Goal: Task Accomplishment & Management: Manage account settings

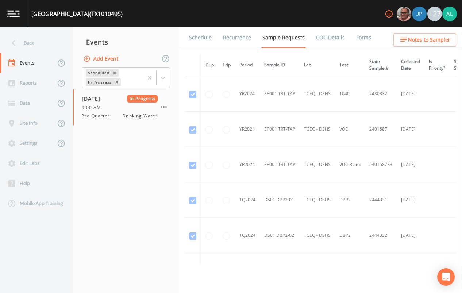
scroll to position [950, 0]
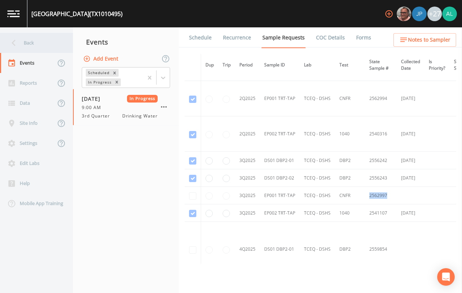
click at [21, 47] on div "Back" at bounding box center [33, 43] width 66 height 20
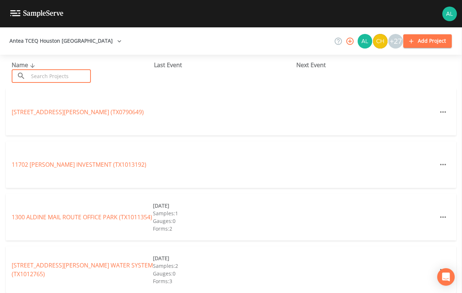
click at [53, 76] on input "text" at bounding box center [59, 75] width 62 height 13
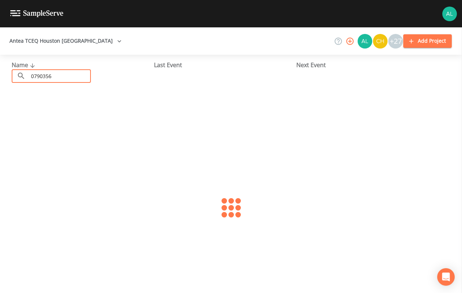
type input "0790356"
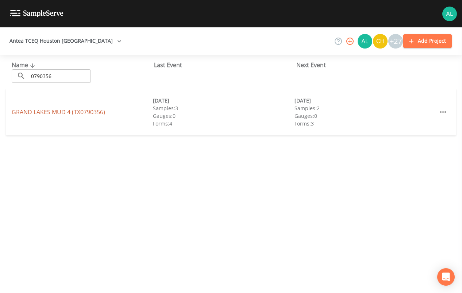
click at [25, 112] on link "[GEOGRAPHIC_DATA] 4 (TX0790356)" at bounding box center [58, 112] width 93 height 8
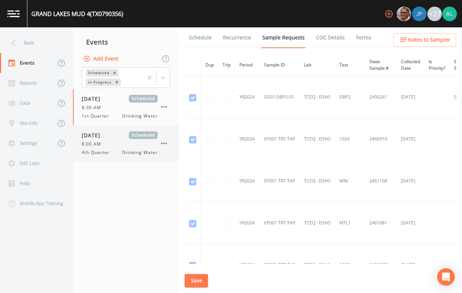
click at [124, 128] on div "[DATE] Scheduled 8:00 AM 4th Quarter Drinking Water" at bounding box center [126, 143] width 106 height 36
click at [203, 36] on link "Schedule" at bounding box center [200, 37] width 25 height 20
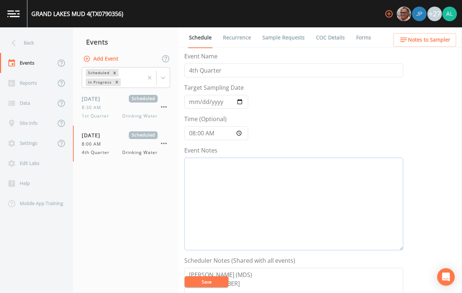
drag, startPoint x: 249, startPoint y: 221, endPoint x: 264, endPoint y: 219, distance: 15.2
click at [250, 221] on textarea "Event Notes" at bounding box center [293, 204] width 219 height 93
drag, startPoint x: 222, startPoint y: 212, endPoint x: 156, endPoint y: 193, distance: 68.6
click at [156, 193] on div "Back Events Reports Data Site Info Settings Edit Labs Help Mobile App Training …" at bounding box center [231, 159] width 462 height 265
drag, startPoint x: 365, startPoint y: 181, endPoint x: 104, endPoint y: 137, distance: 264.3
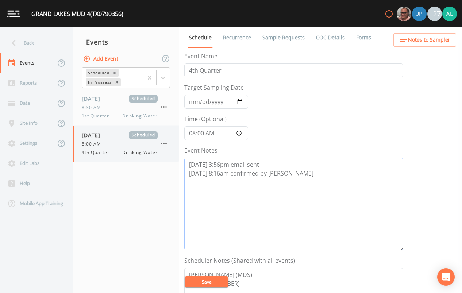
click at [104, 137] on div "Back Events Reports Data Site Info Settings Edit Labs Help Mobile App Training …" at bounding box center [231, 159] width 462 height 265
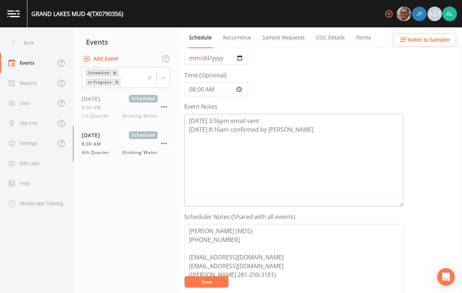
scroll to position [109, 0]
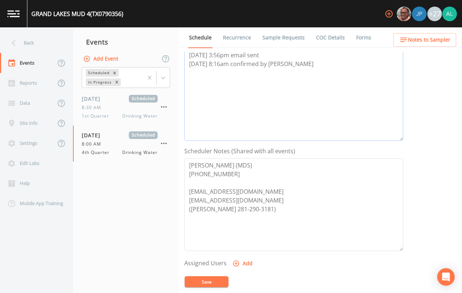
type textarea "[DATE] 3:56pm email sent [DATE] 8:16am confirmed by [PERSON_NAME]"
click at [245, 264] on button "Add" at bounding box center [243, 263] width 24 height 13
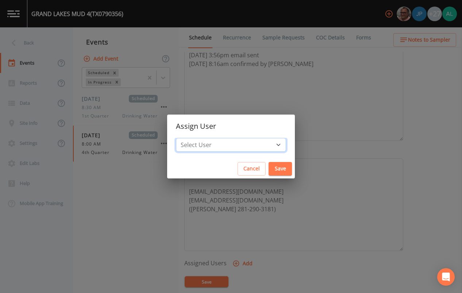
click at [225, 145] on select "Select User [PERSON_NAME] [PERSON_NAME] [PERSON_NAME] Lorinzia [PERSON_NAME] [P…" at bounding box center [231, 145] width 110 height 14
select select "37eecc1f-c5fe-476e-b72b-30cfa15dcfe6"
click at [192, 138] on select "Select User [PERSON_NAME] [PERSON_NAME] [PERSON_NAME] Lorinzia [PERSON_NAME] [P…" at bounding box center [231, 145] width 110 height 14
click at [268, 167] on button "Save" at bounding box center [279, 168] width 23 height 13
select select
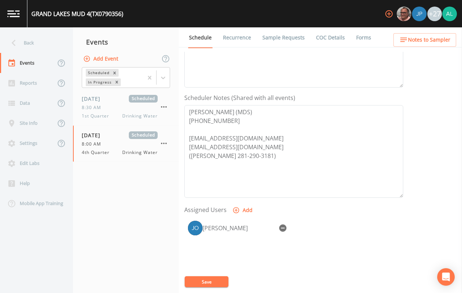
scroll to position [182, 0]
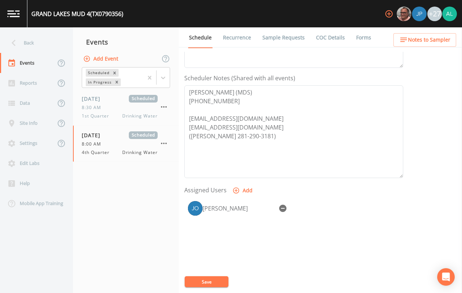
drag, startPoint x: 216, startPoint y: 280, endPoint x: 203, endPoint y: 288, distance: 15.2
click at [215, 280] on button "Save" at bounding box center [206, 281] width 44 height 11
click at [418, 38] on span "Notes to Sampler" at bounding box center [429, 39] width 42 height 9
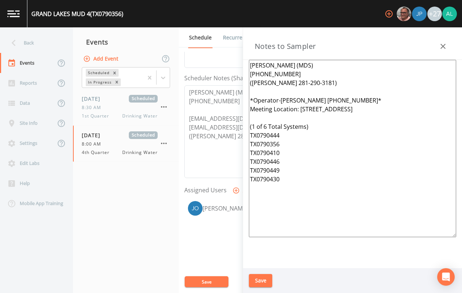
drag, startPoint x: 260, startPoint y: 147, endPoint x: 246, endPoint y: 148, distance: 13.5
click at [246, 148] on div "[PERSON_NAME] (MDS) [PHONE_NUMBER] ([PERSON_NAME] 281-290-3181) *Operator-[PERS…" at bounding box center [352, 164] width 219 height 208
drag, startPoint x: 383, startPoint y: 108, endPoint x: 301, endPoint y: 109, distance: 81.7
click at [301, 109] on textarea "[PERSON_NAME] (MDS) [PHONE_NUMBER] ([PERSON_NAME] 281-290-3181) *Operator-[PERS…" at bounding box center [352, 148] width 207 height 177
paste textarea "[STREET_ADDRESS][PERSON_NAME]"
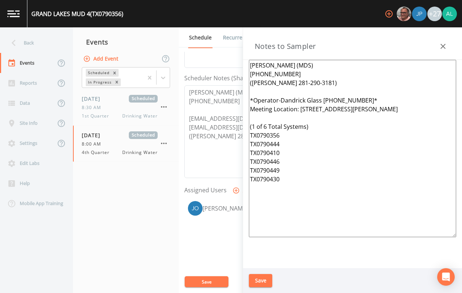
drag, startPoint x: 274, startPoint y: 173, endPoint x: 244, endPoint y: 53, distance: 123.7
click at [244, 53] on div "Notes to Sampler [PERSON_NAME] (MDS) [PHONE_NUMBER] ([PERSON_NAME] 281-290-3181…" at bounding box center [352, 159] width 219 height 265
type textarea "[PERSON_NAME] (MDS) [PHONE_NUMBER] ([PERSON_NAME] 281-290-3181) *Operator-Dandr…"
click at [259, 281] on button "Save" at bounding box center [260, 280] width 23 height 13
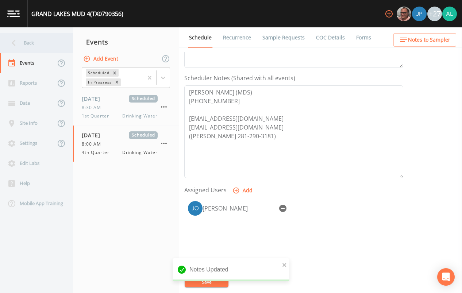
click at [35, 40] on div "Back" at bounding box center [33, 43] width 66 height 20
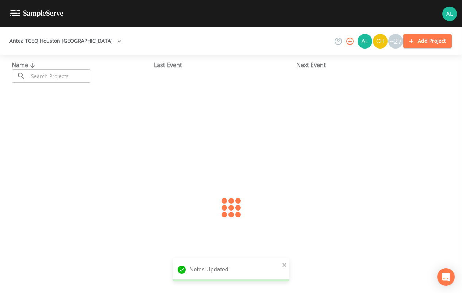
drag, startPoint x: 43, startPoint y: 70, endPoint x: 46, endPoint y: 74, distance: 4.8
click at [44, 73] on input "text" at bounding box center [59, 75] width 62 height 13
type input "0790356"
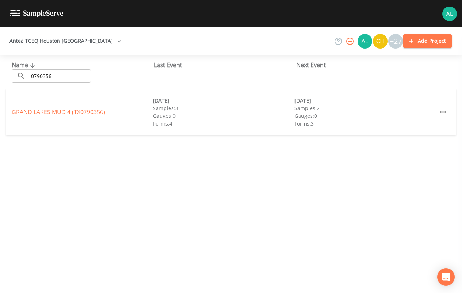
click at [32, 107] on div "GRAND LAKES MUD 4 (TX0790356) [DATE] Samples: 3 Gauges: 0 Forms: 4 [DATE] Sampl…" at bounding box center [231, 112] width 450 height 47
click at [32, 109] on link "[GEOGRAPHIC_DATA] 4 (TX0790356)" at bounding box center [58, 112] width 93 height 8
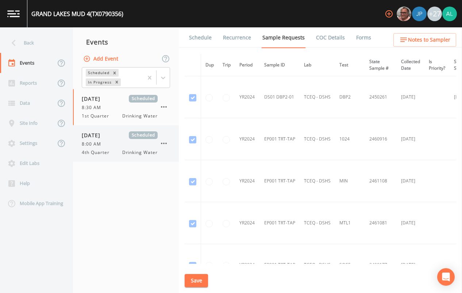
click at [135, 148] on div "[DATE] Scheduled 8:00 AM 4th Quarter Drinking Water" at bounding box center [120, 143] width 76 height 24
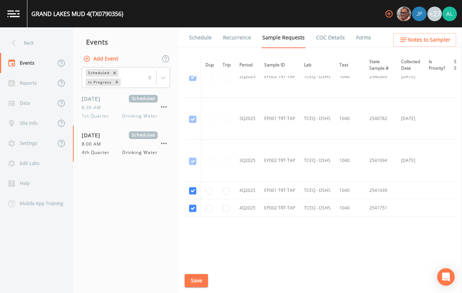
scroll to position [1485, 0]
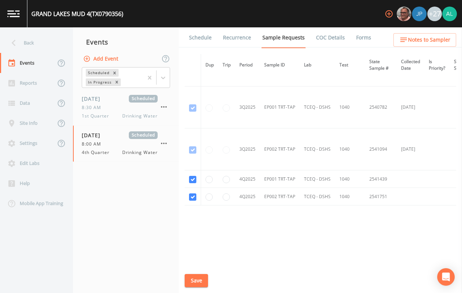
click at [202, 33] on link "Schedule" at bounding box center [200, 37] width 25 height 20
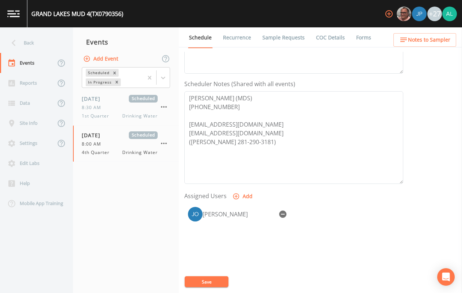
scroll to position [222, 0]
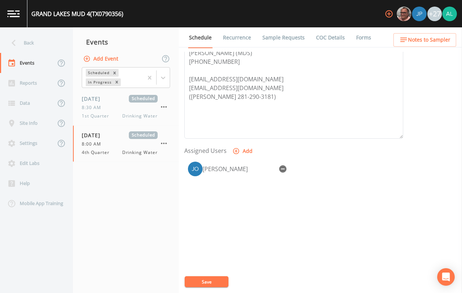
click at [418, 41] on span "Notes to Sampler" at bounding box center [429, 39] width 42 height 9
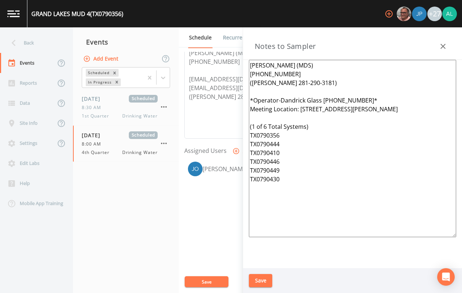
click at [34, 43] on div "Back" at bounding box center [33, 43] width 66 height 20
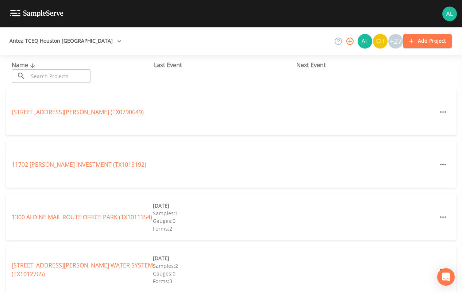
click at [39, 72] on input "text" at bounding box center [59, 75] width 62 height 13
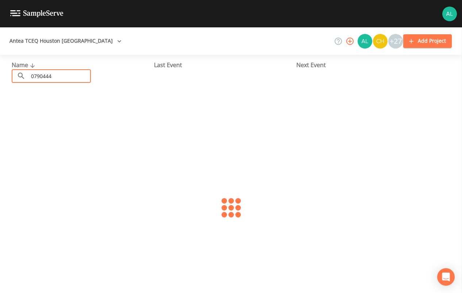
type input "0790444"
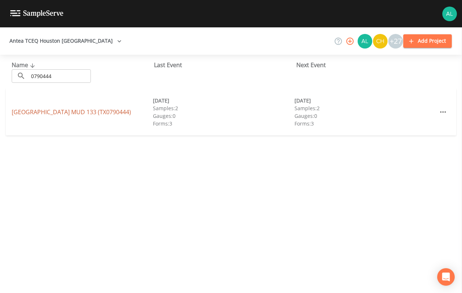
click at [36, 110] on link "[GEOGRAPHIC_DATA] 133 (TX0790444)" at bounding box center [71, 112] width 119 height 8
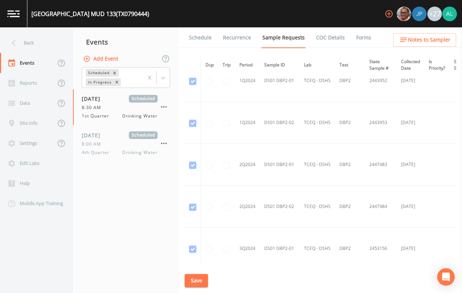
scroll to position [219, 0]
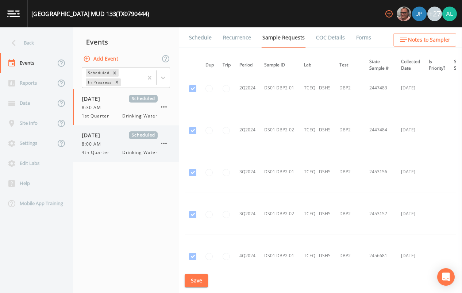
click at [93, 149] on span "4th Quarter" at bounding box center [98, 152] width 32 height 7
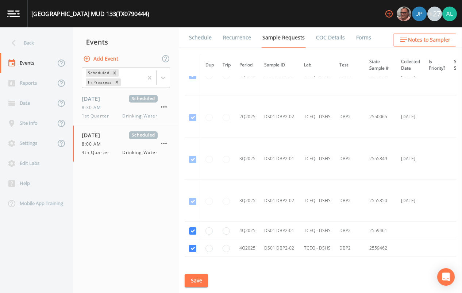
scroll to position [788, 0]
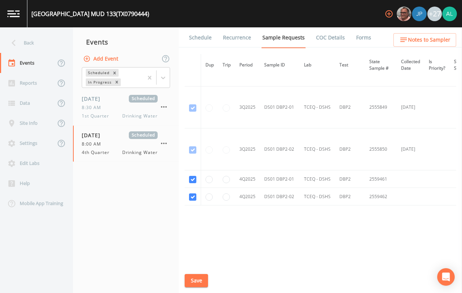
click at [434, 33] on ul "Schedule Recurrence Sample Requests COC Details Forms" at bounding box center [320, 37] width 283 height 20
click at [431, 39] on span "Notes to Sampler" at bounding box center [429, 39] width 42 height 9
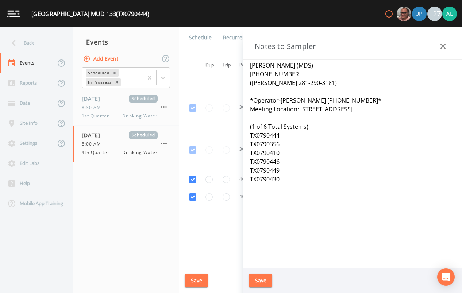
drag, startPoint x: 327, startPoint y: 183, endPoint x: 211, endPoint y: 68, distance: 163.7
click at [211, 68] on div "Back Events Reports Data Site Info Settings Edit Labs Help Mobile App Training …" at bounding box center [231, 159] width 462 height 265
paste textarea "[STREET_ADDRESS][PERSON_NAME] (1 of 6 Total Systems) TX0790356 TX0790444 TX0790…"
type textarea "[PERSON_NAME] (MDS) [PHONE_NUMBER] ([PERSON_NAME] 281-290-3181) *Operator-Dandr…"
click at [254, 280] on button "Save" at bounding box center [260, 280] width 23 height 13
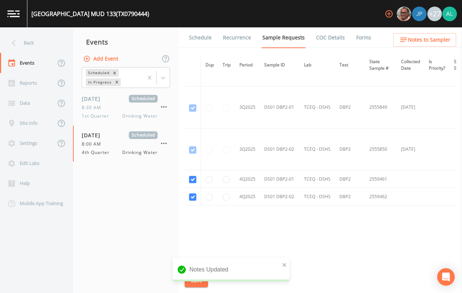
click at [198, 43] on link "Schedule" at bounding box center [200, 37] width 25 height 20
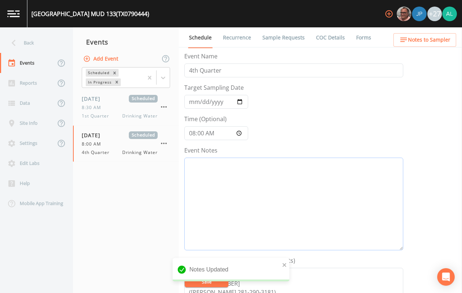
click at [200, 215] on textarea "Event Notes" at bounding box center [293, 204] width 219 height 93
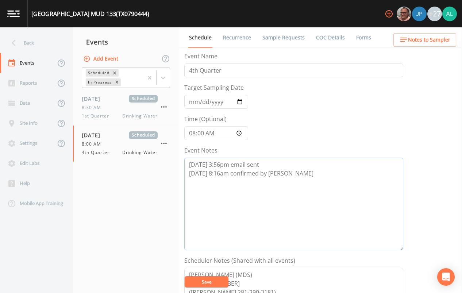
type textarea "[DATE] 3:56pm email sent [DATE] 8:16am confirmed by [PERSON_NAME]"
click at [203, 133] on input "08:00:00" at bounding box center [216, 133] width 64 height 14
type input "08:02"
click at [184, 276] on button "Save" at bounding box center [206, 281] width 44 height 11
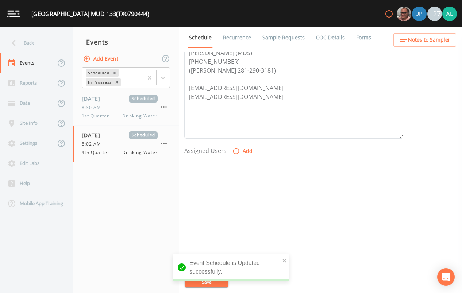
click at [237, 154] on icon "button" at bounding box center [235, 150] width 7 height 7
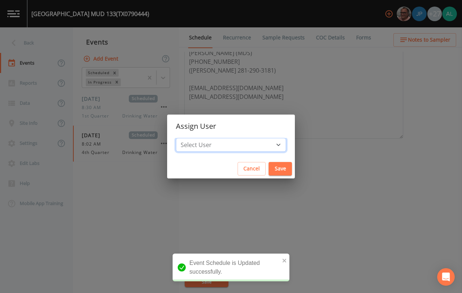
click at [229, 146] on select "Select User [PERSON_NAME] [PERSON_NAME] [PERSON_NAME] [PERSON_NAME] [PERSON_NAM…" at bounding box center [231, 145] width 110 height 14
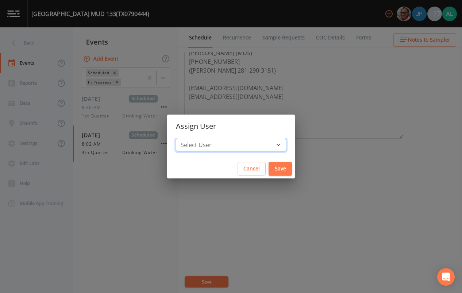
select select "37eecc1f-c5fe-476e-b72b-30cfa15dcfe6"
click at [192, 138] on select "Select User [PERSON_NAME] [PERSON_NAME] [PERSON_NAME] [PERSON_NAME] [PERSON_NAM…" at bounding box center [231, 145] width 110 height 14
click at [264, 155] on div "Select User [PERSON_NAME] [PERSON_NAME] [PERSON_NAME] [PERSON_NAME] [PERSON_NAM…" at bounding box center [231, 148] width 128 height 21
click at [268, 166] on button "Save" at bounding box center [279, 168] width 23 height 13
select select
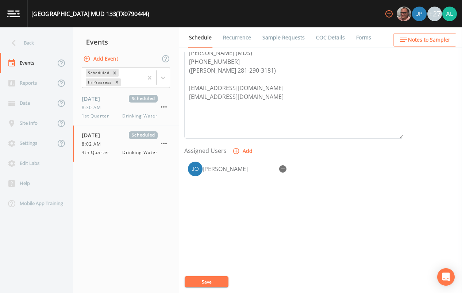
click at [212, 278] on button "Save" at bounding box center [206, 281] width 44 height 11
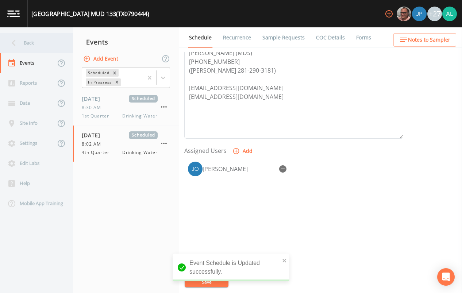
click at [27, 45] on div "Back" at bounding box center [33, 43] width 66 height 20
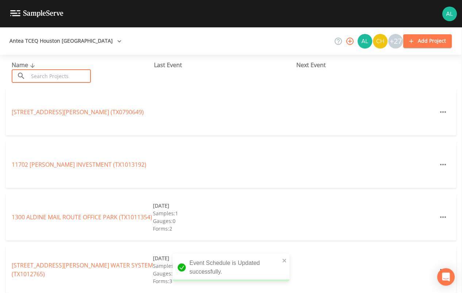
click at [47, 80] on input "text" at bounding box center [59, 75] width 62 height 13
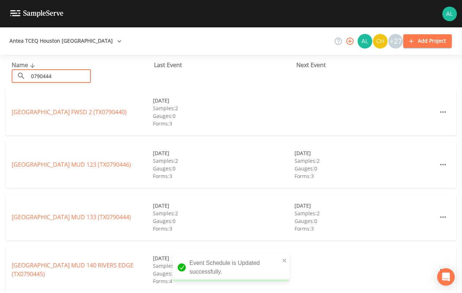
type input "0790444"
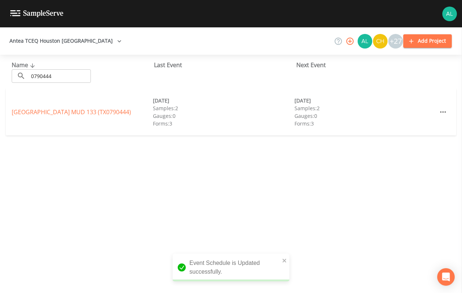
click at [73, 107] on div "[GEOGRAPHIC_DATA] 133 (TX0790444) [DATE] Samples: 2 Gauges: 0 Forms: 3 [DATE] S…" at bounding box center [231, 112] width 450 height 47
click at [73, 109] on link "[GEOGRAPHIC_DATA] 133 (TX0790444)" at bounding box center [71, 112] width 119 height 8
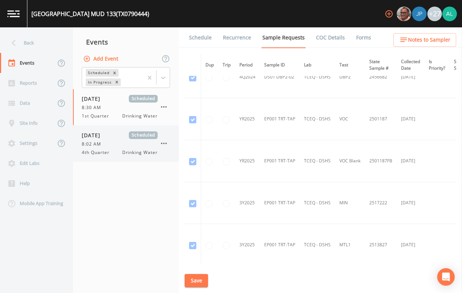
scroll to position [474, 0]
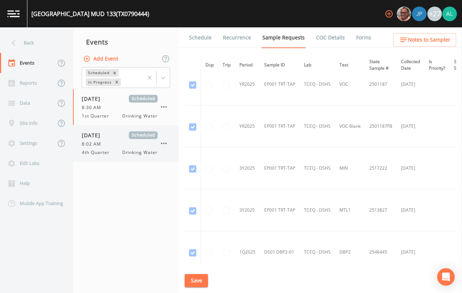
drag, startPoint x: 132, startPoint y: 134, endPoint x: 138, endPoint y: 133, distance: 6.7
click at [131, 134] on span "Scheduled" at bounding box center [143, 135] width 29 height 8
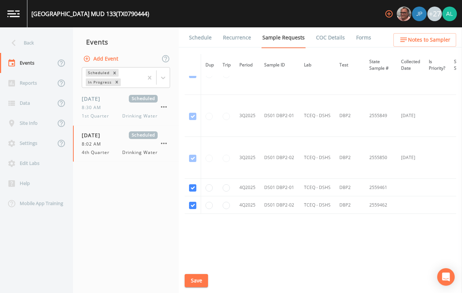
scroll to position [788, 0]
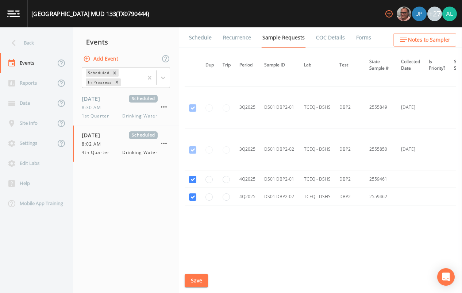
click at [199, 50] on div "Schedule Recurrence Sample Requests COC Details Forms Dup Trip Period Sample ID…" at bounding box center [320, 159] width 283 height 265
copy link "e"
click at [200, 40] on link "Schedule" at bounding box center [200, 37] width 25 height 20
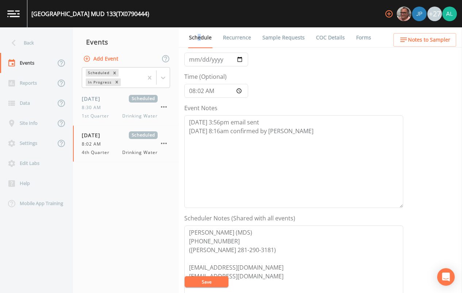
scroll to position [222, 0]
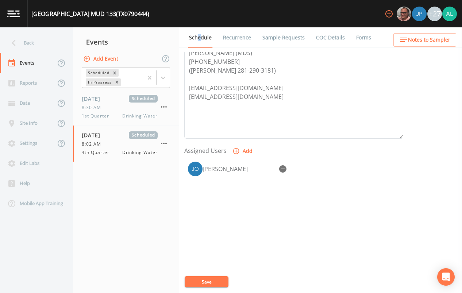
click at [422, 35] on span "Notes to Sampler" at bounding box center [429, 39] width 42 height 9
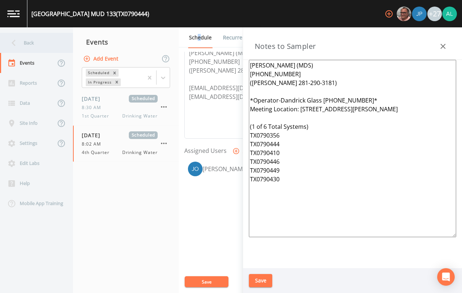
click at [20, 35] on div "Back" at bounding box center [33, 43] width 66 height 20
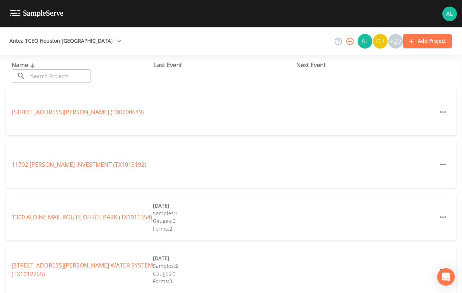
drag, startPoint x: 32, startPoint y: 70, endPoint x: 39, endPoint y: 69, distance: 7.3
click at [33, 70] on input "text" at bounding box center [59, 75] width 62 height 13
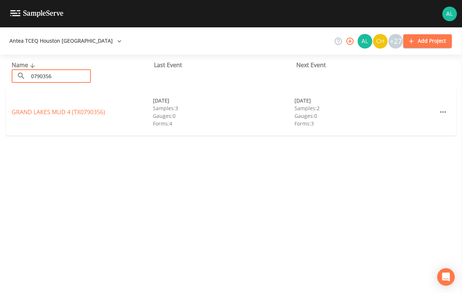
type input "0790356"
click at [57, 109] on link "[GEOGRAPHIC_DATA] 4 (TX0790356)" at bounding box center [58, 112] width 93 height 8
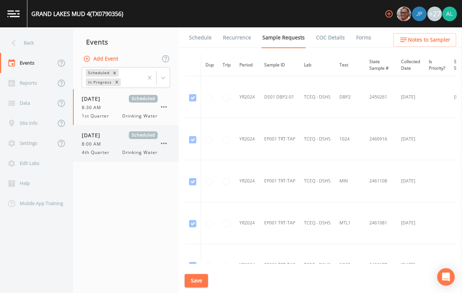
click at [104, 144] on span "8:00 AM" at bounding box center [94, 144] width 24 height 7
click at [210, 42] on link "Schedule" at bounding box center [200, 37] width 25 height 20
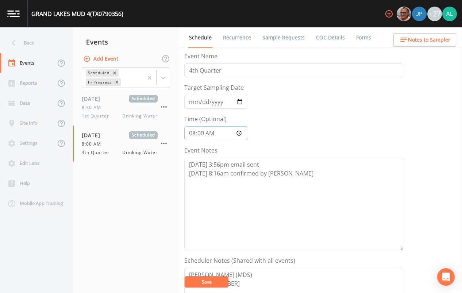
click at [202, 135] on input "08:00:00" at bounding box center [216, 133] width 64 height 14
type input "08:01"
click at [184, 276] on button "Save" at bounding box center [206, 281] width 44 height 11
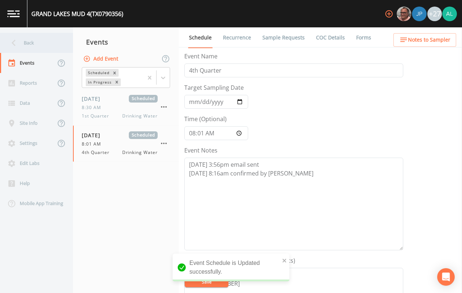
click at [39, 48] on div "Back" at bounding box center [33, 43] width 66 height 20
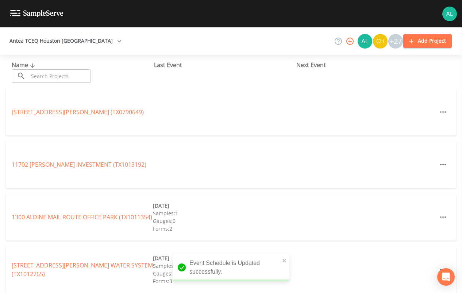
drag, startPoint x: 39, startPoint y: 48, endPoint x: 47, endPoint y: 74, distance: 26.3
click at [47, 73] on input "text" at bounding box center [59, 75] width 62 height 13
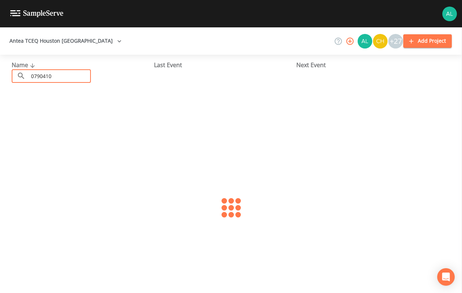
type input "0790410"
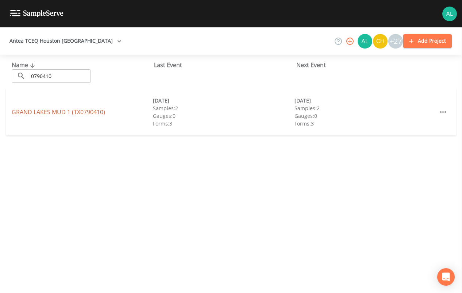
click at [50, 110] on link "[GEOGRAPHIC_DATA] 1 (TX0790410)" at bounding box center [58, 112] width 93 height 8
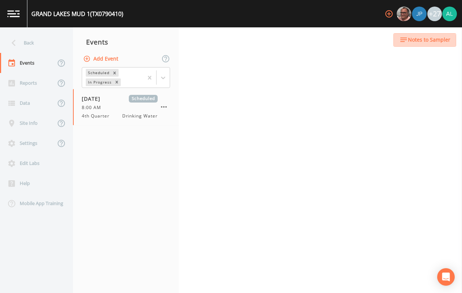
click at [425, 42] on span "Notes to Sampler" at bounding box center [429, 39] width 42 height 9
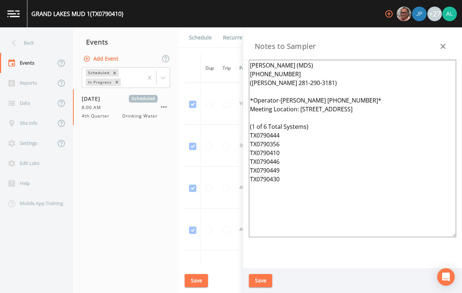
drag, startPoint x: 350, startPoint y: 182, endPoint x: 201, endPoint y: 33, distance: 210.6
click at [201, 33] on div "Back Events Reports Data Site Info Settings Edit Labs Help Mobile App Training …" at bounding box center [231, 159] width 462 height 265
paste textarea "e"
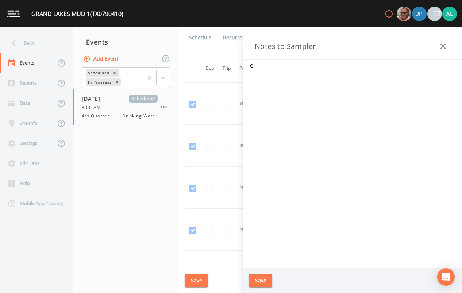
drag, startPoint x: 284, startPoint y: 92, endPoint x: 228, endPoint y: 53, distance: 68.2
click at [228, 53] on div "Back Events Reports Data Site Info Settings Edit Labs Help Mobile App Training …" at bounding box center [231, 159] width 462 height 265
paste textarea
paste textarea "e"
type textarea "eev"
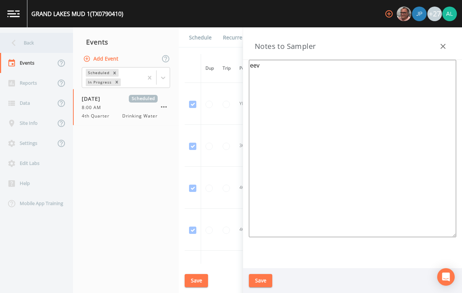
click at [24, 41] on div "Back" at bounding box center [33, 43] width 66 height 20
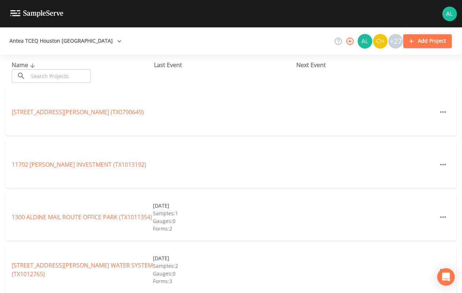
click at [55, 78] on input "text" at bounding box center [59, 75] width 62 height 13
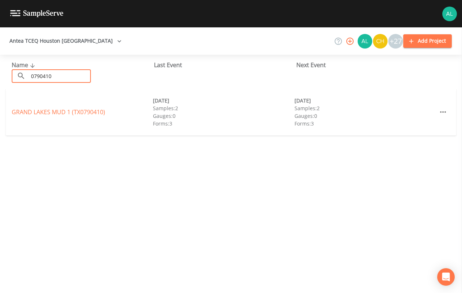
type input "0790410"
click at [65, 111] on link "[GEOGRAPHIC_DATA] 1 (TX0790410)" at bounding box center [58, 112] width 93 height 8
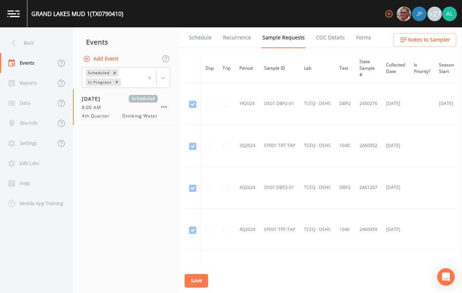
click at [404, 40] on icon "button" at bounding box center [403, 39] width 9 height 9
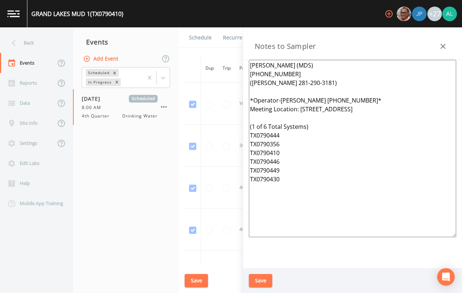
click at [339, 143] on textarea "[PERSON_NAME] (MDS) [PHONE_NUMBER] ([PERSON_NAME] 281-290-3181) *Operator-[PERS…" at bounding box center [352, 148] width 207 height 177
paste textarea "e"
type textarea "[PERSON_NAME] (MDS) [PHONE_NUMBER] ([PERSON_NAME] 281-290-3181) *Operator-[PERS…"
click at [249, 282] on button "Save" at bounding box center [260, 280] width 23 height 13
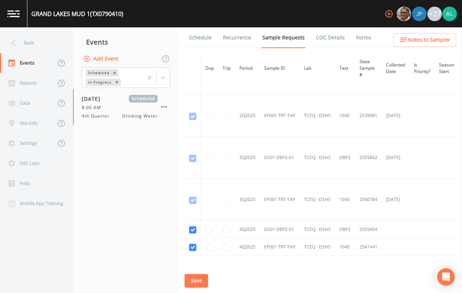
scroll to position [334, 0]
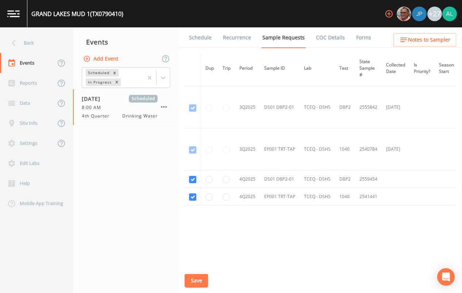
click at [202, 35] on link "Schedule" at bounding box center [200, 37] width 25 height 20
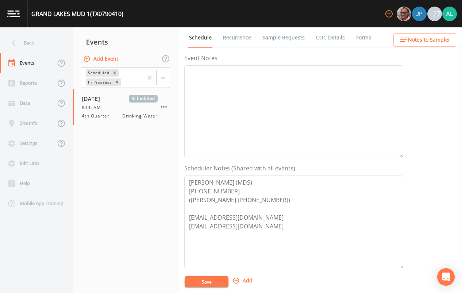
scroll to position [149, 0]
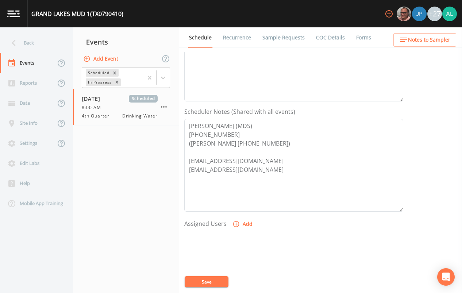
click at [242, 230] on button "Add" at bounding box center [243, 223] width 24 height 13
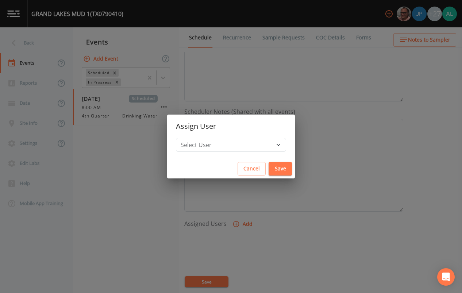
click at [239, 217] on div "Assign User Select User [PERSON_NAME] [PERSON_NAME] [PERSON_NAME] [PERSON_NAME]…" at bounding box center [231, 146] width 462 height 293
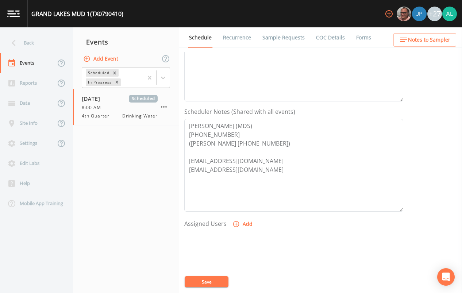
click at [234, 215] on form "Event Name 4th Quarter Target Sampling Date [DATE] Time (Optional) 08:00:00 Eve…" at bounding box center [293, 105] width 219 height 404
click at [249, 221] on button "Add" at bounding box center [243, 223] width 24 height 13
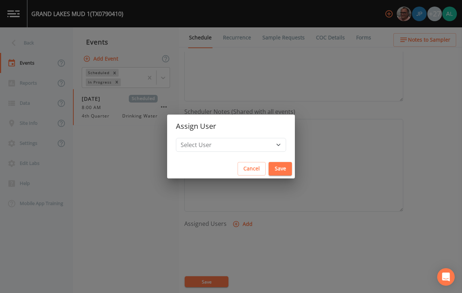
click at [221, 133] on h2 "Assign User" at bounding box center [231, 125] width 128 height 23
click at [221, 135] on h2 "Assign User" at bounding box center [231, 125] width 128 height 23
drag, startPoint x: 221, startPoint y: 135, endPoint x: 221, endPoint y: 141, distance: 6.6
click at [221, 140] on select "Select User [PERSON_NAME] [PERSON_NAME] [PERSON_NAME] [PERSON_NAME] [PERSON_NAM…" at bounding box center [231, 145] width 110 height 14
select select "37eecc1f-c5fe-476e-b72b-30cfa15dcfe6"
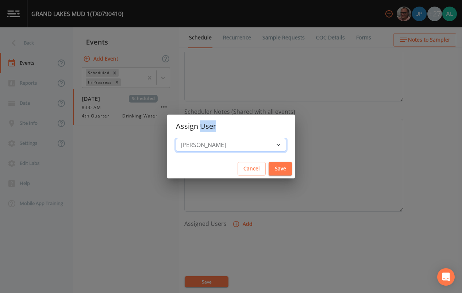
click at [192, 138] on select "Select User [PERSON_NAME] [PERSON_NAME] [PERSON_NAME] [PERSON_NAME] [PERSON_NAM…" at bounding box center [231, 145] width 110 height 14
click at [268, 171] on button "Save" at bounding box center [279, 168] width 23 height 13
select select
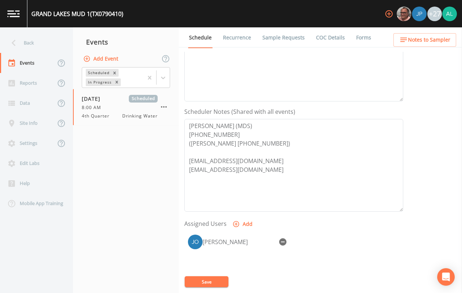
drag, startPoint x: 201, startPoint y: 272, endPoint x: 200, endPoint y: 277, distance: 4.9
click at [201, 272] on div "[PERSON_NAME]" at bounding box center [293, 269] width 219 height 77
click at [200, 277] on button "Save" at bounding box center [206, 281] width 44 height 11
click at [419, 53] on div "Event Name 4th Quarter Target Sampling Date [DATE] Time (Optional) 08:00:00 Eve…" at bounding box center [322, 172] width 277 height 241
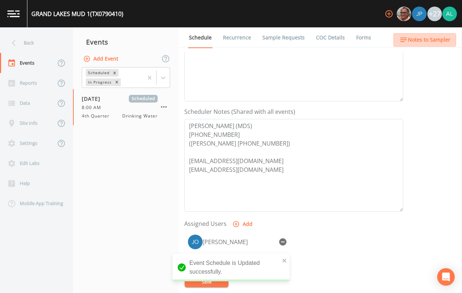
click at [416, 47] on div "Back Events Reports Data Site Info Settings Edit Labs Help Mobile App Training …" at bounding box center [231, 159] width 462 height 265
click at [417, 40] on span "Notes to Sampler" at bounding box center [429, 39] width 42 height 9
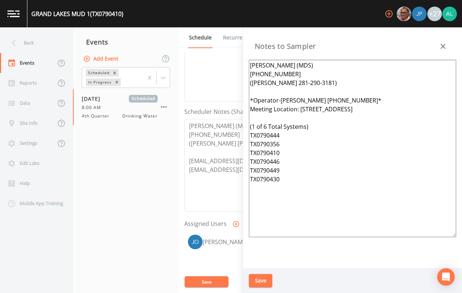
drag, startPoint x: 413, startPoint y: 109, endPoint x: 299, endPoint y: 109, distance: 113.8
click at [299, 109] on textarea "[PERSON_NAME] (MDS) [PHONE_NUMBER] ([PERSON_NAME] 281-290-3181) *Operator-[PERS…" at bounding box center [352, 148] width 207 height 177
paste textarea "[STREET_ADDRESS][PERSON_NAME]"
drag, startPoint x: 285, startPoint y: 144, endPoint x: 240, endPoint y: 143, distance: 44.5
click at [240, 143] on div "Back Events Reports Data Site Info Settings Edit Labs Help Mobile App Training …" at bounding box center [231, 159] width 462 height 265
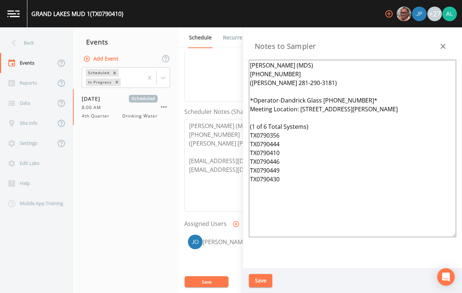
drag, startPoint x: 284, startPoint y: 200, endPoint x: 235, endPoint y: 62, distance: 146.7
click at [235, 62] on div "Back Events Reports Data Site Info Settings Edit Labs Help Mobile App Training …" at bounding box center [231, 159] width 462 height 265
type textarea "[PERSON_NAME] (MDS) [PHONE_NUMBER] ([PERSON_NAME] 281-290-3181) *Operator-Dandr…"
click at [262, 275] on button "Save" at bounding box center [260, 280] width 23 height 13
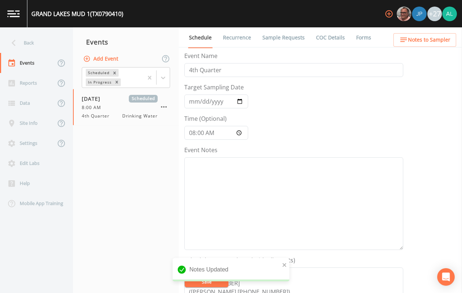
scroll to position [0, 0]
drag, startPoint x: 249, startPoint y: 192, endPoint x: 302, endPoint y: 190, distance: 52.2
click at [250, 192] on textarea "Event Notes" at bounding box center [293, 204] width 219 height 93
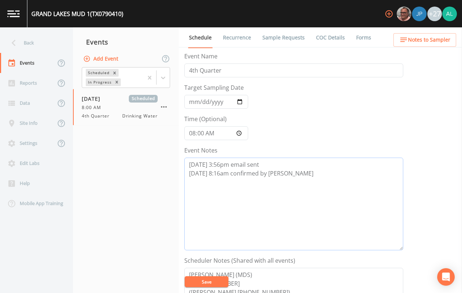
type textarea "[DATE] 3:56pm email sent [DATE] 8:16am confirmed by [PERSON_NAME]"
click at [201, 132] on input "08:00:00" at bounding box center [216, 133] width 64 height 14
type input "08:03"
click at [184, 276] on button "Save" at bounding box center [206, 281] width 44 height 11
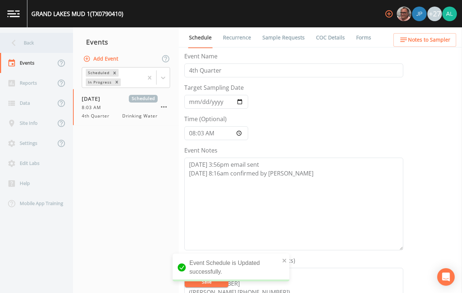
click at [45, 34] on div "Back" at bounding box center [33, 43] width 66 height 20
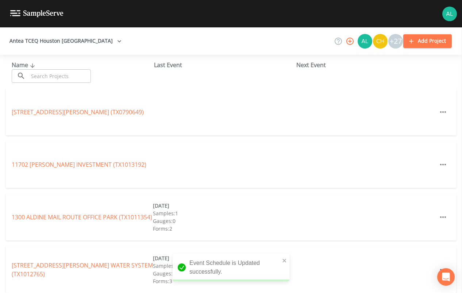
click at [48, 68] on div "Name ​ ​" at bounding box center [83, 72] width 142 height 22
click at [48, 71] on input "text" at bounding box center [59, 75] width 62 height 13
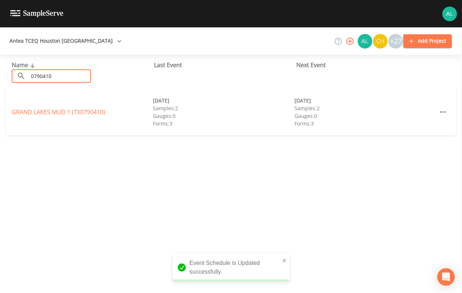
type input "0790410"
click at [86, 115] on link "[GEOGRAPHIC_DATA] 1 (TX0790410)" at bounding box center [58, 112] width 93 height 8
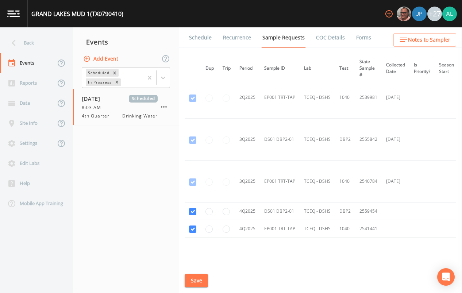
scroll to position [334, 0]
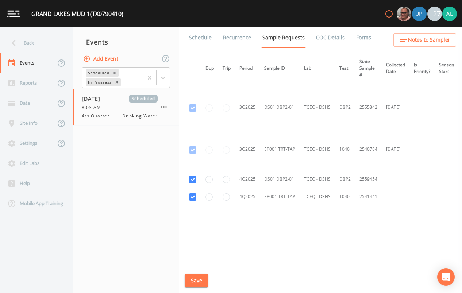
click at [201, 38] on link "Schedule" at bounding box center [200, 37] width 25 height 20
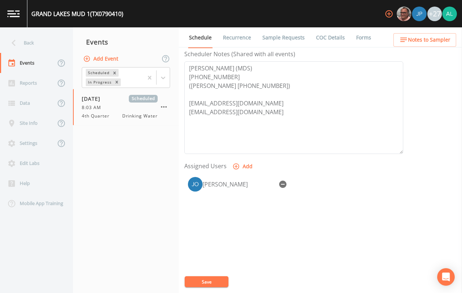
scroll to position [219, 0]
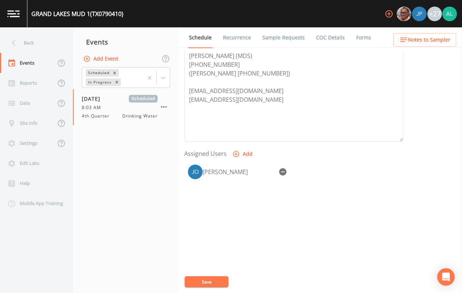
click at [415, 39] on span "Notes to Sampler" at bounding box center [429, 39] width 42 height 9
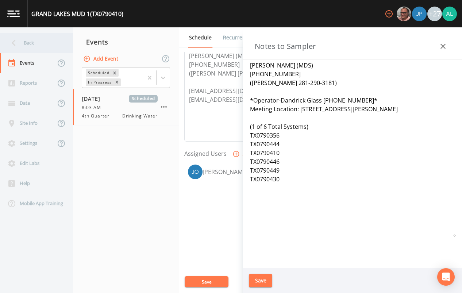
click at [14, 38] on icon at bounding box center [13, 42] width 13 height 13
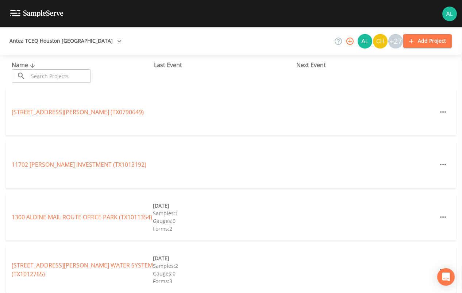
drag, startPoint x: 88, startPoint y: 85, endPoint x: 83, endPoint y: 75, distance: 11.6
click at [86, 82] on div "Name ​ ​ Last Event Next Event" at bounding box center [231, 72] width 462 height 34
click at [83, 75] on input "text" at bounding box center [59, 75] width 62 height 13
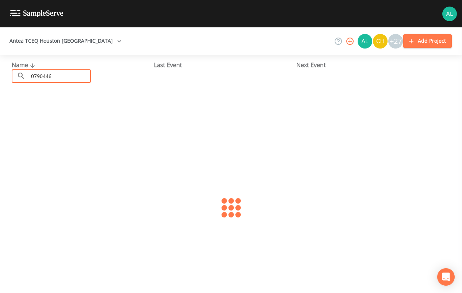
type input "0790446"
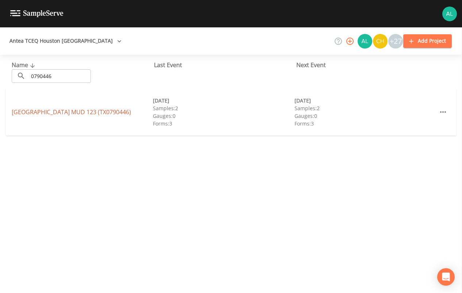
click at [40, 110] on link "[GEOGRAPHIC_DATA] (TX0790446)" at bounding box center [71, 112] width 119 height 8
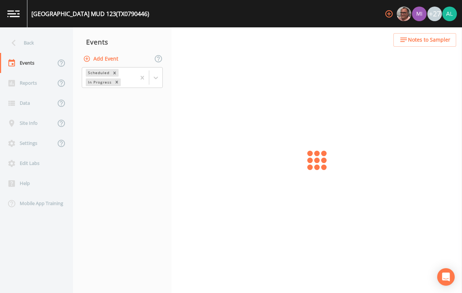
click at [412, 36] on span "Notes to Sampler" at bounding box center [429, 39] width 42 height 9
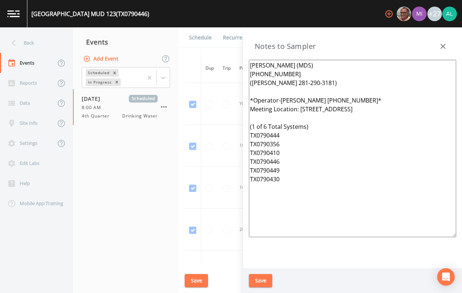
drag, startPoint x: 309, startPoint y: 187, endPoint x: 209, endPoint y: 64, distance: 159.1
click at [209, 64] on div "Back Events Reports Data Site Info Settings Edit Labs Help Mobile App Training …" at bounding box center [231, 159] width 462 height 265
paste textarea "[STREET_ADDRESS][PERSON_NAME] (1 of 6 Total Systems) TX0790356 TX0790444 TX0790…"
type textarea "[PERSON_NAME] (MDS) [PHONE_NUMBER] ([PERSON_NAME] 281-290-3181) *Operator-Dandr…"
click at [261, 275] on button "Save" at bounding box center [260, 280] width 23 height 13
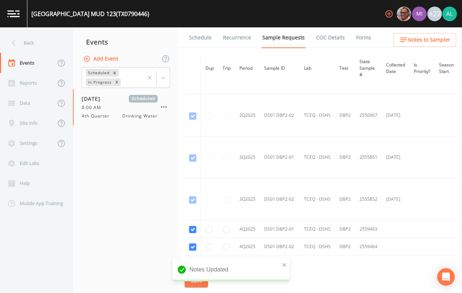
scroll to position [627, 0]
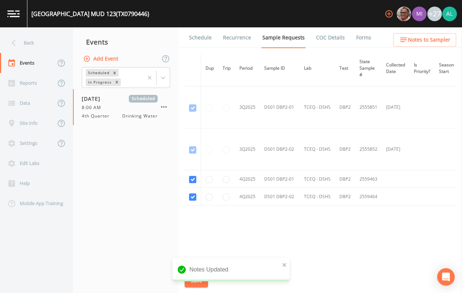
click at [217, 33] on li "Recurrence" at bounding box center [232, 37] width 39 height 20
click at [206, 34] on link "Schedule" at bounding box center [200, 37] width 25 height 20
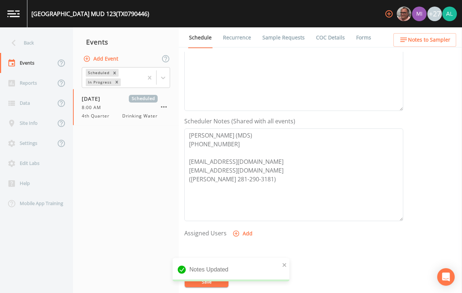
scroll to position [73, 0]
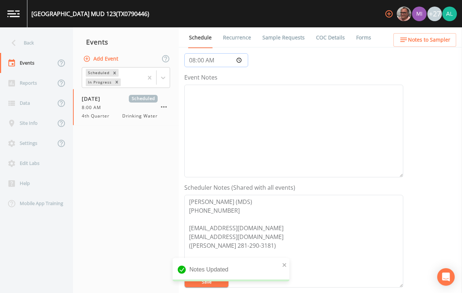
click at [204, 63] on input "08:00:00" at bounding box center [216, 60] width 64 height 14
type input "08:04"
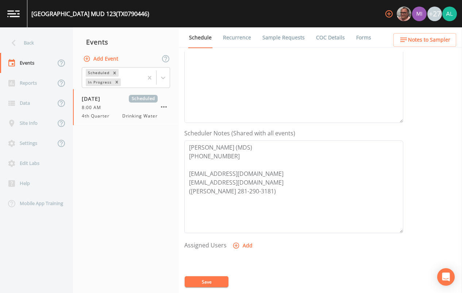
scroll to position [182, 0]
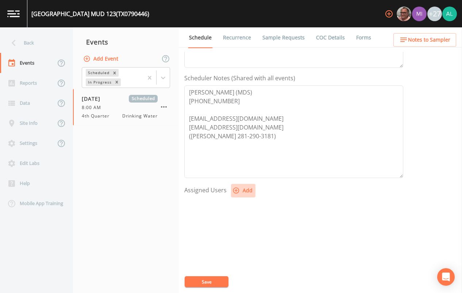
click at [242, 184] on button "Add" at bounding box center [243, 190] width 24 height 13
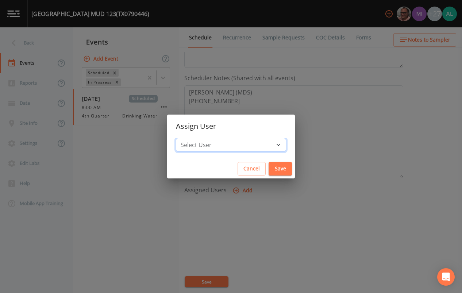
click at [207, 142] on select "Select User [PERSON_NAME] [PERSON_NAME] [PERSON_NAME] [PERSON_NAME] [PERSON_NAM…" at bounding box center [231, 145] width 110 height 14
select select "37eecc1f-c5fe-476e-b72b-30cfa15dcfe6"
click at [192, 138] on select "Select User [PERSON_NAME] [PERSON_NAME] [PERSON_NAME] [PERSON_NAME] [PERSON_NAM…" at bounding box center [231, 145] width 110 height 14
click at [268, 171] on button "Save" at bounding box center [279, 168] width 23 height 13
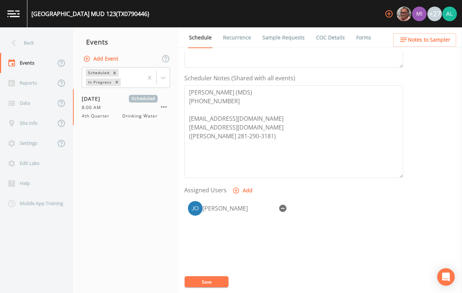
select select
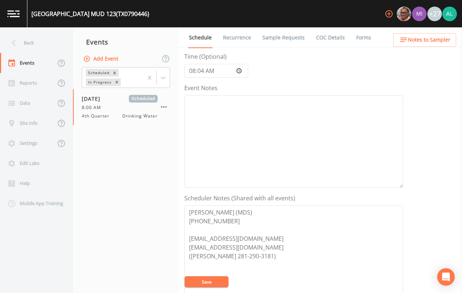
scroll to position [0, 0]
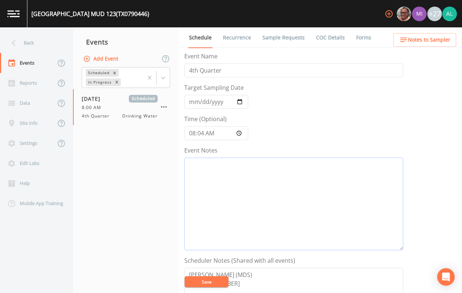
click at [205, 176] on textarea "Event Notes" at bounding box center [293, 204] width 219 height 93
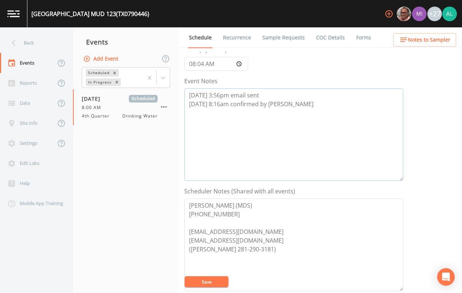
scroll to position [109, 0]
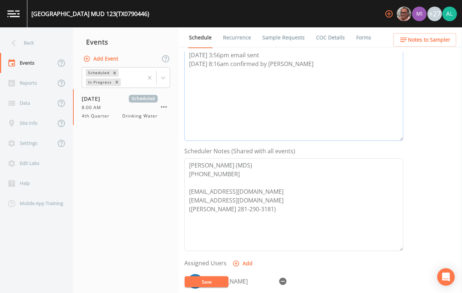
type textarea "[DATE] 3:56pm email sent [DATE] 8:16am confirmed by [PERSON_NAME]"
click at [223, 283] on button "Save" at bounding box center [206, 281] width 44 height 11
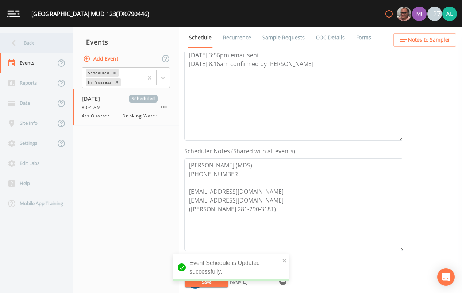
click at [32, 43] on div "Back" at bounding box center [33, 43] width 66 height 20
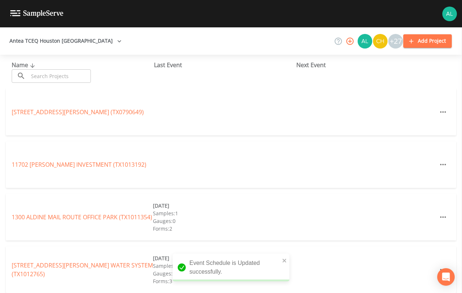
click at [43, 82] on input "text" at bounding box center [59, 75] width 62 height 13
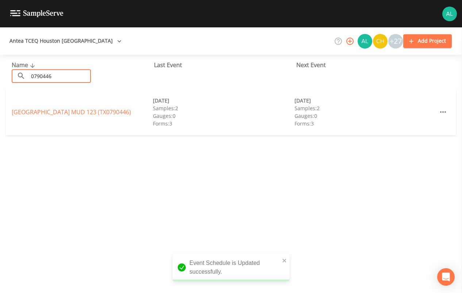
type input "0790446"
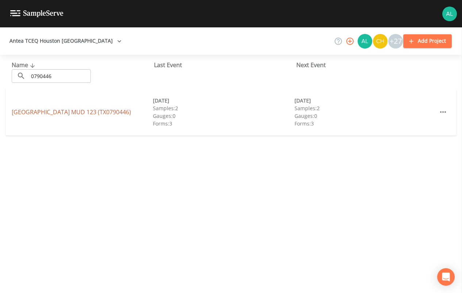
click at [60, 114] on link "[GEOGRAPHIC_DATA] (TX0790446)" at bounding box center [71, 112] width 119 height 8
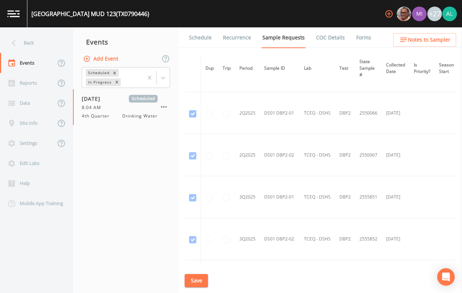
scroll to position [627, 0]
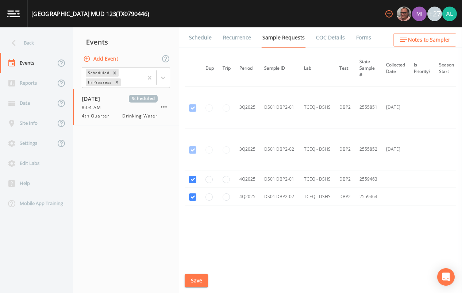
click at [198, 40] on link "Schedule" at bounding box center [200, 37] width 25 height 20
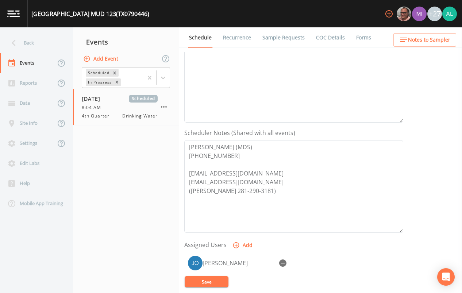
scroll to position [222, 0]
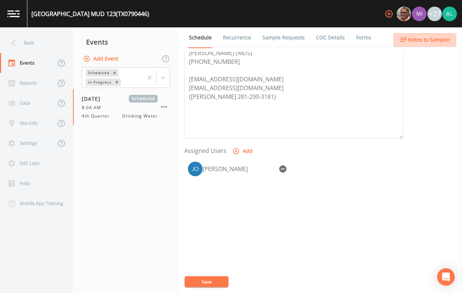
click at [396, 46] on button "Notes to Sampler" at bounding box center [424, 39] width 63 height 13
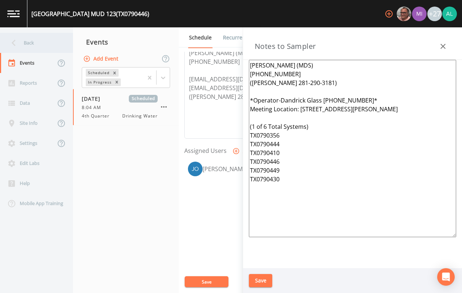
click at [30, 46] on div "Back" at bounding box center [33, 43] width 66 height 20
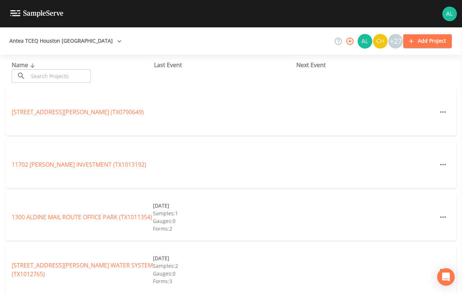
click at [52, 76] on input "text" at bounding box center [59, 75] width 62 height 13
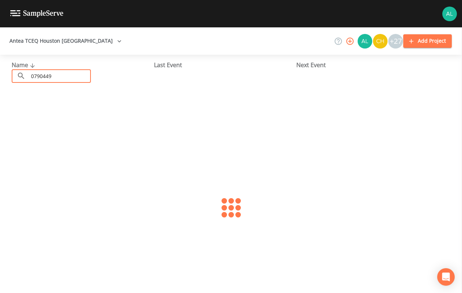
type input "0790449"
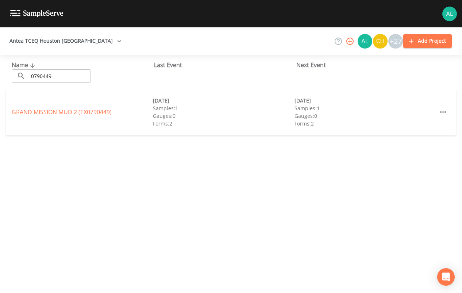
click at [57, 76] on input "0790449" at bounding box center [59, 75] width 62 height 13
click at [64, 116] on link "GRAND MISSION MUD 2 (TX0790449)" at bounding box center [62, 112] width 100 height 8
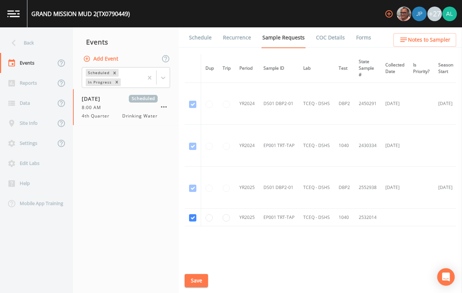
click at [198, 46] on link "Schedule" at bounding box center [200, 37] width 25 height 20
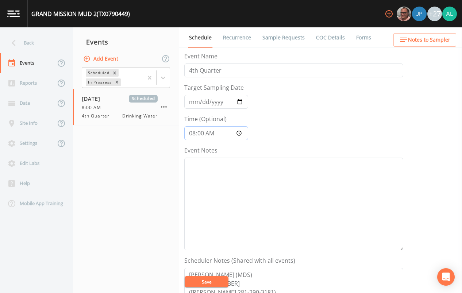
click at [200, 131] on input "08:00:00" at bounding box center [216, 133] width 64 height 14
type input "08:05"
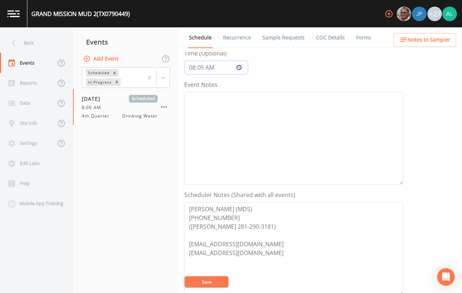
scroll to position [182, 0]
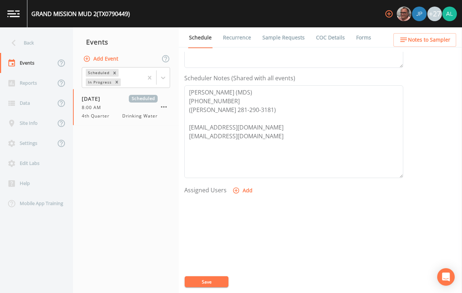
click at [234, 194] on button "Add" at bounding box center [243, 190] width 24 height 13
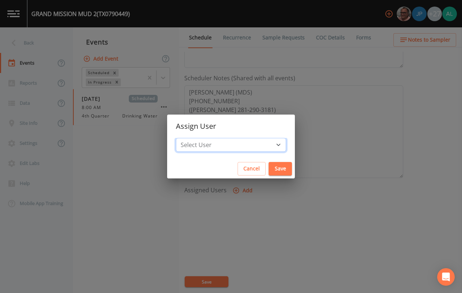
click at [229, 145] on select "Select User [PERSON_NAME] [PERSON_NAME] [PERSON_NAME] [PERSON_NAME] [PERSON_NAM…" at bounding box center [231, 145] width 110 height 14
select select "37eecc1f-c5fe-476e-b72b-30cfa15dcfe6"
click at [192, 138] on select "Select User [PERSON_NAME] [PERSON_NAME] [PERSON_NAME] [PERSON_NAME] [PERSON_NAM…" at bounding box center [231, 145] width 110 height 14
click at [268, 164] on button "Save" at bounding box center [279, 168] width 23 height 13
select select
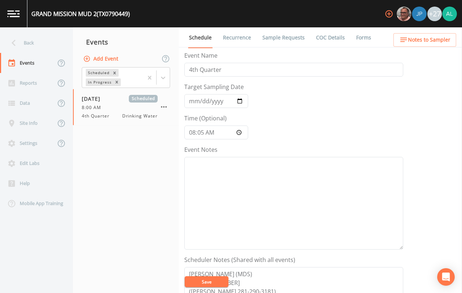
scroll to position [0, 0]
click at [211, 164] on textarea "Event Notes" at bounding box center [293, 204] width 219 height 93
type textarea "[DATE] 3:56pm email sent [DATE] 8:16am confirmed by [PERSON_NAME]"
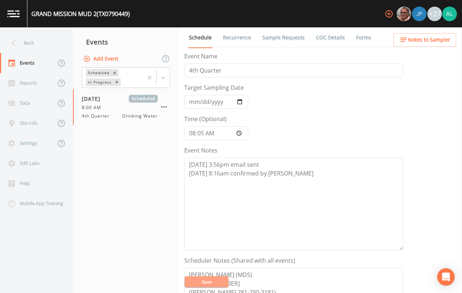
click at [211, 280] on button "Save" at bounding box center [206, 281] width 44 height 11
drag, startPoint x: 439, startPoint y: 33, endPoint x: 439, endPoint y: 38, distance: 5.1
click at [439, 33] on ul "Schedule Recurrence Sample Requests COC Details Forms" at bounding box center [320, 37] width 283 height 20
click at [439, 41] on span "Notes to Sampler" at bounding box center [429, 39] width 42 height 9
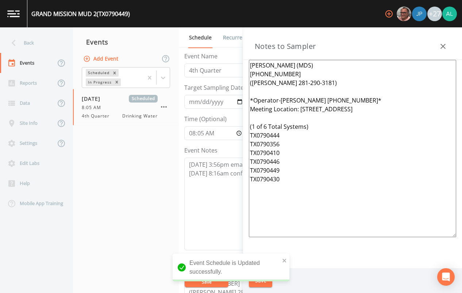
drag, startPoint x: 320, startPoint y: 248, endPoint x: 270, endPoint y: 143, distance: 116.3
click at [270, 143] on div "[PERSON_NAME] (MDS) [PHONE_NUMBER] ([PERSON_NAME] 281-290-3181) *Operator-[PERS…" at bounding box center [352, 164] width 219 height 208
drag, startPoint x: 321, startPoint y: 196, endPoint x: 198, endPoint y: 14, distance: 219.8
click at [198, 14] on div "GRAND MISSION MUD 2 (TX0790449) +27 Back Events Reports Data Site Info Settings…" at bounding box center [231, 146] width 462 height 293
paste textarea "[STREET_ADDRESS][PERSON_NAME] (1 of 6 Total Systems) TX0790356 TX0790444"
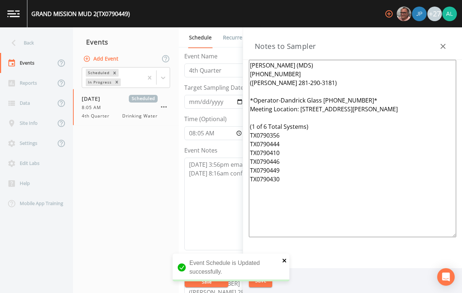
type textarea "[PERSON_NAME] (MDS) [PHONE_NUMBER] ([PERSON_NAME] 281-290-3181) *Operator-Dandr…"
click at [284, 260] on icon "close" at bounding box center [284, 261] width 4 height 4
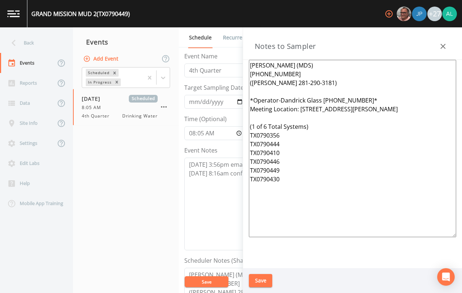
click at [258, 276] on div "Event Schedule is Updated successfully." at bounding box center [230, 270] width 117 height 34
click at [255, 280] on div "Event Schedule is Updated successfully." at bounding box center [230, 270] width 117 height 34
click at [255, 280] on button "Save" at bounding box center [260, 280] width 23 height 13
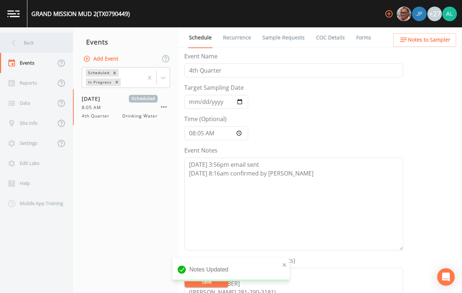
click at [38, 36] on div "Back" at bounding box center [33, 43] width 66 height 20
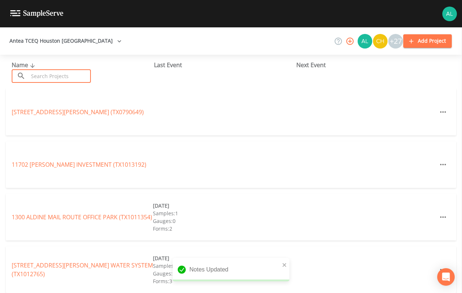
click at [55, 79] on input "text" at bounding box center [59, 75] width 62 height 13
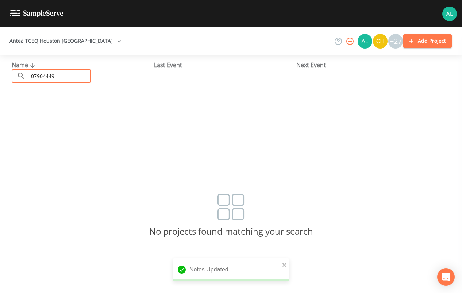
click at [51, 75] on input "07904449" at bounding box center [59, 75] width 62 height 13
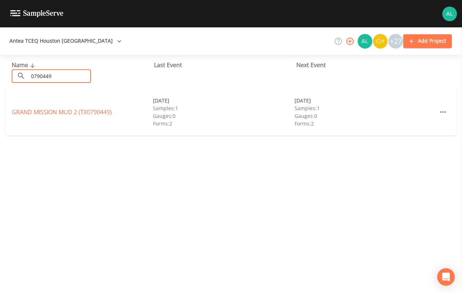
type input "0790449"
click at [42, 116] on div "GRAND MISSION MUD 2 (TX0790449) [DATE] Samples: 1 Gauges: 0 Forms: 2 [DATE] Sam…" at bounding box center [231, 112] width 450 height 47
click at [106, 110] on link "GRAND MISSION MUD 2 (TX0790449)" at bounding box center [62, 112] width 100 height 8
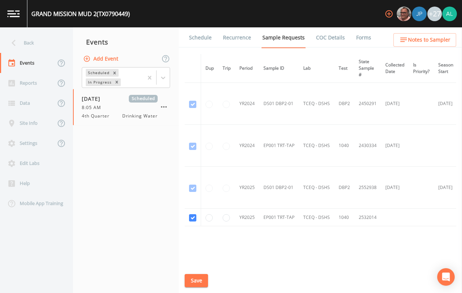
scroll to position [23, 0]
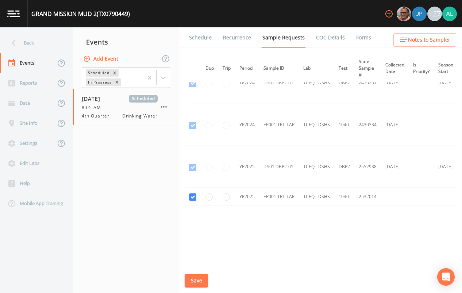
click at [194, 40] on link "Schedule" at bounding box center [200, 37] width 25 height 20
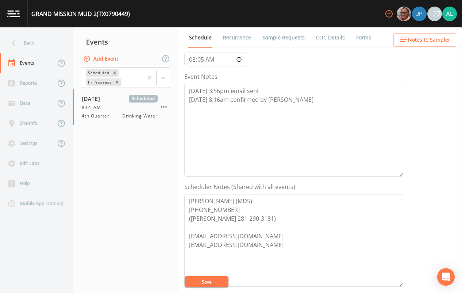
scroll to position [146, 0]
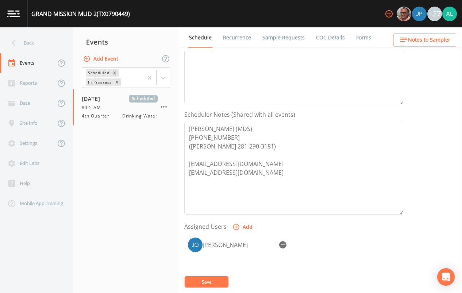
click at [420, 29] on ul "Schedule Recurrence Sample Requests COC Details Forms" at bounding box center [320, 37] width 283 height 20
click at [416, 41] on span "Notes to Sampler" at bounding box center [429, 39] width 42 height 9
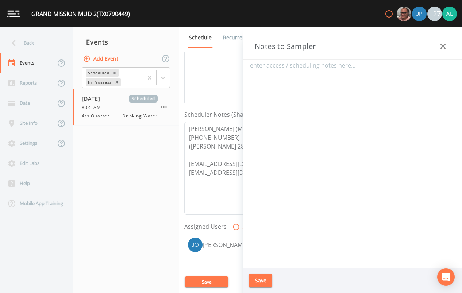
type textarea "[PERSON_NAME] (MDS) [PHONE_NUMBER] ([PERSON_NAME] 281-290-3181) *Operator-Dandr…"
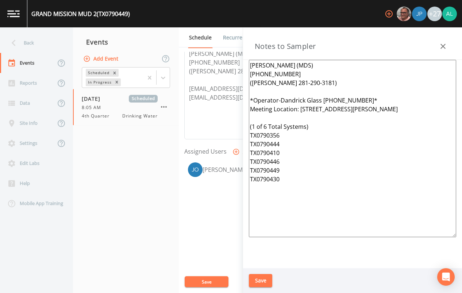
scroll to position [222, 0]
click at [257, 277] on button "Save" at bounding box center [260, 280] width 23 height 13
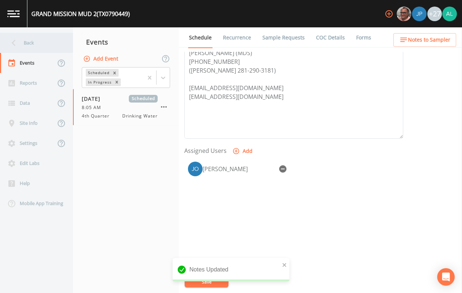
click at [30, 45] on div "Back" at bounding box center [33, 43] width 66 height 20
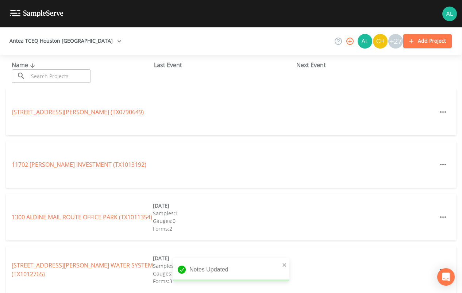
click at [44, 69] on div "Name ​ ​" at bounding box center [83, 72] width 142 height 22
click at [35, 73] on input "text" at bounding box center [59, 75] width 62 height 13
drag, startPoint x: 53, startPoint y: 76, endPoint x: 40, endPoint y: 71, distance: 14.2
click at [53, 76] on input "text" at bounding box center [59, 75] width 62 height 13
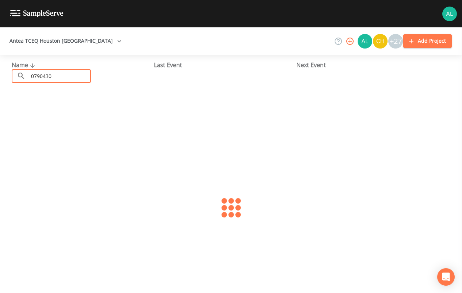
type input "0790430"
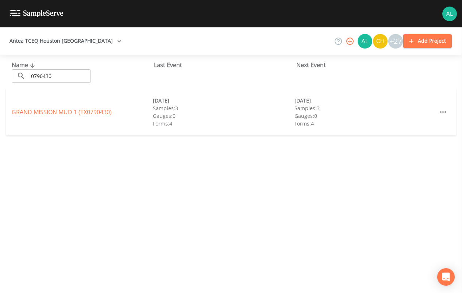
click at [40, 115] on link "GRAND MISSION MUD 1 (TX0790430)" at bounding box center [62, 112] width 100 height 8
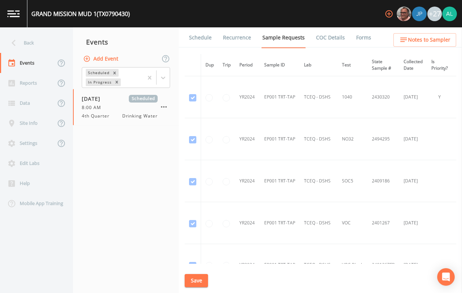
click at [411, 40] on span "Notes to Sampler" at bounding box center [429, 39] width 42 height 9
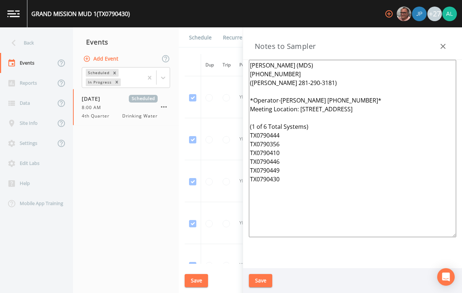
drag, startPoint x: 320, startPoint y: 187, endPoint x: 220, endPoint y: 44, distance: 174.4
click at [220, 44] on div "Back Events Reports Data Site Info Settings Edit Labs Help Mobile App Training …" at bounding box center [231, 159] width 462 height 265
paste textarea "[STREET_ADDRESS][PERSON_NAME] (1 of 6 Total Systems) TX0790356 TX0790444 TX0790…"
type textarea "[PERSON_NAME] (MDS) [PHONE_NUMBER] ([PERSON_NAME] 281-290-3181) *Operator-Dandr…"
click at [265, 273] on div "Save" at bounding box center [352, 280] width 219 height 25
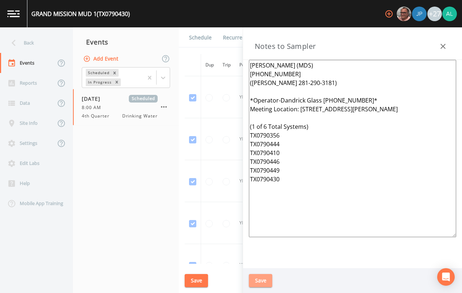
click at [261, 282] on button "Save" at bounding box center [260, 280] width 23 height 13
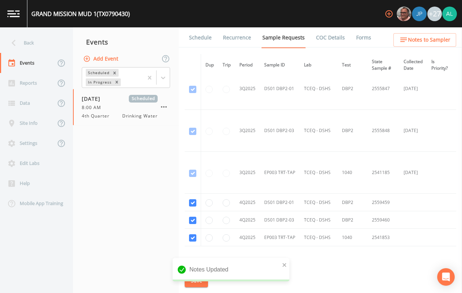
scroll to position [1686, 0]
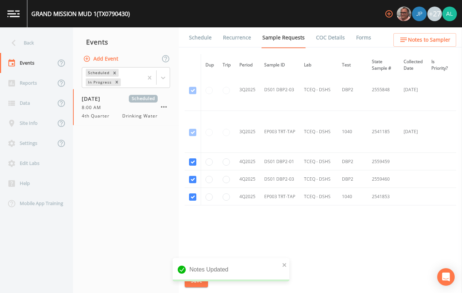
click at [205, 45] on link "Schedule" at bounding box center [200, 37] width 25 height 20
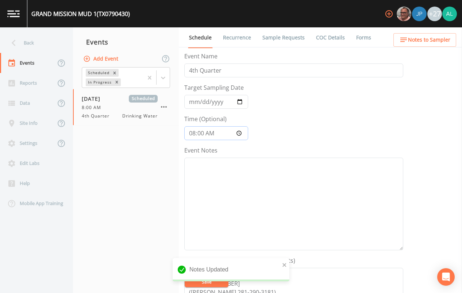
click at [200, 133] on input "08:00:00" at bounding box center [216, 133] width 64 height 14
type input "08:06"
click at [244, 202] on textarea "Event Notes" at bounding box center [293, 204] width 219 height 93
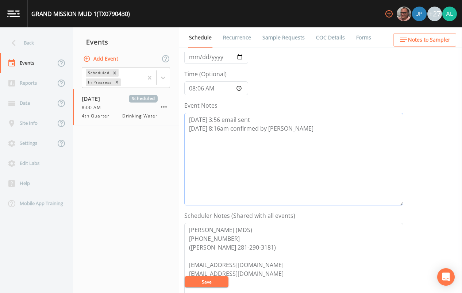
scroll to position [146, 0]
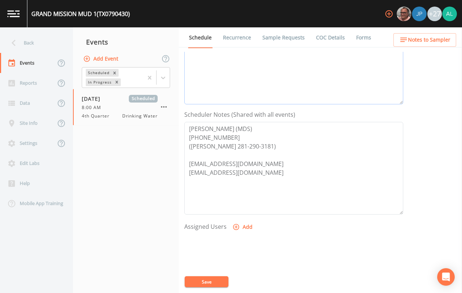
type textarea "[DATE] 3:56 email sent [DATE] 8:16am confirmed by [PERSON_NAME]"
click at [244, 221] on button "Add" at bounding box center [243, 226] width 24 height 13
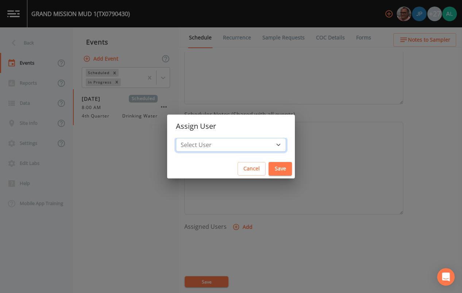
click at [219, 145] on select "Select User [PERSON_NAME] [PERSON_NAME] [PERSON_NAME] [PERSON_NAME] [PERSON_NAM…" at bounding box center [231, 145] width 110 height 14
select select "37eecc1f-c5fe-476e-b72b-30cfa15dcfe6"
click at [192, 138] on select "Select User [PERSON_NAME] [PERSON_NAME] [PERSON_NAME] [PERSON_NAME] [PERSON_NAM…" at bounding box center [231, 145] width 110 height 14
drag, startPoint x: 269, startPoint y: 171, endPoint x: 263, endPoint y: 178, distance: 9.1
click at [268, 171] on button "Save" at bounding box center [279, 168] width 23 height 13
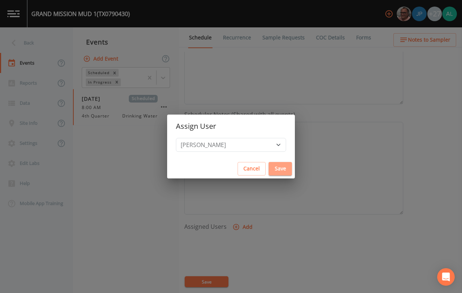
select select
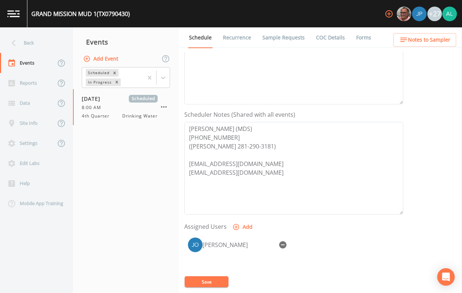
click at [200, 286] on button "Save" at bounding box center [206, 281] width 44 height 11
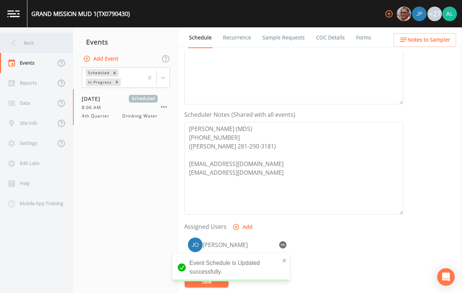
click at [38, 36] on div "Back" at bounding box center [33, 43] width 66 height 20
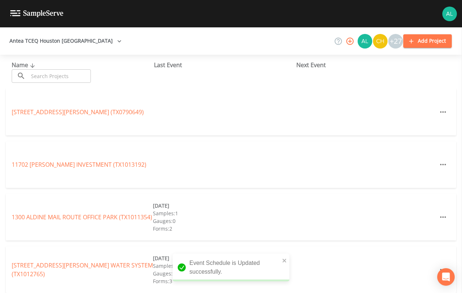
click at [52, 63] on div "Name ​ ​" at bounding box center [83, 72] width 142 height 22
click at [53, 65] on div "Name ​ ​" at bounding box center [83, 72] width 142 height 22
click at [53, 75] on input "text" at bounding box center [59, 75] width 62 height 13
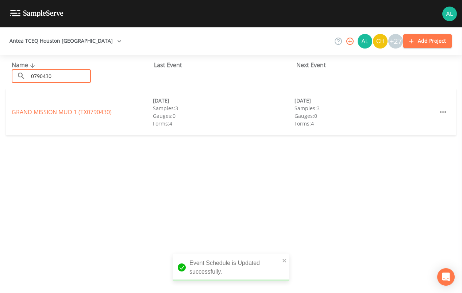
type input "0790430"
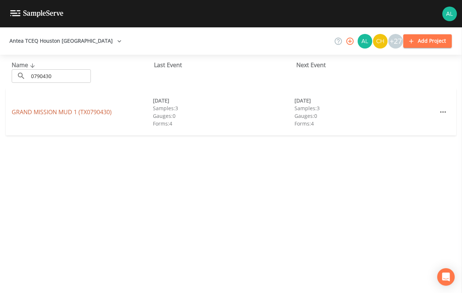
click at [81, 113] on link "GRAND MISSION MUD 1 (TX0790430)" at bounding box center [62, 112] width 100 height 8
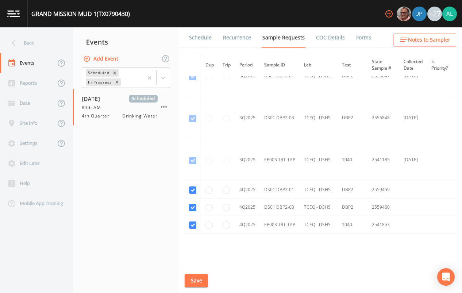
scroll to position [1686, 0]
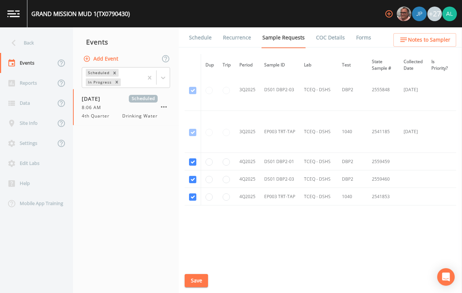
click at [201, 27] on div "GRAND MISSION MUD 1 (TX0790430) +27" at bounding box center [231, 13] width 462 height 27
click at [199, 33] on link "Schedule" at bounding box center [200, 37] width 25 height 20
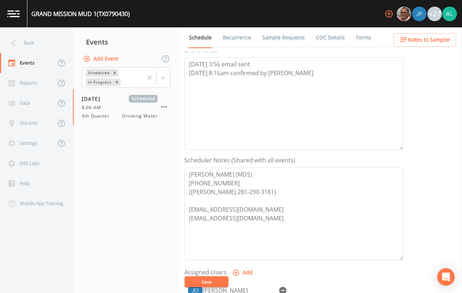
scroll to position [219, 0]
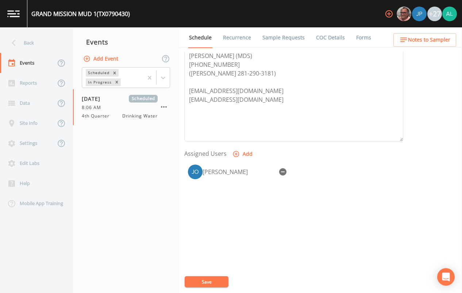
click at [435, 39] on span "Notes to Sampler" at bounding box center [429, 39] width 42 height 9
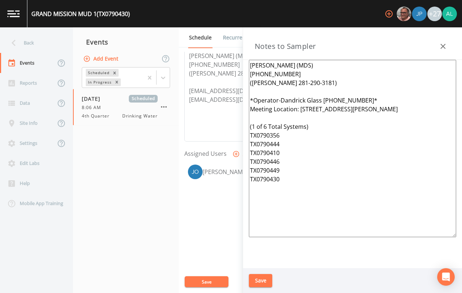
drag, startPoint x: 298, startPoint y: 197, endPoint x: 234, endPoint y: 65, distance: 146.3
click at [234, 65] on div "Back Events Reports Data Site Info Settings Edit Labs Help Mobile App Training …" at bounding box center [231, 159] width 462 height 265
click at [275, 283] on div "Save" at bounding box center [352, 280] width 219 height 25
click at [267, 279] on button "Save" at bounding box center [260, 280] width 23 height 13
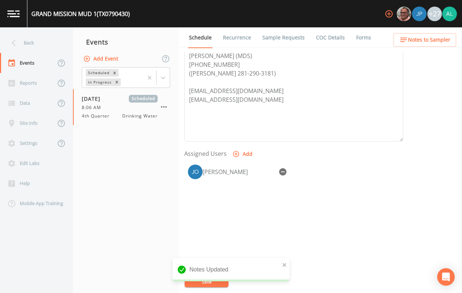
click at [210, 276] on div "Notes Updated" at bounding box center [230, 269] width 117 height 23
click at [199, 283] on button "Save" at bounding box center [206, 281] width 44 height 11
click at [39, 39] on div "Back" at bounding box center [33, 43] width 66 height 20
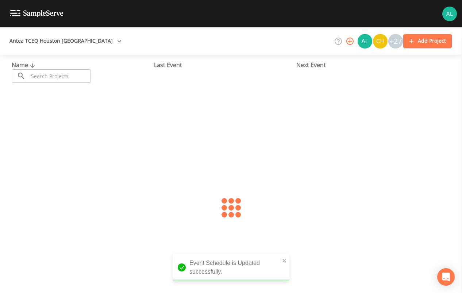
drag, startPoint x: 39, startPoint y: 39, endPoint x: 58, endPoint y: 74, distance: 39.6
click at [58, 74] on input "text" at bounding box center [59, 75] width 62 height 13
type input "1013860"
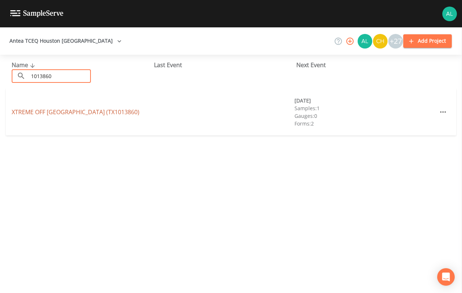
drag, startPoint x: 54, startPoint y: 103, endPoint x: 52, endPoint y: 109, distance: 6.5
click at [53, 106] on div "XTREME OFF [GEOGRAPHIC_DATA] (TX1013860) [DATE] Samples: 1 Gauges: 0 Forms: 2" at bounding box center [231, 112] width 450 height 47
click at [50, 114] on link "XTREME OFF [GEOGRAPHIC_DATA] (TX1013860)" at bounding box center [76, 112] width 128 height 8
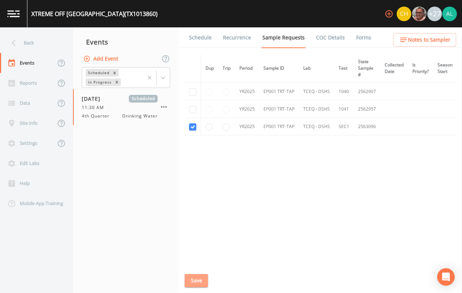
click at [200, 278] on button "Save" at bounding box center [195, 280] width 23 height 13
click at [208, 33] on link "Schedule" at bounding box center [200, 37] width 25 height 20
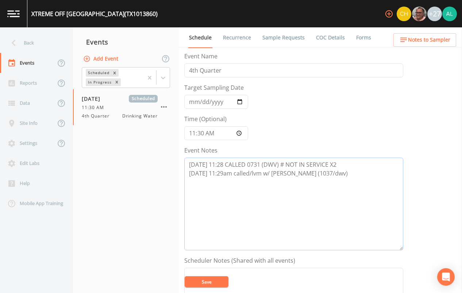
click at [337, 169] on textarea "[DATE] 11:28 CALLED 0731 (DWV) # NOT IN SERVICE X2 [DATE] 11:29am called/lvm w/…" at bounding box center [293, 204] width 219 height 93
click at [288, 185] on textarea "[DATE] 11:28 CALLED 0731 (DWV) # NOT IN SERVICE X2 [DATE] 11:29am called/lvm w/…" at bounding box center [293, 204] width 219 height 93
drag, startPoint x: 216, startPoint y: 274, endPoint x: 214, endPoint y: 281, distance: 7.5
click at [214, 281] on button "Save" at bounding box center [206, 281] width 44 height 11
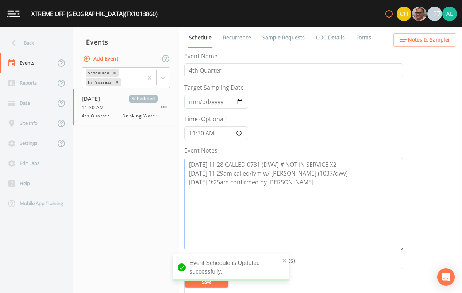
click at [240, 211] on textarea "[DATE] 11:28 CALLED 0731 (DWV) # NOT IN SERVICE X2 [DATE] 11:29am called/lvm w/…" at bounding box center [293, 204] width 219 height 93
type textarea "[DATE] 11:28 CALLED 0731 (DWV) # NOT IN SERVICE X2 [DATE] 11:29am called/lvm w/…"
drag, startPoint x: 213, startPoint y: 288, endPoint x: 214, endPoint y: 284, distance: 3.7
click at [213, 285] on div "XTREME OFF [GEOGRAPHIC_DATA] (TX1013860) +27 Back Events Reports Data Site Info…" at bounding box center [231, 146] width 462 height 293
click at [286, 262] on icon "close" at bounding box center [284, 260] width 5 height 6
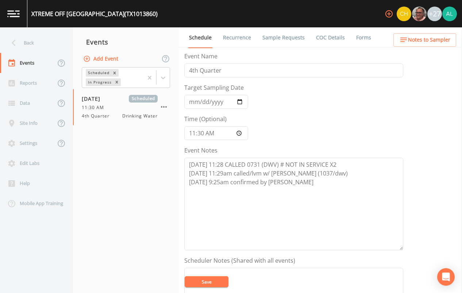
click at [215, 287] on div "Event Schedule is Updated successfully." at bounding box center [230, 287] width 117 height 0
click at [215, 281] on button "Save" at bounding box center [206, 281] width 44 height 11
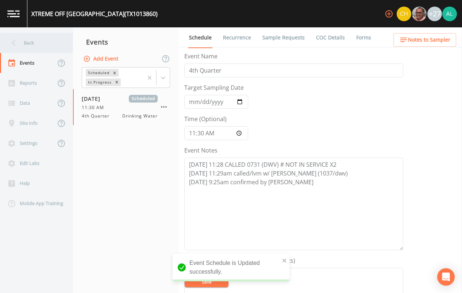
click at [38, 36] on div "Back" at bounding box center [33, 43] width 66 height 20
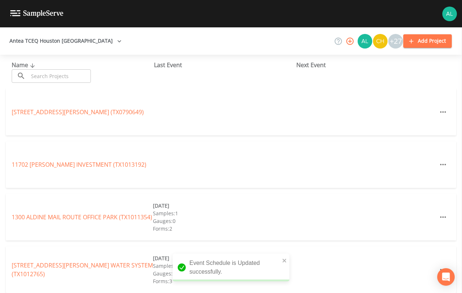
click at [44, 66] on div "Name ​ ​" at bounding box center [83, 72] width 142 height 22
click at [44, 73] on input "text" at bounding box center [59, 75] width 62 height 13
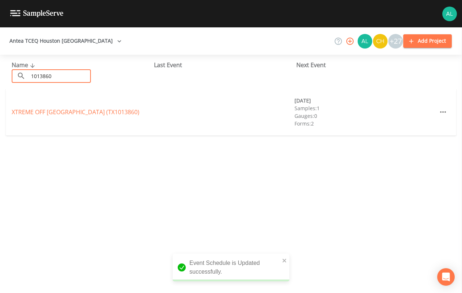
type input "1013860"
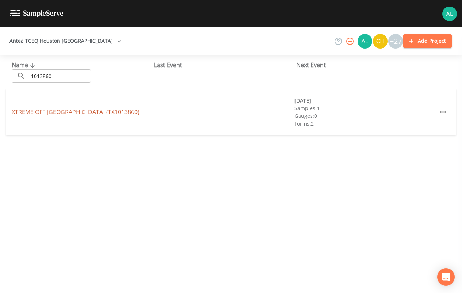
click at [23, 115] on link "XTREME OFF [GEOGRAPHIC_DATA] (TX1013860)" at bounding box center [76, 112] width 128 height 8
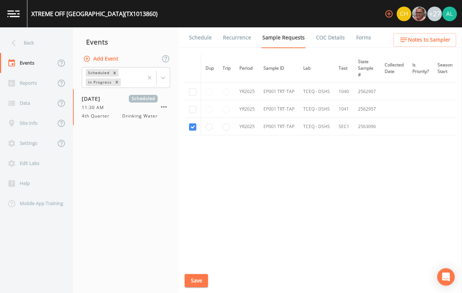
click at [210, 35] on link "Schedule" at bounding box center [200, 37] width 25 height 20
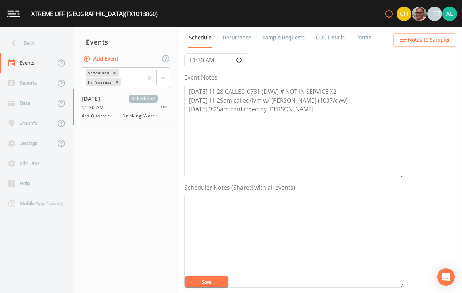
scroll to position [222, 0]
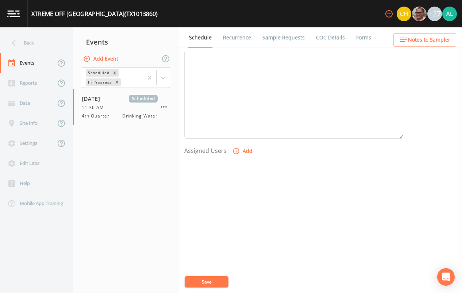
click at [250, 154] on button "Add" at bounding box center [243, 150] width 24 height 13
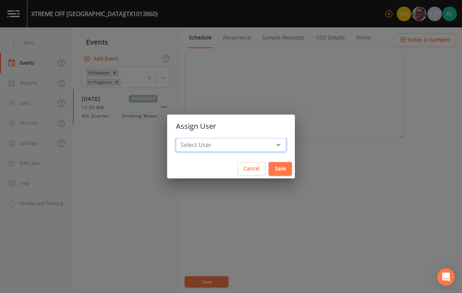
click at [231, 143] on select "Select User [PERSON_NAME] [PERSON_NAME] [PERSON_NAME] [PERSON_NAME] [PERSON_NAM…" at bounding box center [231, 145] width 110 height 14
select select "1051c3a1-6c84-4a22-a0dd-c999b59f2b39"
click at [192, 138] on select "Select User [PERSON_NAME] [PERSON_NAME] [PERSON_NAME] [PERSON_NAME] [PERSON_NAM…" at bounding box center [231, 145] width 110 height 14
click at [268, 165] on button "Save" at bounding box center [279, 168] width 23 height 13
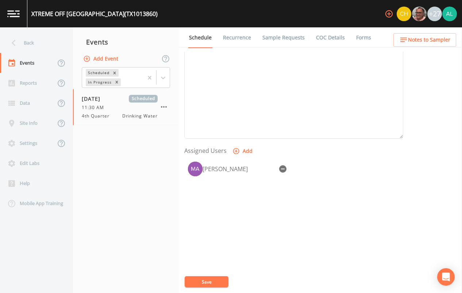
select select
click at [218, 281] on button "Save" at bounding box center [206, 281] width 44 height 11
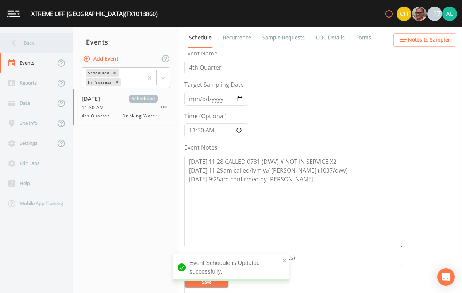
click at [49, 34] on div "Back" at bounding box center [33, 43] width 66 height 20
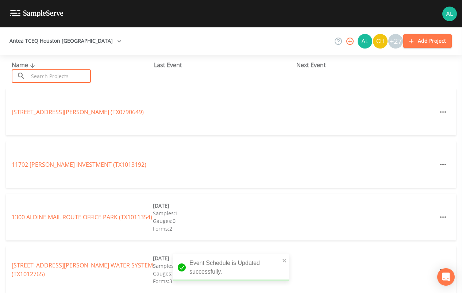
click at [61, 80] on input "text" at bounding box center [59, 75] width 62 height 13
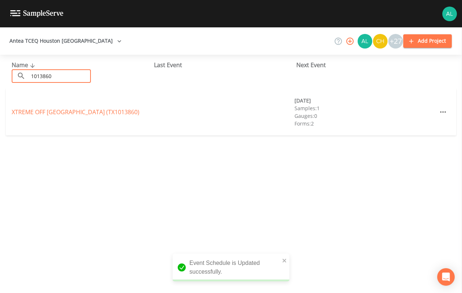
type input "1013860"
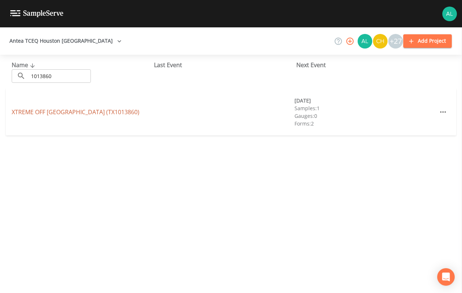
click at [40, 109] on link "XTREME OFF [GEOGRAPHIC_DATA] (TX1013860)" at bounding box center [76, 112] width 128 height 8
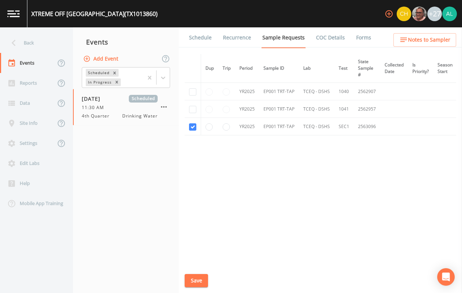
click at [193, 43] on link "Schedule" at bounding box center [200, 37] width 25 height 20
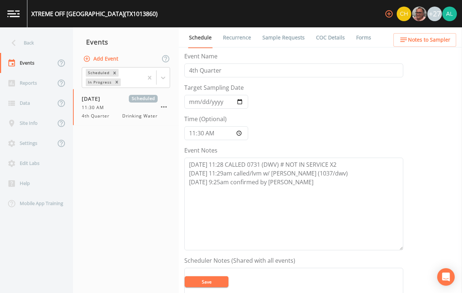
scroll to position [182, 0]
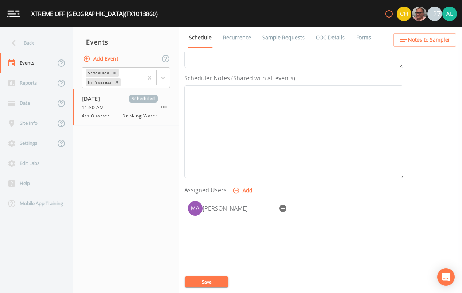
click at [434, 33] on ul "Schedule Recurrence Sample Requests COC Details Forms" at bounding box center [320, 37] width 283 height 20
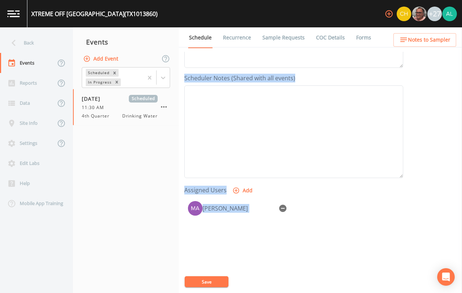
click at [434, 34] on div "Back Events Reports Data Site Info Settings Edit Labs Help Mobile App Training …" at bounding box center [231, 159] width 462 height 265
drag, startPoint x: 434, startPoint y: 34, endPoint x: 419, endPoint y: 43, distance: 17.2
click at [419, 43] on span "Notes to Sampler" at bounding box center [429, 39] width 42 height 9
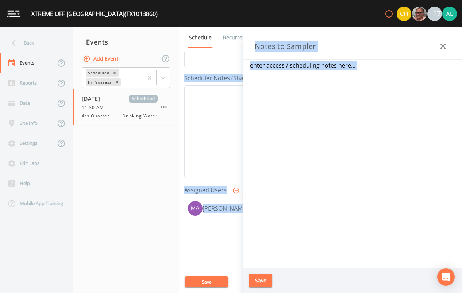
click at [316, 88] on textarea at bounding box center [352, 148] width 207 height 177
click at [364, 71] on textarea at bounding box center [352, 148] width 207 height 177
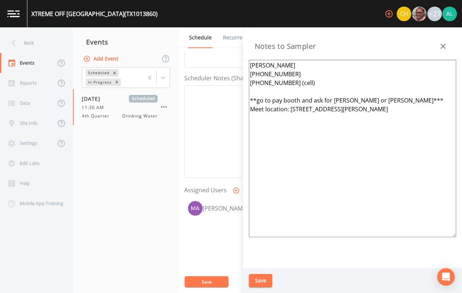
type textarea "[PERSON_NAME] [PHONE_NUMBER] [PHONE_NUMBER] (cell) **go to pay booth and ask fo…"
click at [264, 274] on button "Save" at bounding box center [260, 280] width 23 height 13
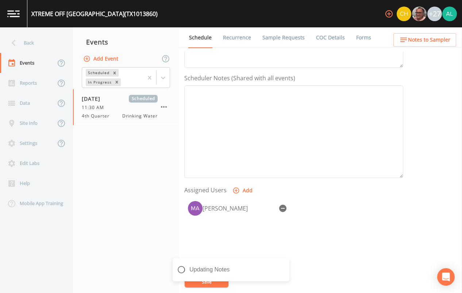
click at [230, 275] on div "Updating Notes" at bounding box center [230, 272] width 117 height 29
click at [47, 42] on div "Back" at bounding box center [33, 43] width 66 height 20
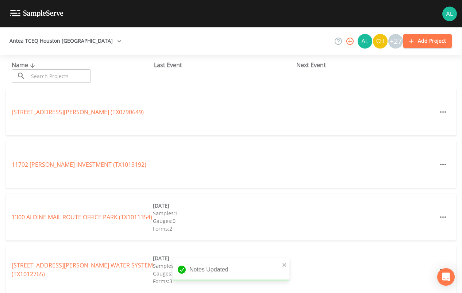
drag, startPoint x: 57, startPoint y: 73, endPoint x: 55, endPoint y: 77, distance: 4.7
click at [57, 74] on input "text" at bounding box center [59, 75] width 62 height 13
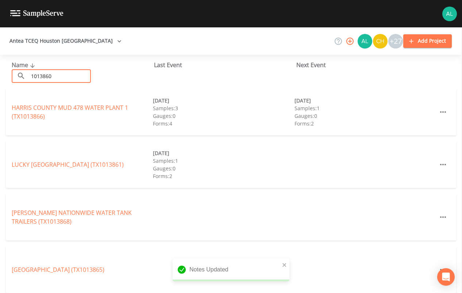
type input "1013860"
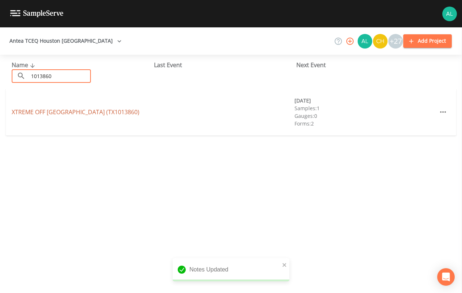
click at [34, 115] on link "XTREME OFF [GEOGRAPHIC_DATA] (TX1013860)" at bounding box center [76, 112] width 128 height 8
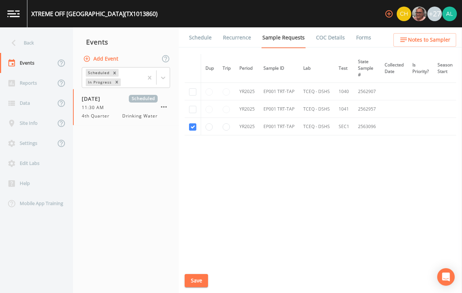
click at [201, 30] on link "Schedule" at bounding box center [200, 37] width 25 height 20
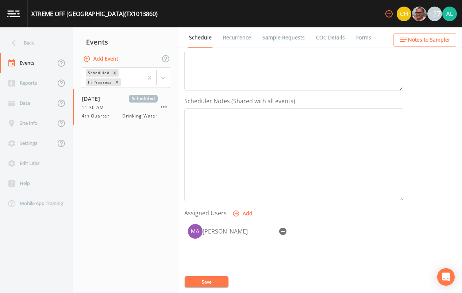
scroll to position [222, 0]
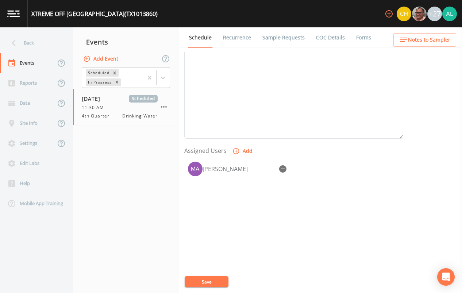
click at [432, 31] on ul "Schedule Recurrence Sample Requests COC Details Forms" at bounding box center [320, 37] width 283 height 20
click at [426, 42] on span "Notes to Sampler" at bounding box center [429, 39] width 42 height 9
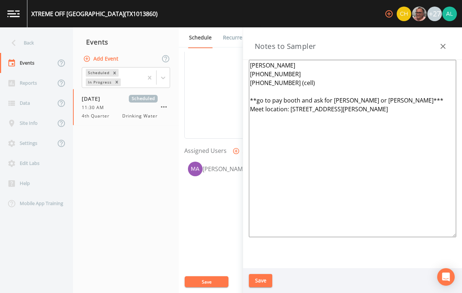
drag, startPoint x: 273, startPoint y: 276, endPoint x: 251, endPoint y: 278, distance: 21.6
click at [271, 276] on div "Save" at bounding box center [352, 280] width 219 height 25
click at [250, 278] on button "Save" at bounding box center [260, 280] width 23 height 13
click at [205, 274] on div "Updating Notes" at bounding box center [230, 272] width 117 height 29
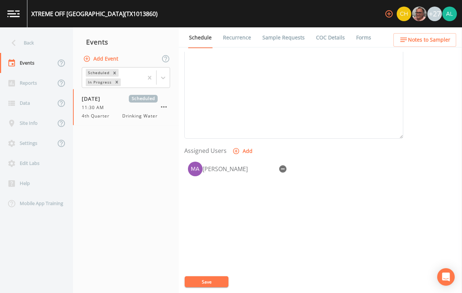
click at [221, 285] on div "Event Name 4th Quarter Target Sampling Date [DATE] Time (Optional) 11:30:00 Eve…" at bounding box center [322, 172] width 277 height 241
drag, startPoint x: 221, startPoint y: 285, endPoint x: 221, endPoint y: 281, distance: 3.7
click at [221, 281] on button "Save" at bounding box center [206, 281] width 44 height 11
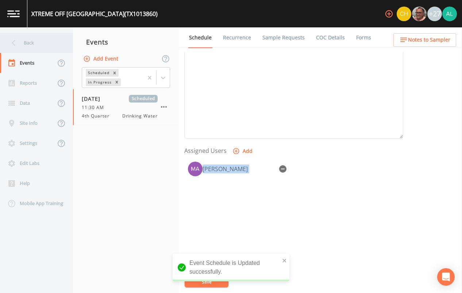
click at [41, 49] on div "Back" at bounding box center [33, 43] width 66 height 20
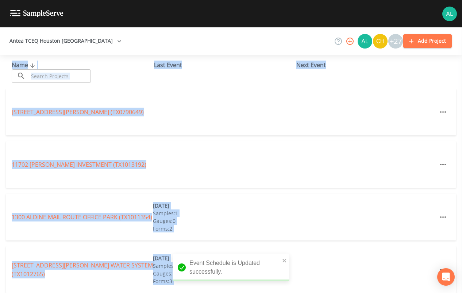
click at [76, 73] on input "text" at bounding box center [59, 75] width 62 height 13
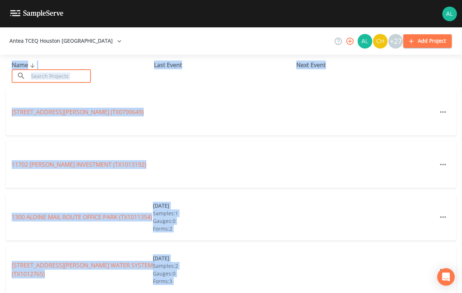
click at [51, 78] on input "text" at bounding box center [59, 75] width 62 height 13
click at [52, 80] on input "text" at bounding box center [59, 75] width 62 height 13
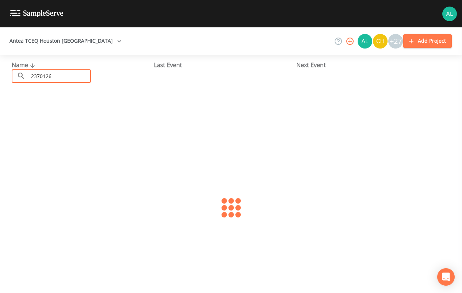
type input "2370126"
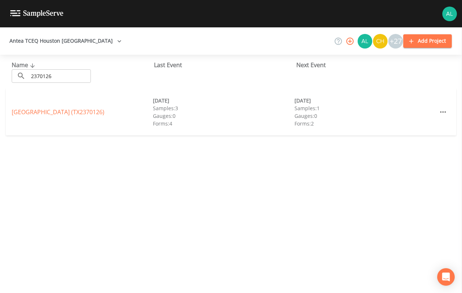
click at [47, 114] on link "[GEOGRAPHIC_DATA] (TX2370126)" at bounding box center [58, 112] width 93 height 8
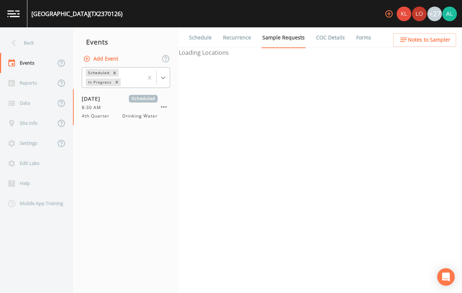
click at [162, 81] on icon at bounding box center [162, 77] width 7 height 7
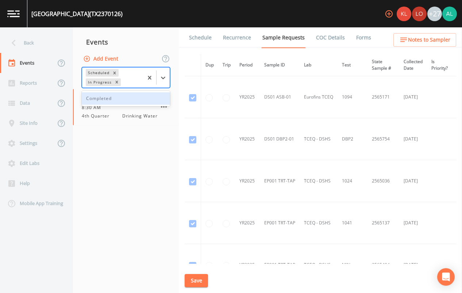
click at [129, 96] on div "Completed" at bounding box center [126, 98] width 88 height 12
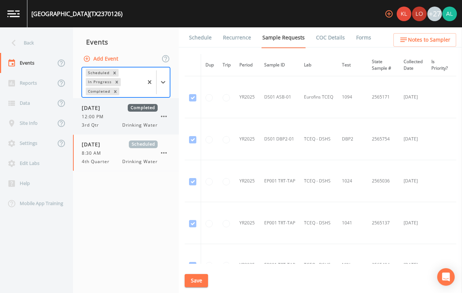
click at [124, 121] on div "[DATE] Completed 12:00 PM 3rd Qtr Drinking Water" at bounding box center [120, 116] width 76 height 24
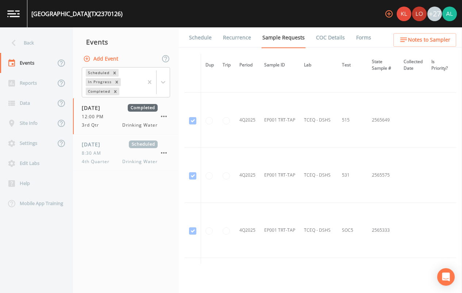
scroll to position [474, 0]
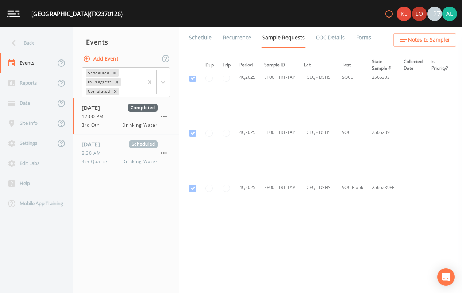
click at [202, 32] on link "Schedule" at bounding box center [200, 37] width 25 height 20
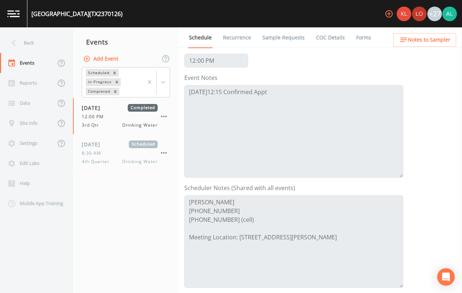
scroll to position [146, 0]
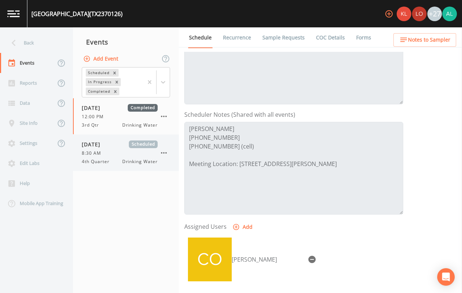
click at [105, 143] on span "[DATE]" at bounding box center [94, 144] width 24 height 8
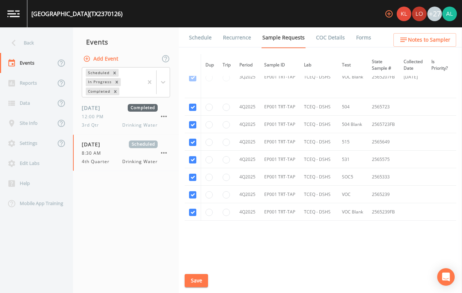
scroll to position [540, 0]
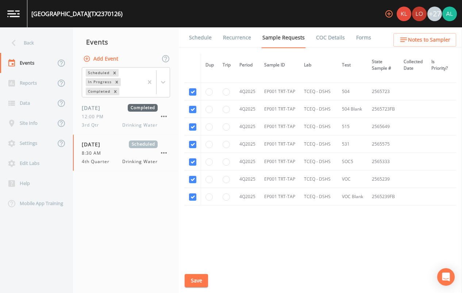
click at [198, 37] on link "Schedule" at bounding box center [200, 37] width 25 height 20
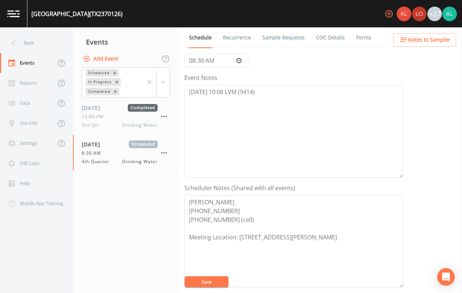
scroll to position [73, 0]
click at [271, 110] on textarea "[DATE] 10:08 LVM (9414)" at bounding box center [293, 131] width 219 height 93
click at [438, 35] on button "Notes to Sampler" at bounding box center [424, 39] width 63 height 13
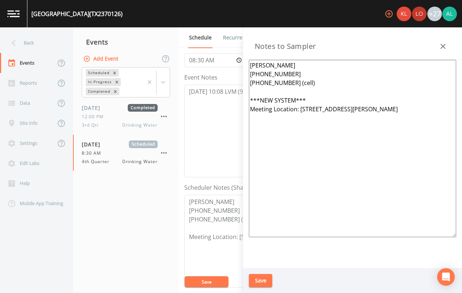
click at [438, 47] on button "button" at bounding box center [442, 46] width 15 height 15
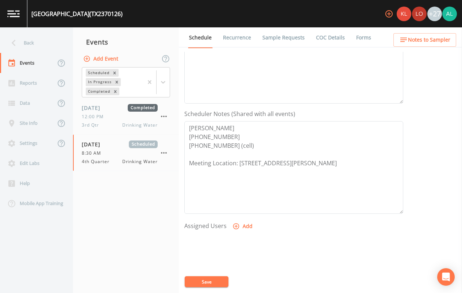
scroll to position [146, 0]
click at [399, 44] on button "Notes to Sampler" at bounding box center [424, 39] width 63 height 13
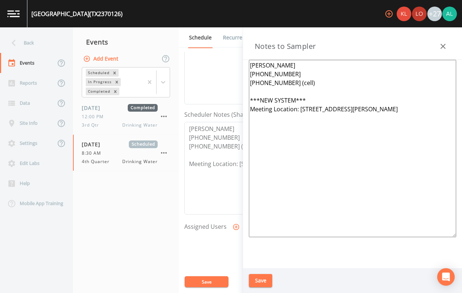
click at [310, 104] on textarea "[PERSON_NAME] [PHONE_NUMBER] [PHONE_NUMBER] (cell) ***NEW SYSTEM*** Meeting Loc…" at bounding box center [352, 148] width 207 height 177
drag, startPoint x: 295, startPoint y: 101, endPoint x: 262, endPoint y: 98, distance: 32.9
click at [262, 98] on textarea "[PERSON_NAME] [PHONE_NUMBER] [PHONE_NUMBER] (cell) ***NEW SYSTEM*** Meeting Loc…" at bounding box center [352, 148] width 207 height 177
type textarea "[PERSON_NAME] [PHONE_NUMBER] [PHONE_NUMBER] (cell) ***7720 / 6811*** Meeting Lo…"
click at [247, 277] on div "Save" at bounding box center [352, 280] width 219 height 25
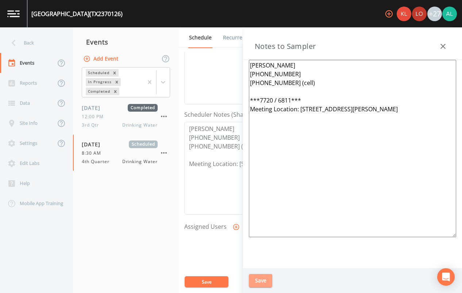
click at [259, 277] on button "Save" at bounding box center [260, 280] width 23 height 13
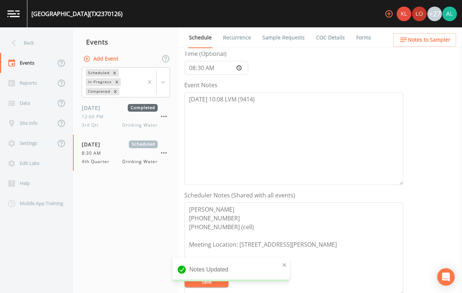
scroll to position [0, 0]
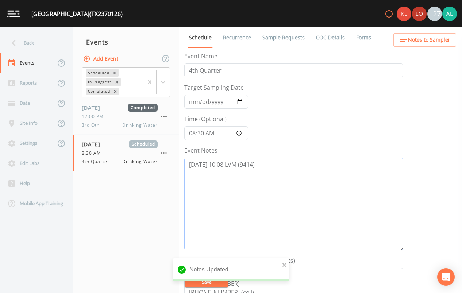
drag, startPoint x: 265, startPoint y: 168, endPoint x: 261, endPoint y: 168, distance: 4.4
click at [265, 168] on textarea "[DATE] 10:08 LVM (9414)" at bounding box center [293, 204] width 219 height 93
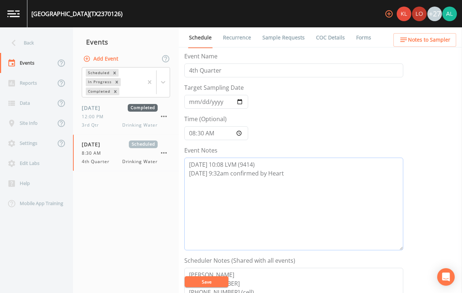
scroll to position [146, 0]
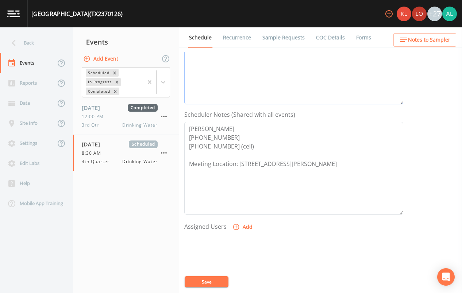
type textarea "[DATE] 10:08 LVM (9414) [DATE] 9:32am confirmed by Heart"
click at [250, 226] on button "Add" at bounding box center [243, 226] width 24 height 13
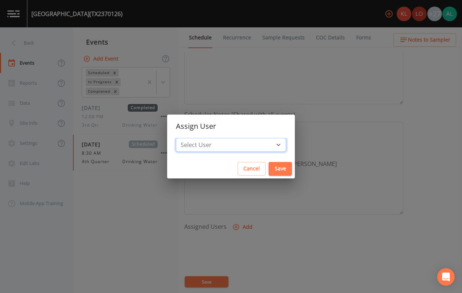
click at [226, 147] on select "Select User [PERSON_NAME] [PERSON_NAME] [PERSON_NAME] [PERSON_NAME] [PERSON_NAM…" at bounding box center [231, 145] width 110 height 14
click at [261, 143] on select "Select User [PERSON_NAME] [PERSON_NAME] [PERSON_NAME] [PERSON_NAME] [PERSON_NAM…" at bounding box center [231, 145] width 110 height 14
select select "37eecc1f-c5fe-476e-b72b-30cfa15dcfe6"
click at [192, 138] on select "Select User [PERSON_NAME] [PERSON_NAME] [PERSON_NAME] [PERSON_NAME] [PERSON_NAM…" at bounding box center [231, 145] width 110 height 14
drag, startPoint x: 260, startPoint y: 153, endPoint x: 259, endPoint y: 167, distance: 14.3
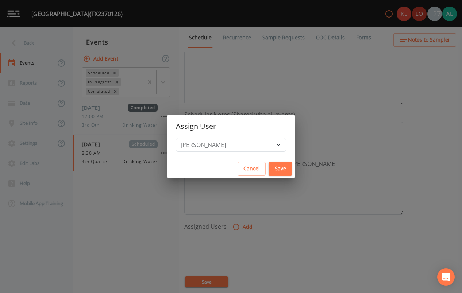
click at [260, 154] on div "Select User [PERSON_NAME] [PERSON_NAME] [PERSON_NAME] [PERSON_NAME] [PERSON_NAM…" at bounding box center [231, 148] width 128 height 21
click at [268, 168] on button "Save" at bounding box center [279, 168] width 23 height 13
select select
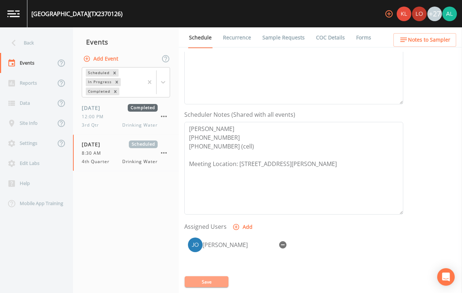
click at [197, 284] on button "Save" at bounding box center [206, 281] width 44 height 11
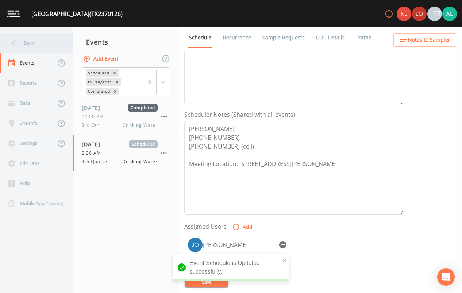
click at [40, 43] on div "Back" at bounding box center [33, 43] width 66 height 20
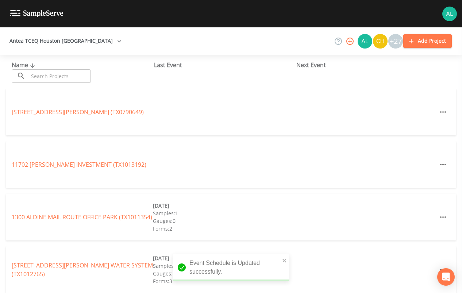
click at [54, 58] on div "Name ​ ​ Last Event Next Event" at bounding box center [231, 72] width 462 height 34
click at [54, 77] on input "text" at bounding box center [59, 75] width 62 height 13
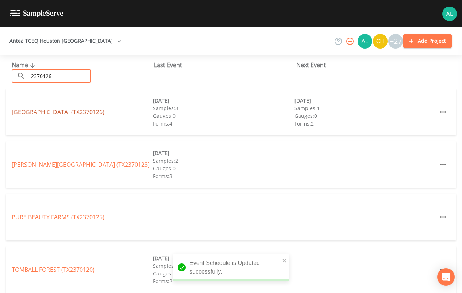
type input "2370126"
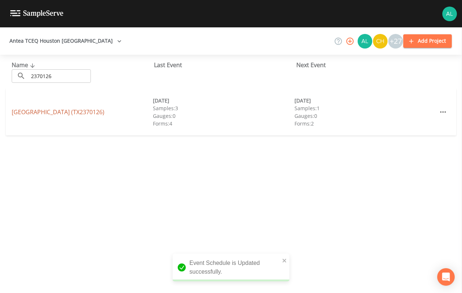
click at [82, 114] on link "[GEOGRAPHIC_DATA] (TX2370126)" at bounding box center [58, 112] width 93 height 8
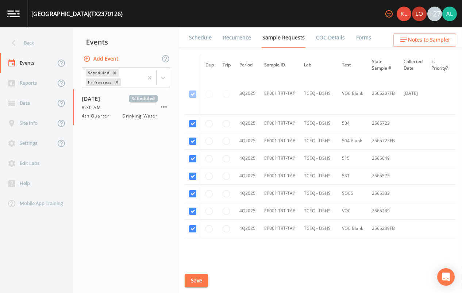
scroll to position [540, 0]
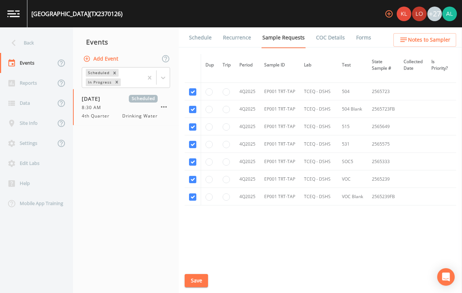
click at [199, 31] on link "Schedule" at bounding box center [200, 37] width 25 height 20
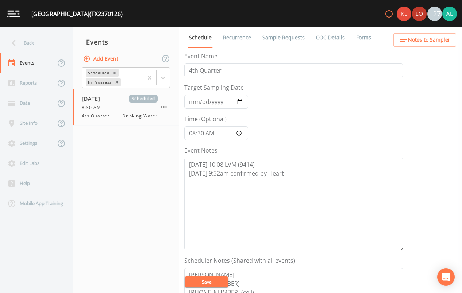
scroll to position [222, 0]
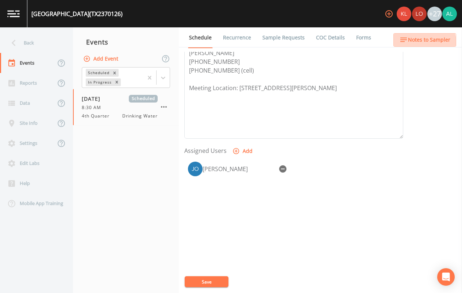
click at [407, 45] on button "Notes to Sampler" at bounding box center [424, 39] width 63 height 13
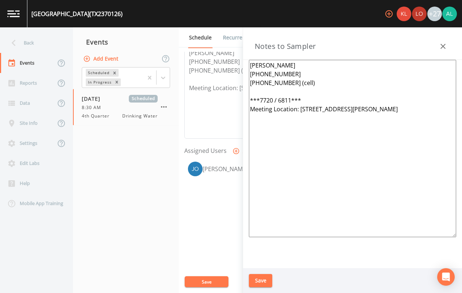
click at [260, 275] on button "Save" at bounding box center [260, 280] width 23 height 13
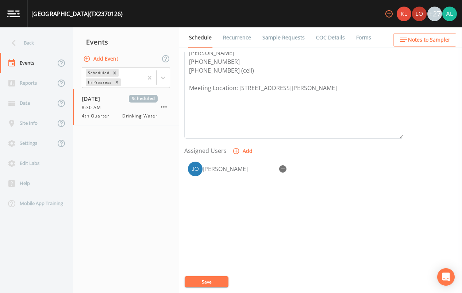
click at [432, 43] on span "Notes to Sampler" at bounding box center [429, 39] width 42 height 9
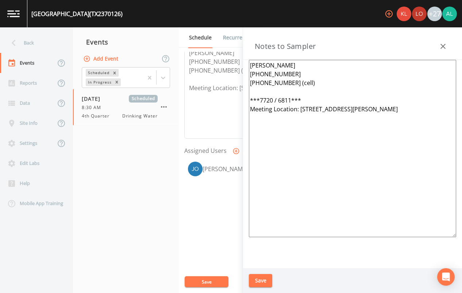
click at [261, 97] on textarea "[PERSON_NAME] [PHONE_NUMBER] [PHONE_NUMBER] (cell) ***7720 / 6811*** Meeting Lo…" at bounding box center [352, 148] width 207 height 177
click at [309, 101] on textarea "[PERSON_NAME] [PHONE_NUMBER] [PHONE_NUMBER] (cell) ***Gate Code:7720 / 6811*** …" at bounding box center [352, 148] width 207 height 177
drag, startPoint x: 349, startPoint y: 98, endPoint x: 157, endPoint y: 101, distance: 192.2
click at [157, 101] on div "Back Events Reports Data Site Info Settings Edit Labs Help Mobile App Training …" at bounding box center [231, 159] width 462 height 265
type textarea "[PERSON_NAME] [PHONE_NUMBER] [PHONE_NUMBER] (cell) ***Gate Code:7720 or 6811***…"
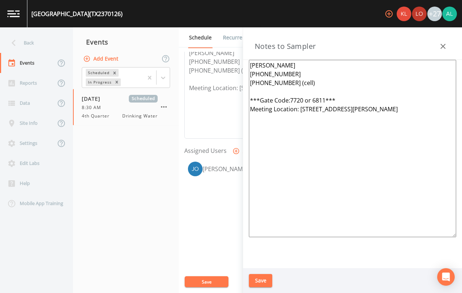
click at [263, 280] on button "Save" at bounding box center [260, 280] width 23 height 13
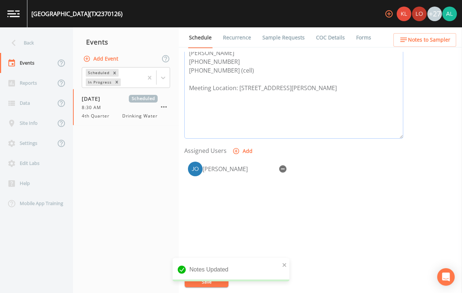
click at [214, 127] on textarea "[PERSON_NAME] [PHONE_NUMBER] [PHONE_NUMBER] (cell) Meeting Location: [STREET_AD…" at bounding box center [293, 92] width 219 height 93
click at [190, 85] on textarea "[PERSON_NAME] [PHONE_NUMBER] [PHONE_NUMBER] (cell) Meeting Location: [STREET_AD…" at bounding box center [293, 92] width 219 height 93
click at [195, 75] on textarea "[PERSON_NAME] [PHONE_NUMBER] [PHONE_NUMBER] (cell) Meeting Location: [STREET_AD…" at bounding box center [293, 92] width 219 height 93
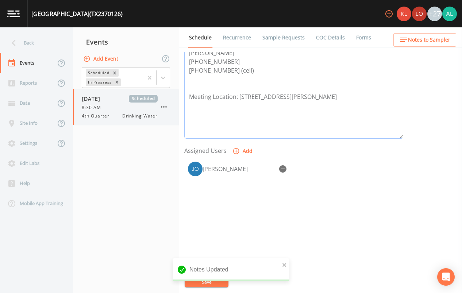
paste textarea "***Gate Code:7720 or 6811***"
type textarea "[PERSON_NAME] [PHONE_NUMBER] [PHONE_NUMBER] (cell) ***Gate Code:7720 or 6811***…"
drag, startPoint x: 252, startPoint y: 215, endPoint x: 259, endPoint y: 228, distance: 15.2
click at [252, 216] on div "[PERSON_NAME]" at bounding box center [293, 196] width 219 height 77
click at [287, 260] on button "close" at bounding box center [284, 264] width 5 height 9
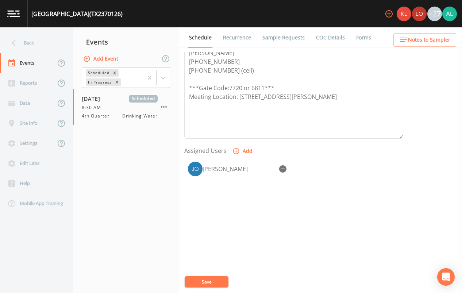
click at [194, 286] on div "[GEOGRAPHIC_DATA] (TX2370126) +27 Back Events Reports Data Site Info Settings E…" at bounding box center [231, 146] width 462 height 293
drag, startPoint x: 194, startPoint y: 286, endPoint x: 197, endPoint y: 283, distance: 4.4
click at [197, 283] on button "Save" at bounding box center [206, 281] width 44 height 11
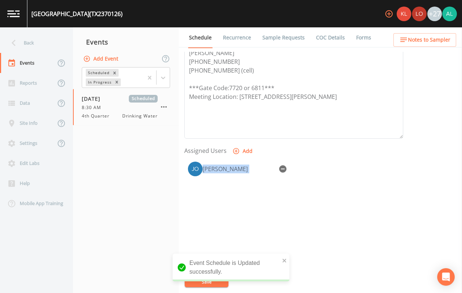
click at [438, 41] on span "Notes to Sampler" at bounding box center [429, 39] width 42 height 9
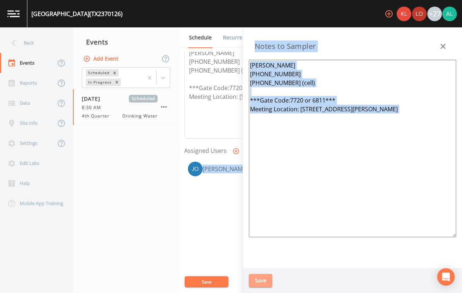
click at [256, 281] on button "Save" at bounding box center [260, 280] width 23 height 13
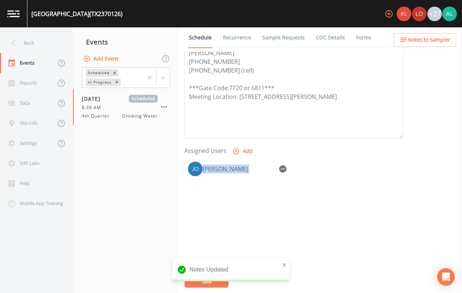
click at [20, 44] on div "Back" at bounding box center [33, 43] width 66 height 20
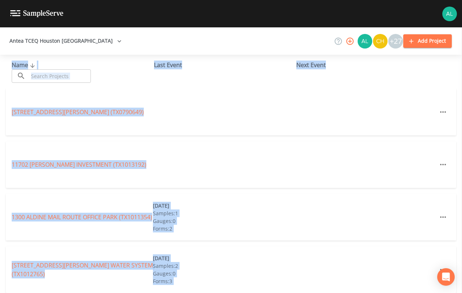
click at [46, 73] on input "text" at bounding box center [59, 75] width 62 height 13
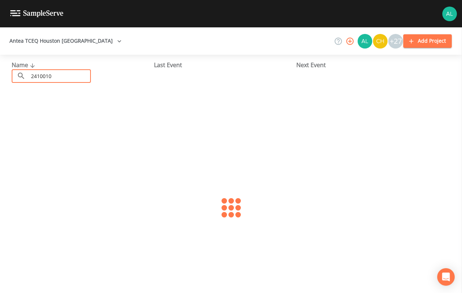
type input "2410010"
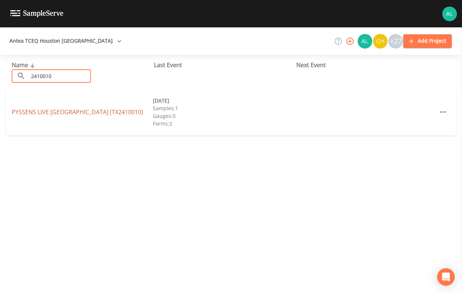
click at [48, 108] on link "PYSSENS LIVE [GEOGRAPHIC_DATA] (TX2410010)" at bounding box center [77, 112] width 131 height 8
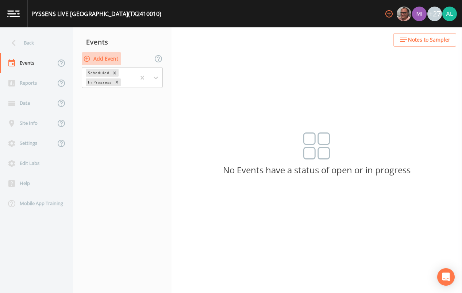
click at [108, 61] on button "Add Event" at bounding box center [101, 58] width 39 height 13
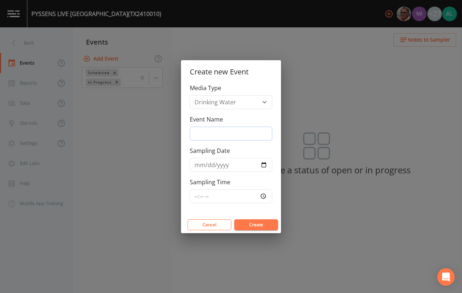
click at [229, 134] on input "Event Name" at bounding box center [231, 134] width 82 height 14
type input "4th Quarter"
type input "[DATE]"
click at [200, 193] on input "Sampling Time" at bounding box center [231, 196] width 82 height 14
click at [198, 196] on input "Sampling Time" at bounding box center [231, 196] width 82 height 14
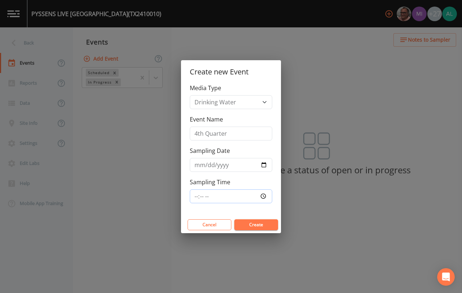
type input "10:00"
click at [234, 219] on button "Create" at bounding box center [256, 224] width 44 height 11
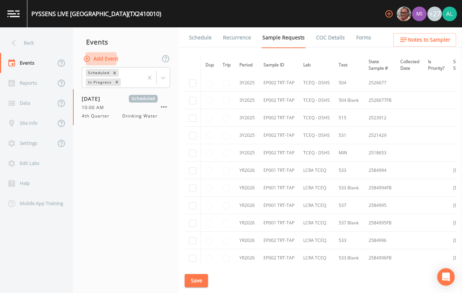
scroll to position [1005, 0]
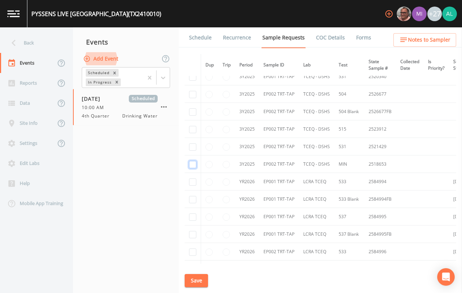
click at [191, 164] on input "checkbox" at bounding box center [192, 164] width 7 height 7
checkbox input "true"
click at [198, 146] on td at bounding box center [192, 147] width 16 height 18
click at [195, 150] on input "checkbox" at bounding box center [192, 146] width 7 height 7
checkbox input "true"
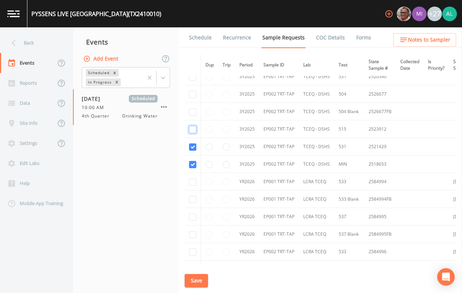
drag, startPoint x: 195, startPoint y: 129, endPoint x: 193, endPoint y: 120, distance: 8.6
click at [195, 128] on input "checkbox" at bounding box center [192, 129] width 7 height 7
checkbox input "true"
click at [192, 111] on input "checkbox" at bounding box center [192, 111] width 7 height 7
checkbox input "true"
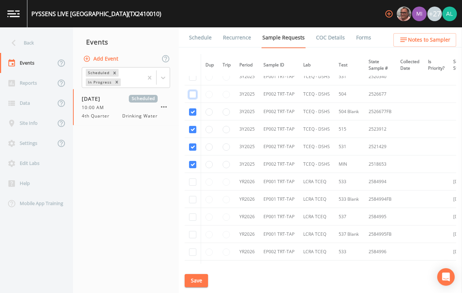
click at [192, 96] on input "checkbox" at bounding box center [192, 94] width 7 height 7
checkbox input "true"
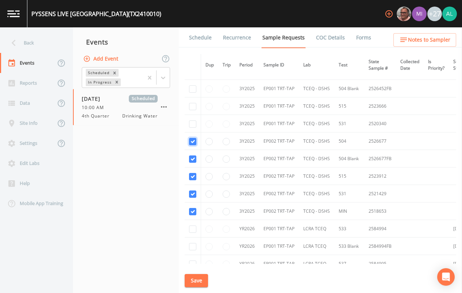
scroll to position [859, 0]
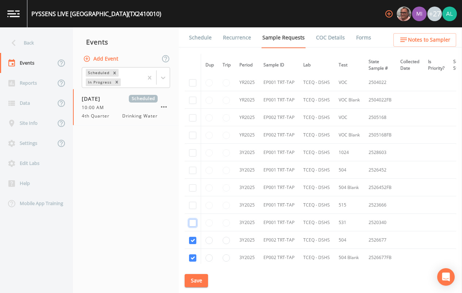
click at [190, 225] on input "checkbox" at bounding box center [192, 222] width 7 height 7
checkbox input "true"
click at [193, 206] on input "checkbox" at bounding box center [192, 205] width 7 height 7
checkbox input "true"
click at [192, 187] on input "checkbox" at bounding box center [192, 187] width 7 height 7
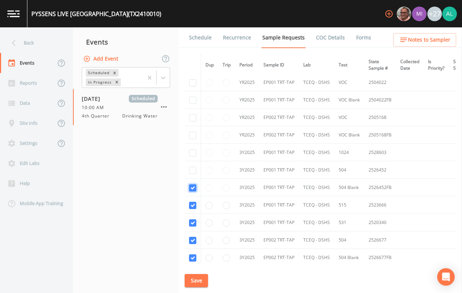
checkbox input "true"
click at [191, 171] on input "checkbox" at bounding box center [192, 170] width 7 height 7
checkbox input "true"
click at [191, 151] on input "checkbox" at bounding box center [192, 152] width 7 height 7
checkbox input "true"
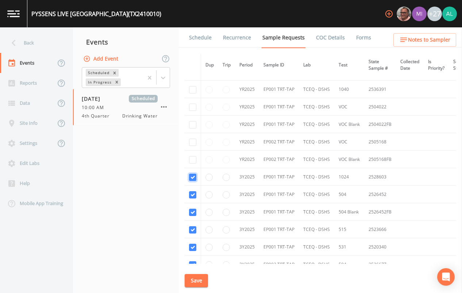
scroll to position [822, 0]
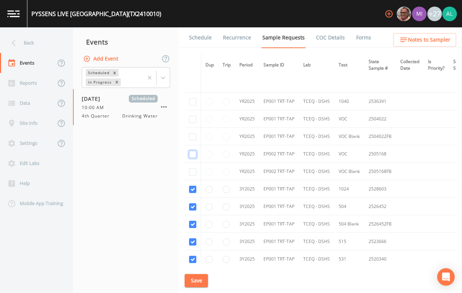
click at [192, 154] on input "checkbox" at bounding box center [192, 154] width 7 height 7
checkbox input "true"
click at [193, 168] on input "checkbox" at bounding box center [192, 171] width 7 height 7
checkbox input "true"
click at [193, 139] on input "checkbox" at bounding box center [192, 136] width 7 height 7
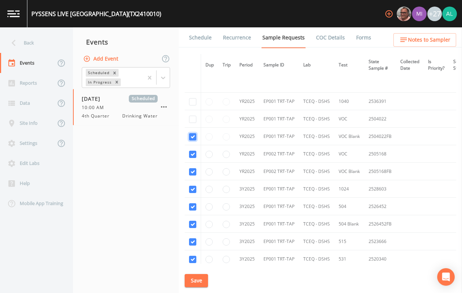
checkbox input "true"
click at [194, 126] on td at bounding box center [192, 119] width 16 height 18
click at [195, 120] on input "checkbox" at bounding box center [192, 119] width 7 height 7
checkbox input "true"
click at [190, 101] on input "checkbox" at bounding box center [192, 101] width 7 height 7
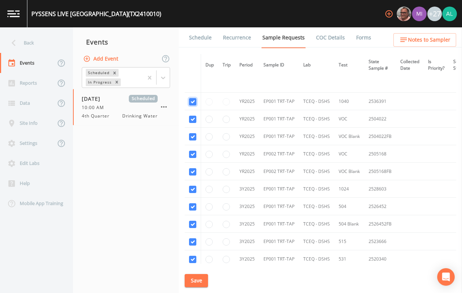
checkbox input "true"
click at [190, 285] on button "Save" at bounding box center [195, 280] width 23 height 13
click at [196, 277] on button "Save" at bounding box center [195, 280] width 23 height 13
click at [198, 39] on link "Schedule" at bounding box center [200, 37] width 25 height 20
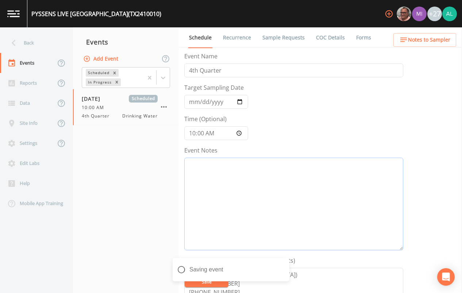
drag, startPoint x: 223, startPoint y: 193, endPoint x: 222, endPoint y: 223, distance: 30.3
click at [218, 182] on textarea "Event Notes" at bounding box center [293, 204] width 219 height 93
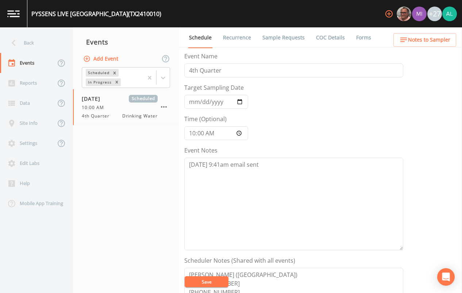
click at [202, 282] on button "Save" at bounding box center [206, 281] width 44 height 11
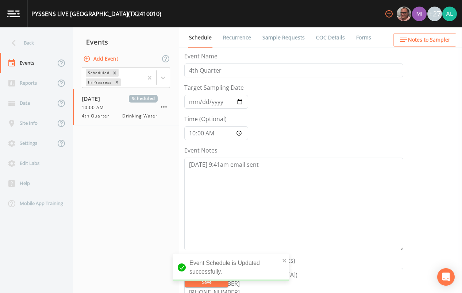
click at [420, 38] on span "Notes to Sampler" at bounding box center [429, 39] width 42 height 9
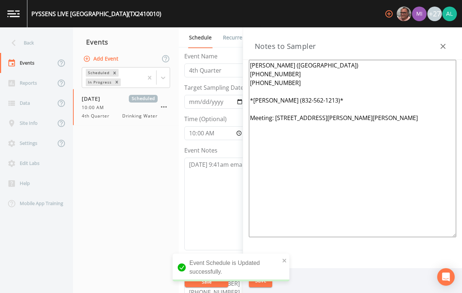
drag, startPoint x: 351, startPoint y: 121, endPoint x: 274, endPoint y: 119, distance: 77.7
click at [274, 119] on textarea "[PERSON_NAME] ([GEOGRAPHIC_DATA]) [PHONE_NUMBER] [PHONE_NUMBER] *[PERSON_NAME] …" at bounding box center [352, 148] width 207 height 177
click at [279, 257] on div "Event Schedule is Updated successfully." at bounding box center [230, 267] width 117 height 28
click at [280, 260] on div "Event Schedule is Updated successfully." at bounding box center [230, 267] width 117 height 28
click at [283, 261] on icon "close" at bounding box center [284, 260] width 5 height 6
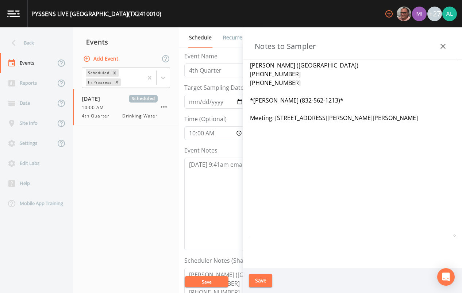
click at [260, 279] on div "Event Schedule is Updated successfully." at bounding box center [230, 270] width 117 height 34
click at [260, 279] on div "PYSSENS LIVE OAK ESTATES SUBDIVISION (TX2410010) +27 Back Events Reports Data S…" at bounding box center [231, 146] width 462 height 293
click at [260, 279] on button "Save" at bounding box center [260, 280] width 23 height 13
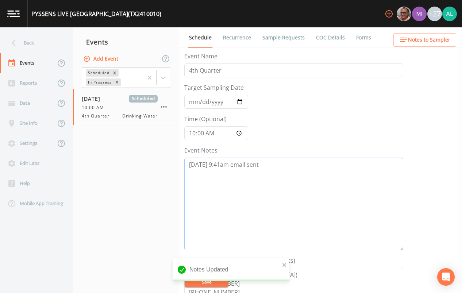
click at [222, 164] on textarea "[DATE] 9:41am email sent" at bounding box center [293, 204] width 219 height 93
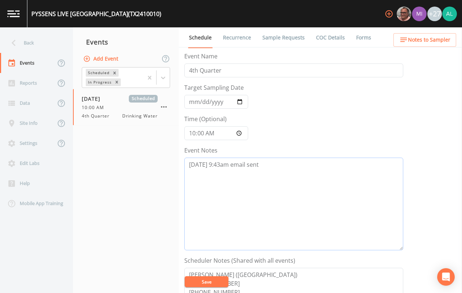
type textarea "[DATE] 9:43am email sent"
click at [202, 280] on button "Save" at bounding box center [206, 281] width 44 height 11
click at [197, 285] on button "Save" at bounding box center [206, 281] width 44 height 11
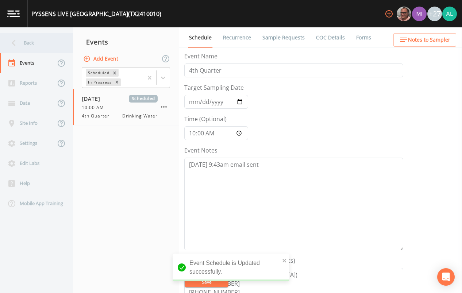
click at [41, 38] on div "Back" at bounding box center [33, 43] width 66 height 20
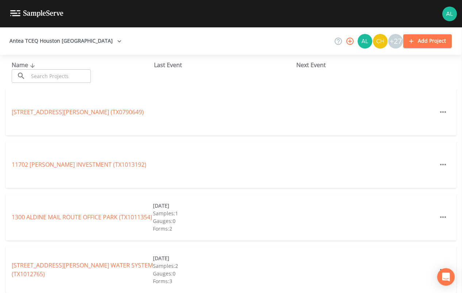
click at [61, 84] on div "Name ​ ​ Last Event Next Event" at bounding box center [231, 72] width 462 height 34
click at [63, 79] on input "text" at bounding box center [59, 75] width 62 height 13
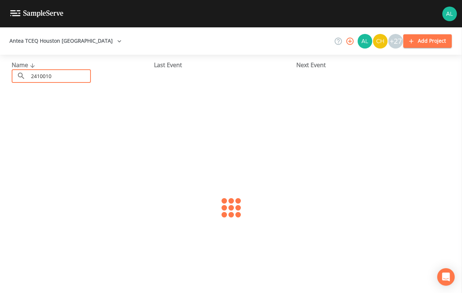
type input "2410010"
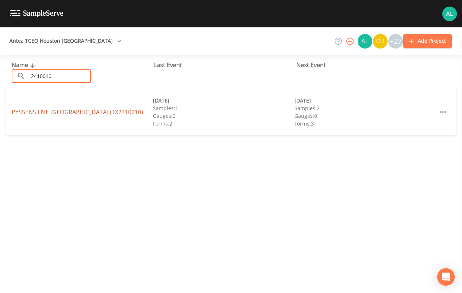
click at [27, 110] on link "PYSSENS LIVE [GEOGRAPHIC_DATA] (TX2410010)" at bounding box center [77, 112] width 131 height 8
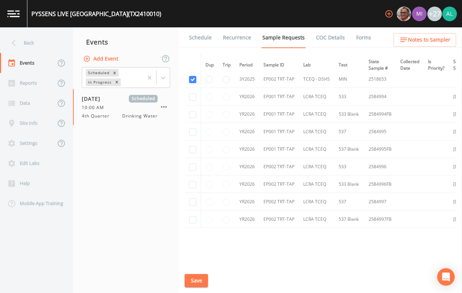
scroll to position [1077, 0]
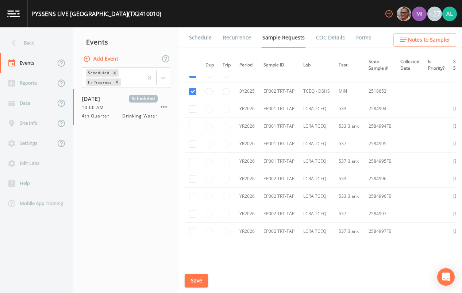
click at [201, 31] on link "Schedule" at bounding box center [200, 37] width 25 height 20
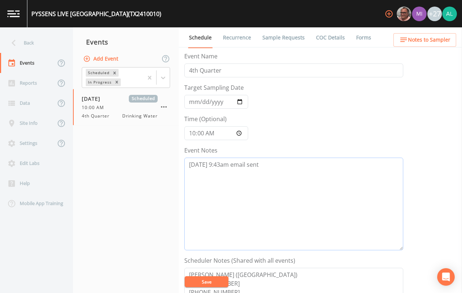
click at [266, 163] on textarea "[DATE] 9:43am email sent" at bounding box center [293, 204] width 219 height 93
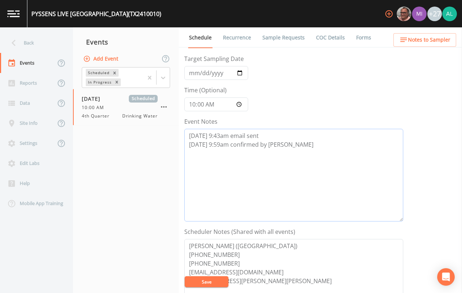
scroll to position [109, 0]
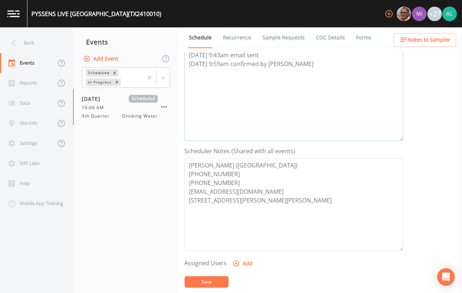
type textarea "[DATE] 9:43am email sent [DATE] 9:59am confirmed by [PERSON_NAME]"
click at [247, 267] on button "Add" at bounding box center [243, 263] width 24 height 13
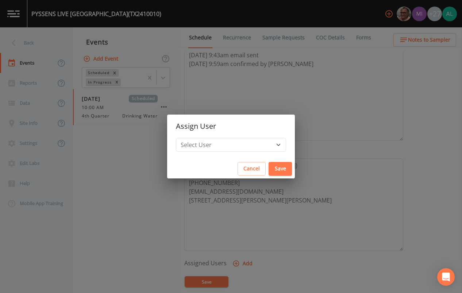
click at [228, 137] on h2 "Assign User" at bounding box center [231, 125] width 128 height 23
click at [222, 140] on select "Select User [PERSON_NAME] [PERSON_NAME] [PERSON_NAME] [PERSON_NAME] [PERSON_NAM…" at bounding box center [231, 145] width 110 height 14
select select "af93318b-11dc-4776-bee1-f4056f560a61"
click at [192, 138] on select "Select User [PERSON_NAME] [PERSON_NAME] [PERSON_NAME] [PERSON_NAME] [PERSON_NAM…" at bounding box center [231, 145] width 110 height 14
click at [269, 168] on button "Save" at bounding box center [279, 168] width 23 height 13
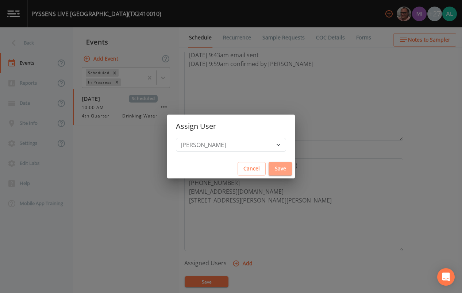
select select
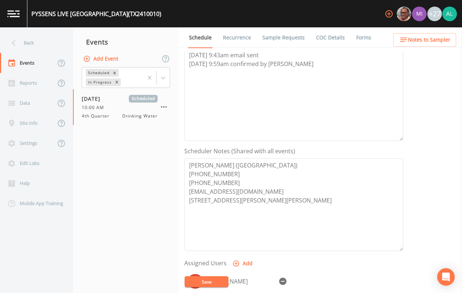
click at [210, 281] on button "Save" at bounding box center [206, 281] width 44 height 11
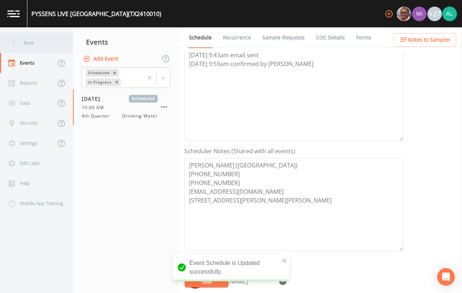
click at [49, 39] on div "Back" at bounding box center [33, 43] width 66 height 20
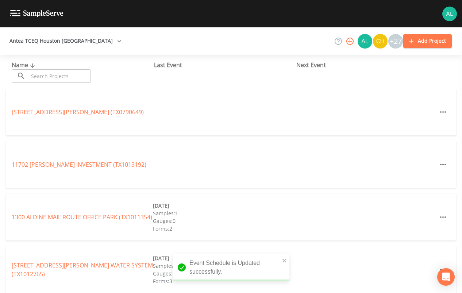
drag, startPoint x: 48, startPoint y: 59, endPoint x: 48, endPoint y: 73, distance: 13.1
click at [48, 62] on div "Name ​ ​ Last Event Next Event" at bounding box center [231, 72] width 462 height 34
click at [48, 73] on input "text" at bounding box center [59, 75] width 62 height 13
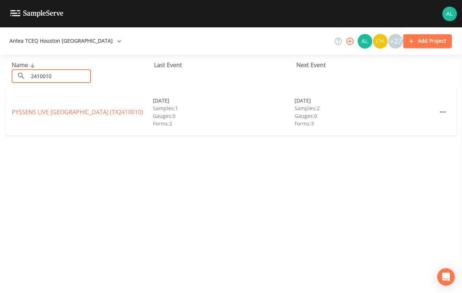
type input "2410010"
click at [26, 112] on link "PYSSENS LIVE [GEOGRAPHIC_DATA] (TX2410010)" at bounding box center [77, 112] width 131 height 8
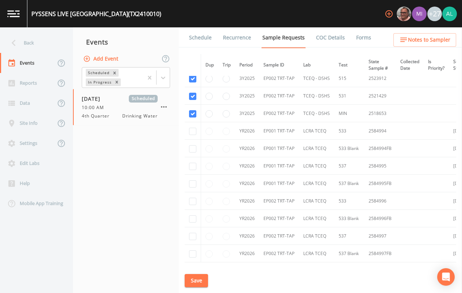
scroll to position [1114, 0]
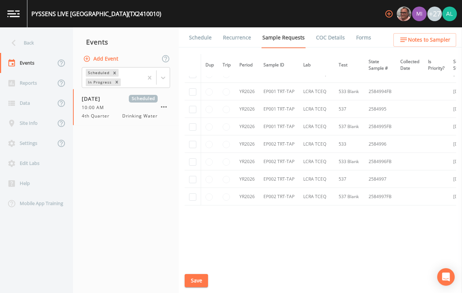
click at [201, 35] on link "Schedule" at bounding box center [200, 37] width 25 height 20
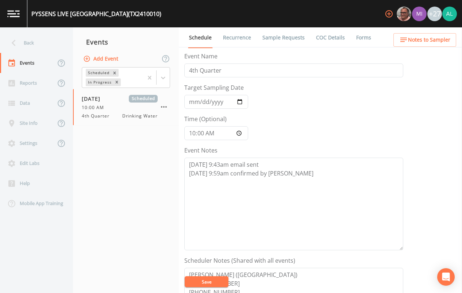
scroll to position [146, 0]
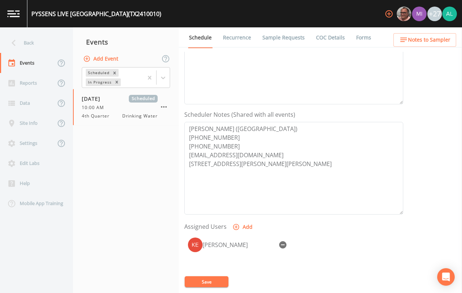
click at [415, 41] on span "Notes to Sampler" at bounding box center [429, 39] width 42 height 9
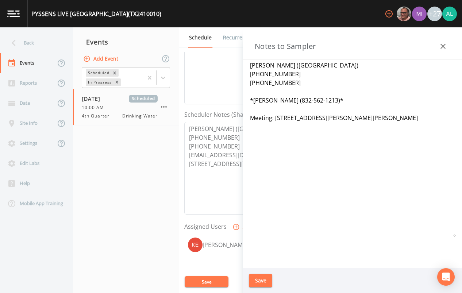
click at [263, 275] on button "Save" at bounding box center [260, 280] width 23 height 13
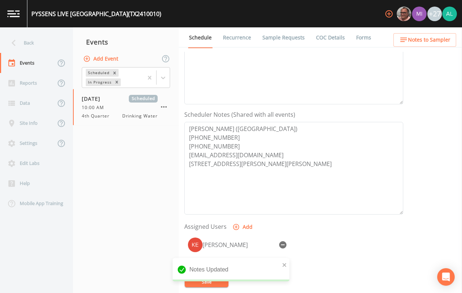
drag, startPoint x: 191, startPoint y: 292, endPoint x: 193, endPoint y: 282, distance: 10.5
click at [190, 292] on div "[PERSON_NAME]" at bounding box center [293, 272] width 219 height 77
click at [284, 267] on icon "close" at bounding box center [284, 265] width 5 height 6
click at [208, 287] on div "Notes Updated" at bounding box center [230, 287] width 117 height 0
click at [208, 281] on button "Save" at bounding box center [206, 281] width 44 height 11
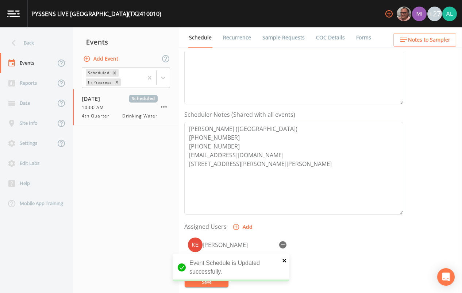
click at [284, 259] on icon "close" at bounding box center [284, 260] width 5 height 6
click at [209, 279] on div "Event Schedule is Updated successfully." at bounding box center [230, 270] width 117 height 34
click at [209, 279] on div "PYSSENS LIVE OAK ESTATES SUBDIVISION (TX2410010) +27 Back Events Reports Data S…" at bounding box center [231, 146] width 462 height 293
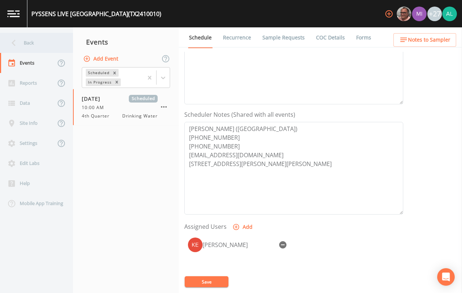
click at [39, 39] on div "Back" at bounding box center [33, 43] width 66 height 20
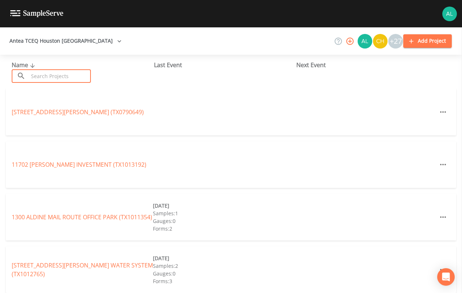
click at [62, 75] on input "text" at bounding box center [59, 75] width 62 height 13
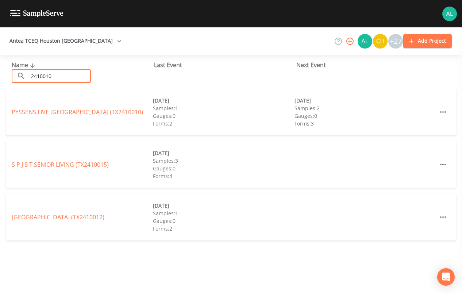
type input "2410010"
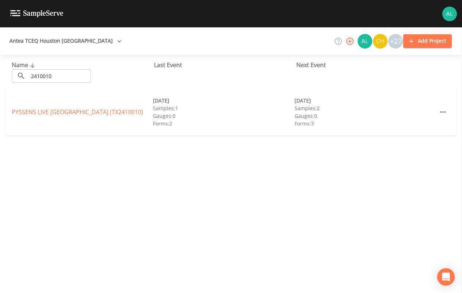
click at [37, 101] on div "PYSSENS LIVE [GEOGRAPHIC_DATA] (TX2410010) [DATE] Samples: 1 Gauges: 0 Forms: 2…" at bounding box center [231, 112] width 450 height 47
click at [34, 108] on link "PYSSENS LIVE [GEOGRAPHIC_DATA] (TX2410010)" at bounding box center [77, 112] width 131 height 8
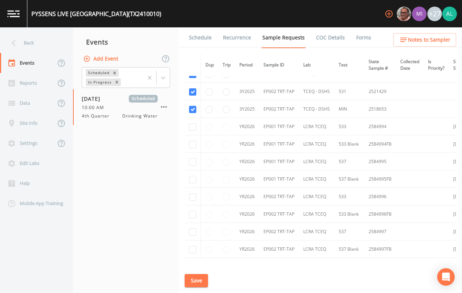
scroll to position [1114, 0]
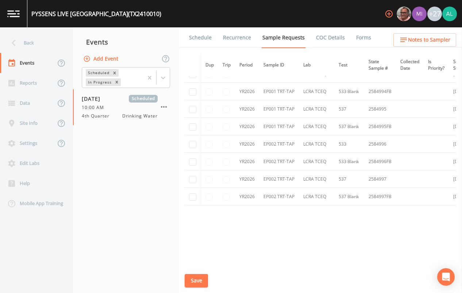
click at [197, 37] on link "Schedule" at bounding box center [200, 37] width 25 height 20
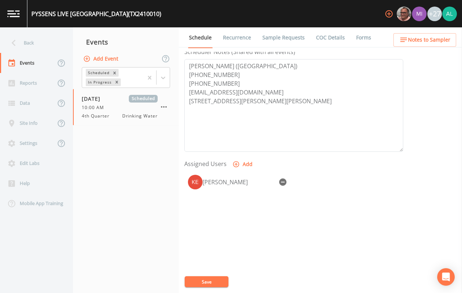
scroll to position [219, 0]
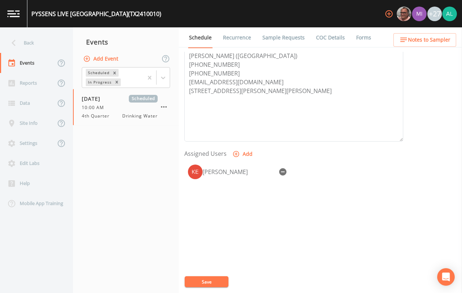
click at [404, 38] on icon "button" at bounding box center [403, 40] width 7 height 4
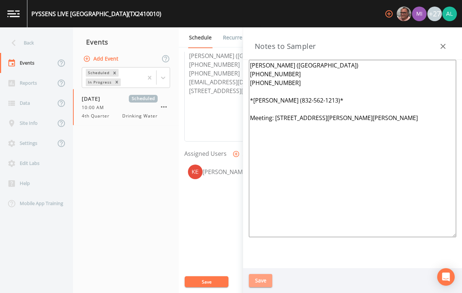
click at [256, 283] on button "Save" at bounding box center [260, 280] width 23 height 13
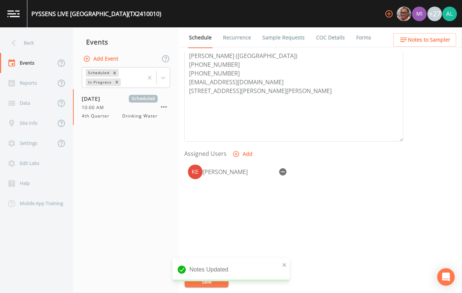
drag, startPoint x: 229, startPoint y: 278, endPoint x: 256, endPoint y: 263, distance: 30.8
click at [228, 275] on div "Notes Updated" at bounding box center [230, 269] width 117 height 23
click at [288, 263] on div "Notes Updated" at bounding box center [230, 269] width 117 height 23
click at [287, 263] on div "Notes Updated" at bounding box center [230, 269] width 117 height 23
click at [285, 264] on icon "close" at bounding box center [284, 265] width 5 height 6
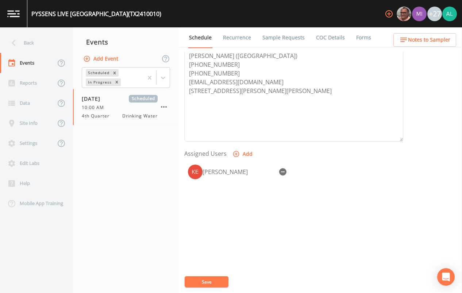
click at [204, 275] on div "Event Name 4th Quarter Target Sampling Date [DATE] Time (Optional) 10:00:00 Eve…" at bounding box center [322, 172] width 277 height 241
click at [205, 277] on button "Save" at bounding box center [206, 281] width 44 height 11
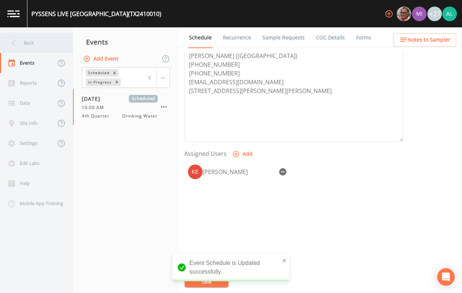
click at [38, 42] on div "Back" at bounding box center [33, 43] width 66 height 20
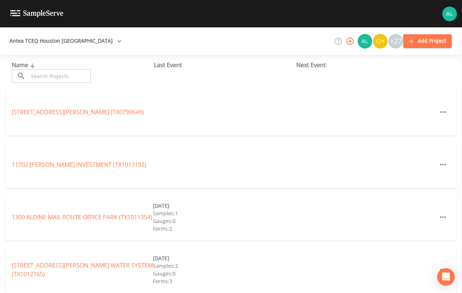
drag, startPoint x: 73, startPoint y: 75, endPoint x: 79, endPoint y: 79, distance: 6.8
click at [73, 75] on input "text" at bounding box center [59, 75] width 62 height 13
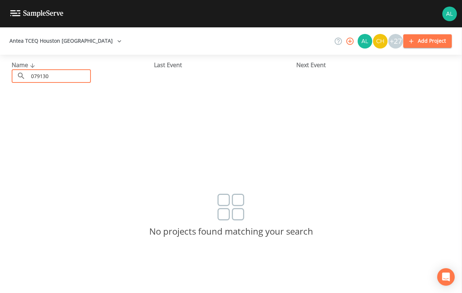
click at [40, 76] on input "079130" at bounding box center [59, 75] width 62 height 13
type input "0790130"
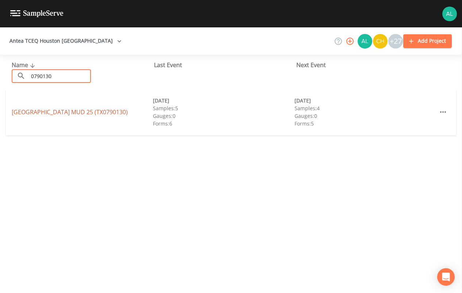
click at [50, 110] on link "[GEOGRAPHIC_DATA] 25 (TX0790130)" at bounding box center [70, 112] width 116 height 8
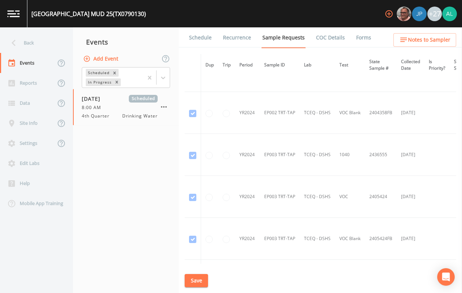
scroll to position [292, 0]
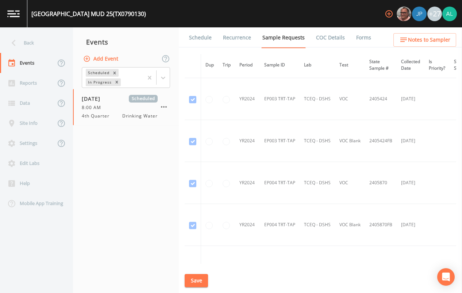
click at [200, 39] on link "Schedule" at bounding box center [200, 37] width 25 height 20
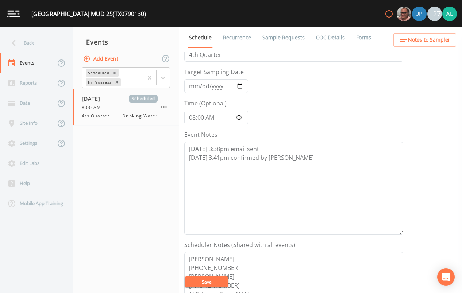
scroll to position [109, 0]
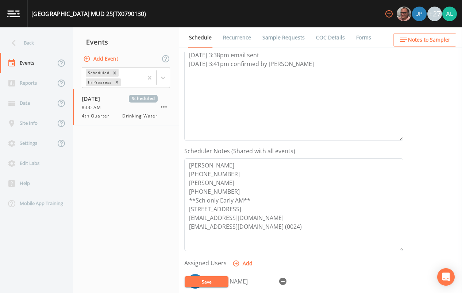
click at [211, 280] on button "Save" at bounding box center [206, 281] width 44 height 11
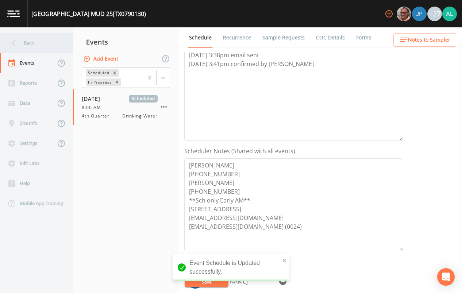
click at [33, 38] on div "Back" at bounding box center [33, 43] width 66 height 20
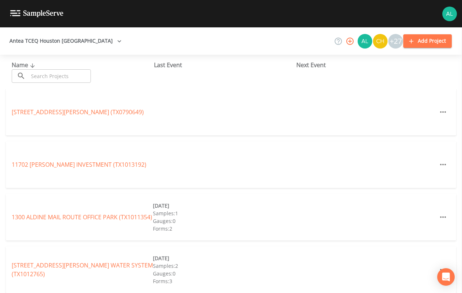
click at [40, 79] on input "text" at bounding box center [59, 75] width 62 height 13
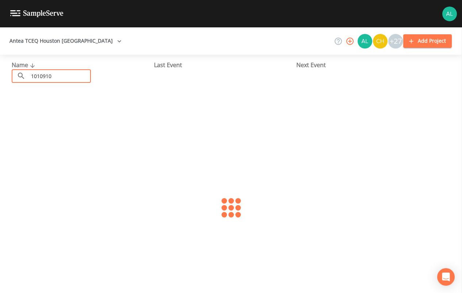
type input "1010910"
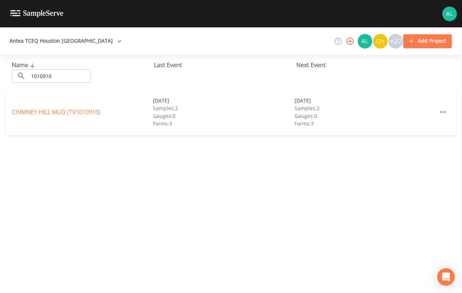
click at [53, 116] on div "[GEOGRAPHIC_DATA] (TX1010910)" at bounding box center [82, 112] width 141 height 9
click at [53, 113] on link "[GEOGRAPHIC_DATA] (TX1010910)" at bounding box center [56, 112] width 89 height 8
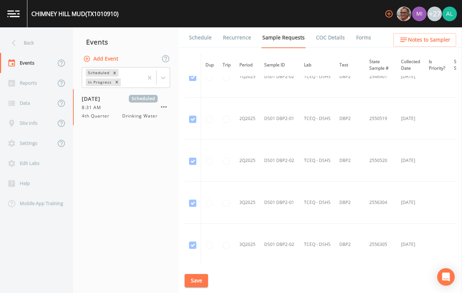
scroll to position [998, 0]
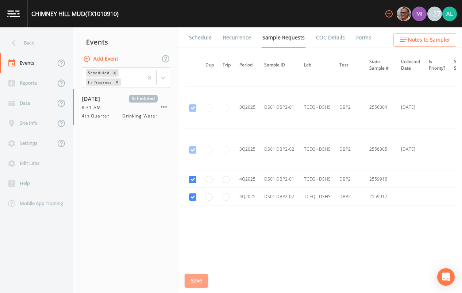
click at [206, 286] on button "Save" at bounding box center [195, 280] width 23 height 13
click at [198, 282] on div "Saving event" at bounding box center [230, 272] width 117 height 29
click at [196, 47] on link "Schedule" at bounding box center [200, 37] width 25 height 20
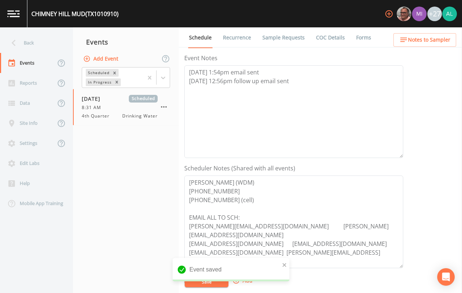
scroll to position [36, 0]
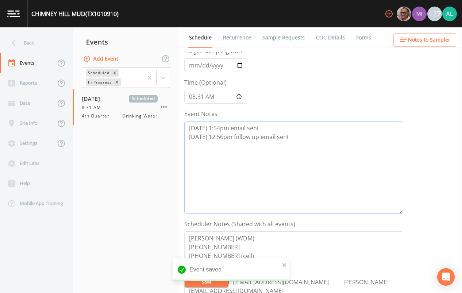
click at [320, 139] on textarea "[DATE] 1:54pm email sent [DATE] 12:56pm follow up email sent" at bounding box center [293, 167] width 219 height 93
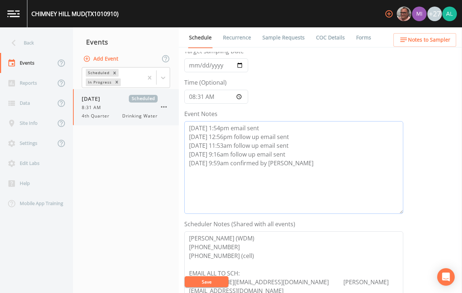
drag, startPoint x: 286, startPoint y: 200, endPoint x: 174, endPoint y: 121, distance: 137.5
click at [174, 121] on div "Back Events Reports Data Site Info Settings Edit Labs Help Mobile App Training …" at bounding box center [231, 159] width 462 height 265
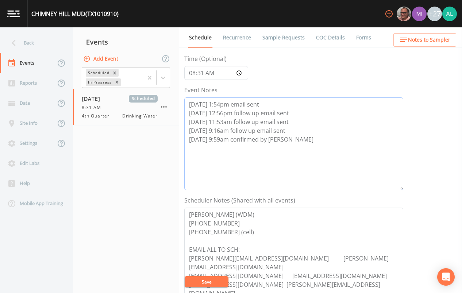
scroll to position [73, 0]
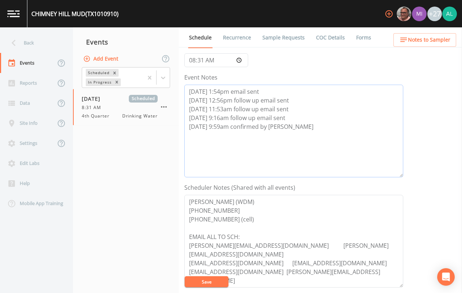
type textarea "[DATE] 1:54pm email sent [DATE] 12:56pm follow up email sent [DATE] 11:53am fol…"
click at [199, 289] on form "Event Name 4th Quarter Target Sampling Date [DATE] Time (Optional) 08:31:00 Eve…" at bounding box center [293, 181] width 219 height 404
click at [201, 284] on button "Save" at bounding box center [206, 281] width 44 height 11
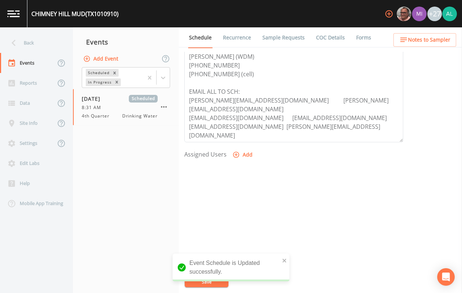
scroll to position [219, 0]
click at [248, 144] on form "Event Name 4th Quarter Target Sampling Date [DATE] Time (Optional) 08:31:00 Eve…" at bounding box center [293, 35] width 219 height 404
click at [246, 155] on button "Add" at bounding box center [243, 153] width 24 height 13
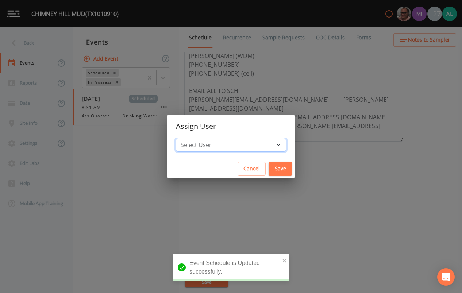
click at [242, 147] on select "Select User [PERSON_NAME] [PERSON_NAME] [PERSON_NAME] [PERSON_NAME] [PERSON_NAM…" at bounding box center [231, 145] width 110 height 14
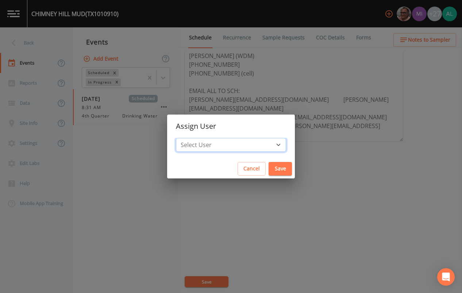
select select "37eecc1f-c5fe-476e-b72b-30cfa15dcfe6"
click at [192, 138] on select "Select User [PERSON_NAME] [PERSON_NAME] [PERSON_NAME] [PERSON_NAME] [PERSON_NAM…" at bounding box center [231, 145] width 110 height 14
click at [268, 166] on button "Save" at bounding box center [279, 168] width 23 height 13
select select
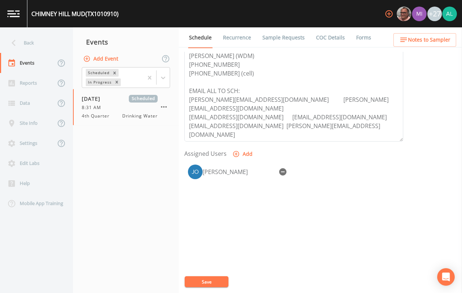
drag, startPoint x: 200, startPoint y: 288, endPoint x: 200, endPoint y: 281, distance: 7.3
click at [199, 287] on div "Event Name 4th Quarter Target Sampling Date [DATE] Time (Optional) 08:31:00 Eve…" at bounding box center [322, 172] width 277 height 241
click at [200, 281] on button "Save" at bounding box center [206, 281] width 44 height 11
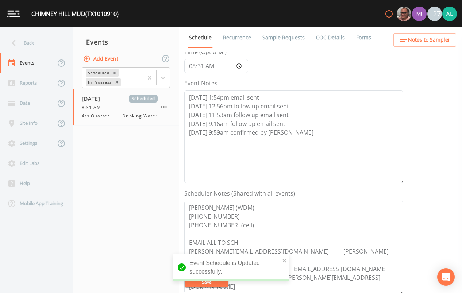
scroll to position [36, 0]
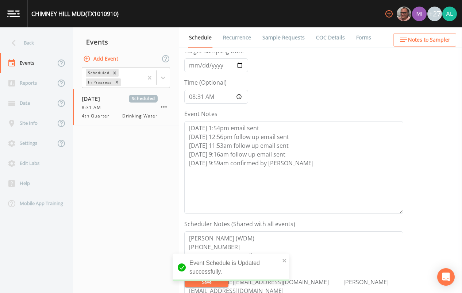
click at [397, 43] on button "Notes to Sampler" at bounding box center [424, 39] width 63 height 13
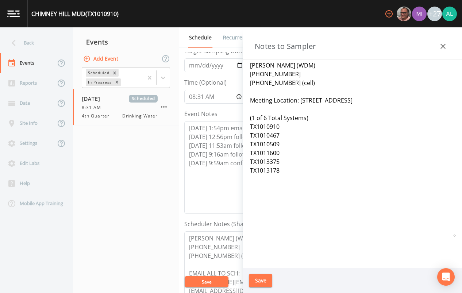
click at [263, 280] on button "Save" at bounding box center [260, 280] width 23 height 13
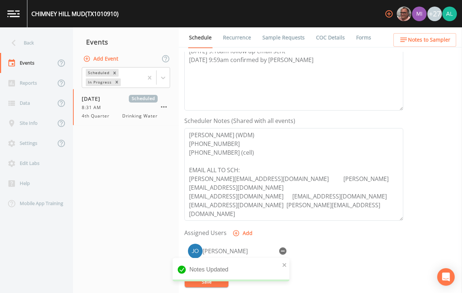
scroll to position [0, 0]
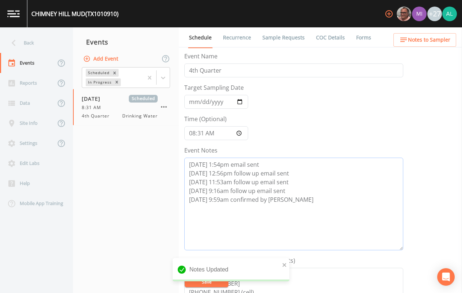
drag, startPoint x: 283, startPoint y: 206, endPoint x: 139, endPoint y: 153, distance: 153.3
click at [139, 153] on div "Back Events Reports Data Site Info Settings Edit Labs Help Mobile App Training …" at bounding box center [231, 159] width 462 height 265
click at [48, 49] on div "Back" at bounding box center [33, 43] width 66 height 20
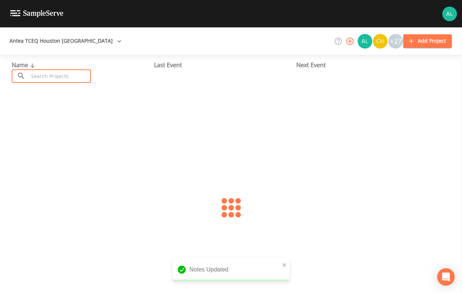
click at [61, 75] on input "text" at bounding box center [59, 75] width 62 height 13
type input "1010910"
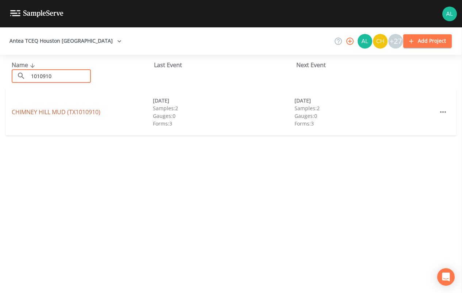
click at [35, 110] on link "[GEOGRAPHIC_DATA] (TX1010910)" at bounding box center [56, 112] width 89 height 8
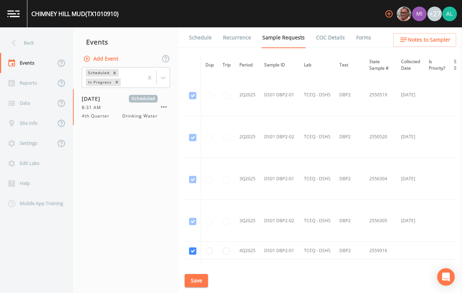
scroll to position [998, 0]
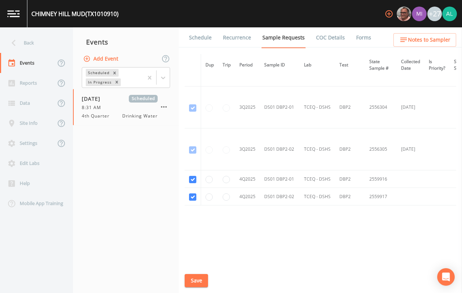
click at [200, 35] on link "Schedule" at bounding box center [200, 37] width 25 height 20
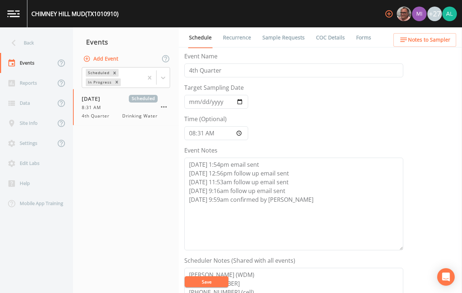
scroll to position [219, 0]
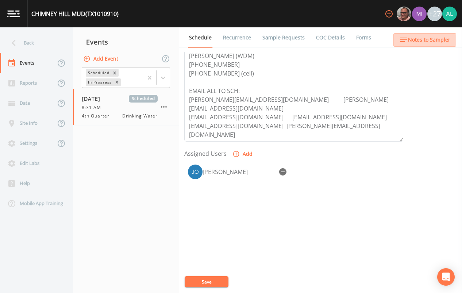
click at [432, 35] on button "Notes to Sampler" at bounding box center [424, 39] width 63 height 13
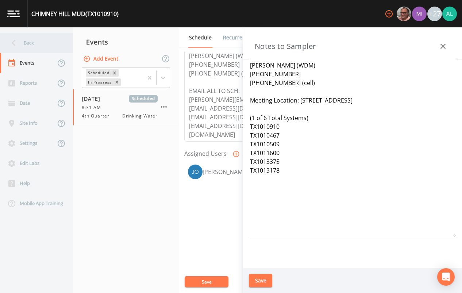
click at [38, 41] on div "Back" at bounding box center [33, 43] width 66 height 20
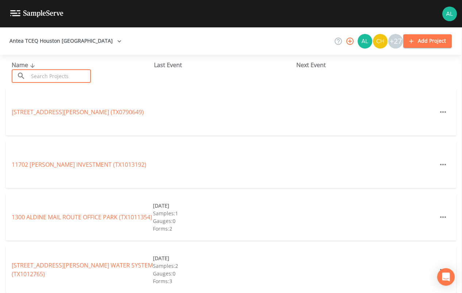
click at [28, 75] on input "text" at bounding box center [59, 75] width 62 height 13
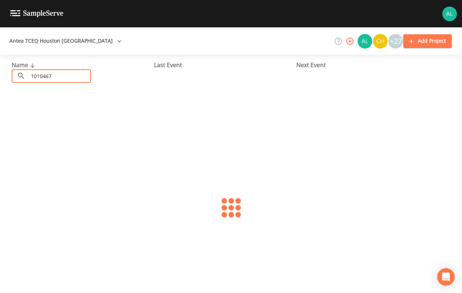
type input "1010467"
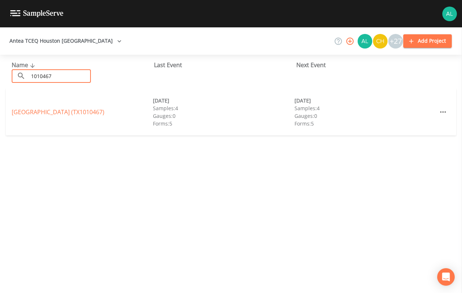
click at [40, 108] on link "[GEOGRAPHIC_DATA] (TX1010467)" at bounding box center [58, 112] width 93 height 8
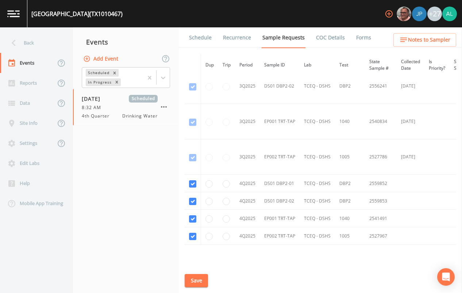
scroll to position [1589, 0]
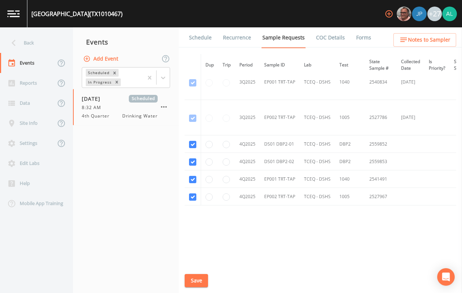
click at [187, 35] on li "Schedule" at bounding box center [196, 37] width 34 height 20
click at [214, 36] on li "Recurrence" at bounding box center [232, 37] width 39 height 20
click at [199, 38] on link "Schedule" at bounding box center [200, 37] width 25 height 20
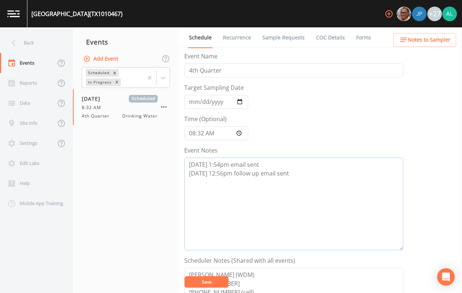
drag, startPoint x: 316, startPoint y: 181, endPoint x: 100, endPoint y: 149, distance: 219.0
click at [116, 150] on div "Back Events Reports Data Site Info Settings Edit Labs Help Mobile App Training …" at bounding box center [231, 159] width 462 height 265
paste textarea "[DATE] 11:53am follow up email sent [DATE] 9:16am follow up email sent [DATE] 9…"
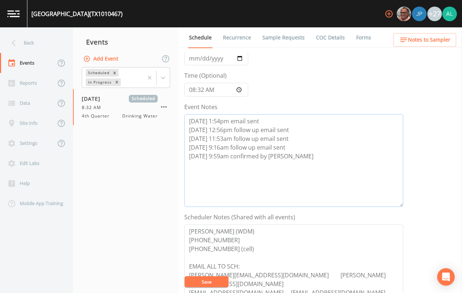
scroll to position [146, 0]
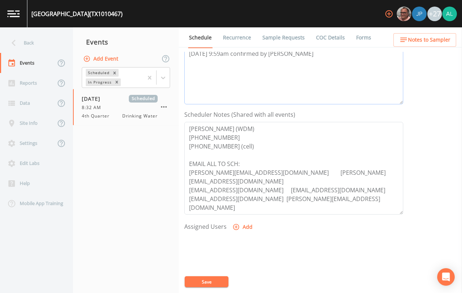
type textarea "[DATE] 1:54pm email sent [DATE] 12:56pm follow up email sent [DATE] 11:53am fol…"
click at [241, 222] on button "Add" at bounding box center [243, 226] width 24 height 13
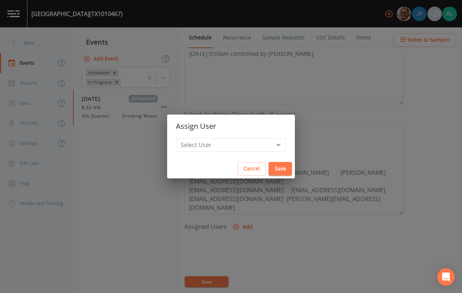
click at [214, 136] on h2 "Assign User" at bounding box center [231, 125] width 128 height 23
click at [213, 142] on select "Select User [PERSON_NAME] [PERSON_NAME] [PERSON_NAME] [PERSON_NAME] [PERSON_NAM…" at bounding box center [231, 145] width 110 height 14
select select "37eecc1f-c5fe-476e-b72b-30cfa15dcfe6"
click at [192, 138] on select "Select User [PERSON_NAME] [PERSON_NAME] [PERSON_NAME] [PERSON_NAME] [PERSON_NAM…" at bounding box center [231, 145] width 110 height 14
click at [270, 170] on button "Save" at bounding box center [279, 168] width 23 height 13
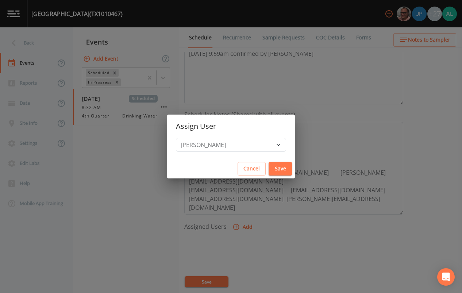
select select
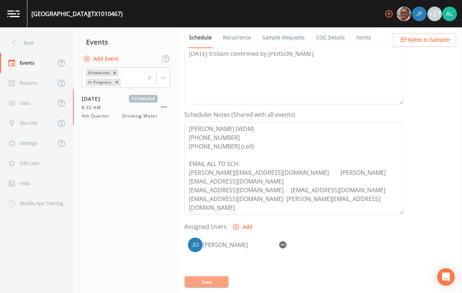
click at [210, 279] on button "Save" at bounding box center [206, 281] width 44 height 11
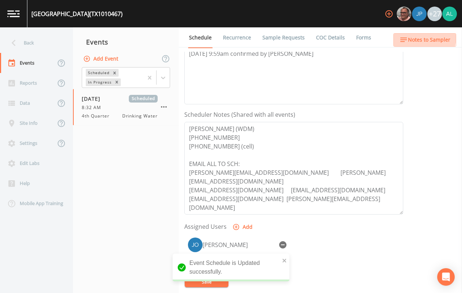
click at [418, 37] on span "Notes to Sampler" at bounding box center [429, 39] width 42 height 9
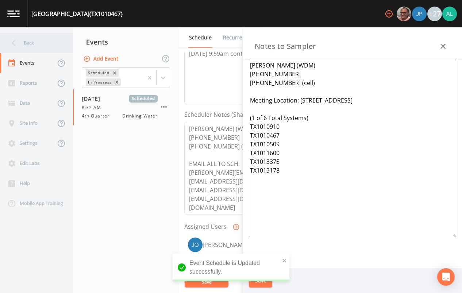
click at [50, 38] on div "Back" at bounding box center [33, 43] width 66 height 20
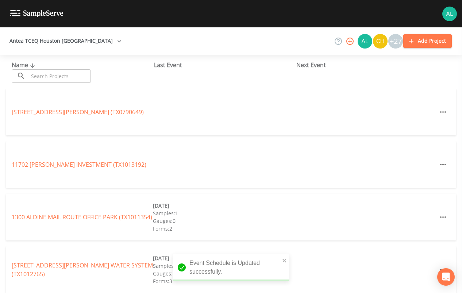
click at [57, 68] on div "Name ​ ​" at bounding box center [83, 72] width 142 height 22
click at [57, 73] on input "text" at bounding box center [59, 75] width 62 height 13
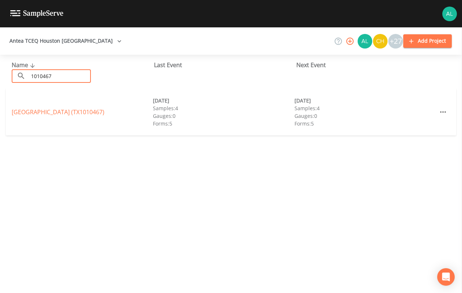
type input "1010467"
drag, startPoint x: 48, startPoint y: 117, endPoint x: 29, endPoint y: 116, distance: 18.6
click at [47, 116] on div "[GEOGRAPHIC_DATA] (TX1010467)" at bounding box center [82, 112] width 141 height 9
click at [29, 116] on link "[GEOGRAPHIC_DATA] (TX1010467)" at bounding box center [58, 112] width 93 height 8
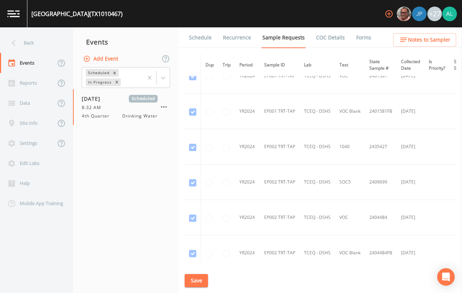
scroll to position [255, 0]
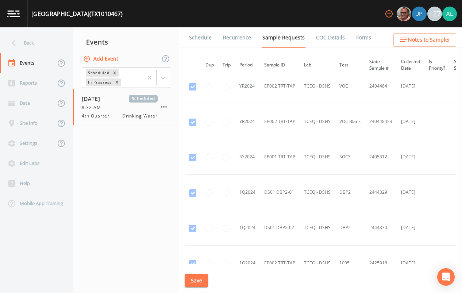
click at [209, 30] on link "Schedule" at bounding box center [200, 37] width 25 height 20
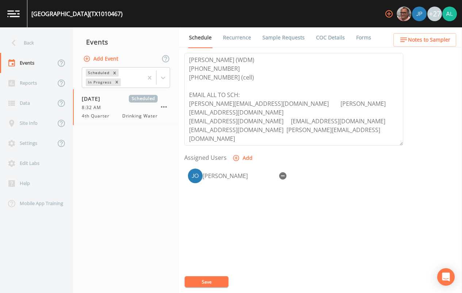
scroll to position [219, 0]
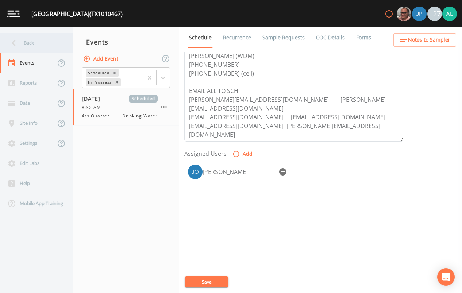
click at [30, 44] on div "Back" at bounding box center [33, 43] width 66 height 20
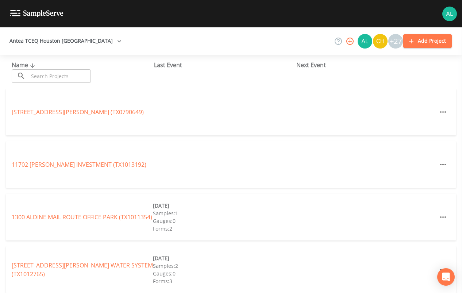
click at [92, 69] on div "Name ​ ​" at bounding box center [83, 72] width 142 height 22
click at [93, 74] on div "Name ​ ​" at bounding box center [83, 72] width 142 height 22
click at [86, 71] on input "text" at bounding box center [59, 75] width 62 height 13
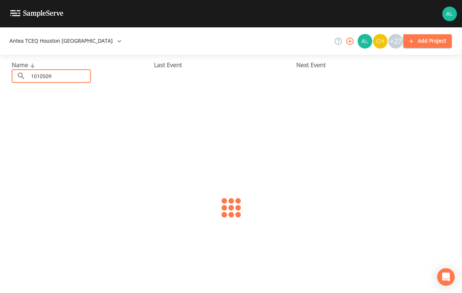
type input "1010509"
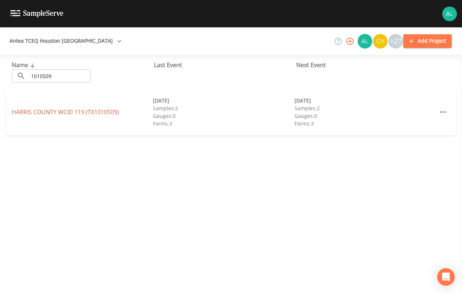
click at [37, 106] on div "HARRIS COUNTY WCID 119 (TX1010509) [DATE] Samples: 2 Gauges: 0 Forms: 3 [DATE] …" at bounding box center [231, 112] width 450 height 47
click at [37, 112] on link "[GEOGRAPHIC_DATA] 119 (TX1010509)" at bounding box center [65, 112] width 107 height 8
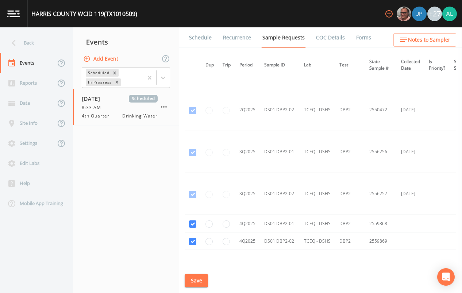
scroll to position [1291, 0]
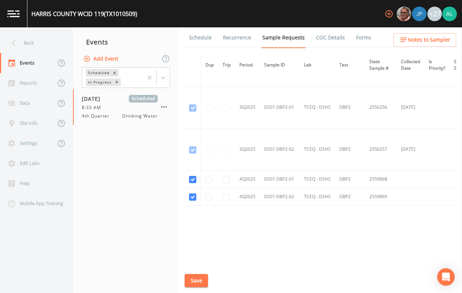
click at [204, 35] on link "Schedule" at bounding box center [200, 37] width 25 height 20
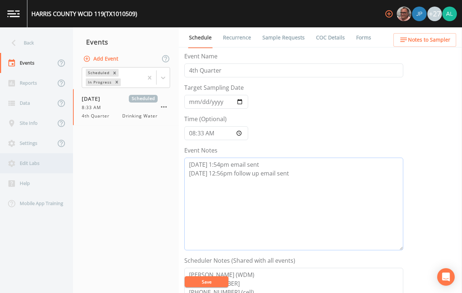
drag, startPoint x: 301, startPoint y: 174, endPoint x: 44, endPoint y: 158, distance: 256.8
click at [44, 158] on div "Back Events Reports Data Site Info Settings Edit Labs Help Mobile App Training …" at bounding box center [231, 159] width 462 height 265
paste textarea "[DATE] 11:53am follow up email sent [DATE] 9:16am follow up email sent [DATE] 9…"
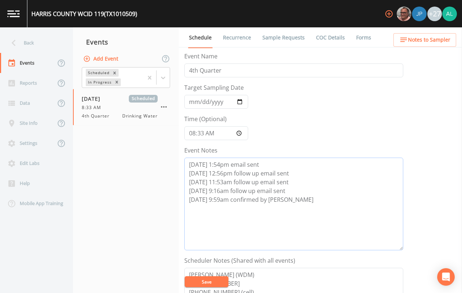
type textarea "[DATE] 1:54pm email sent [DATE] 12:56pm follow up email sent [DATE] 11:53am fol…"
click at [209, 280] on button "Save" at bounding box center [206, 281] width 44 height 11
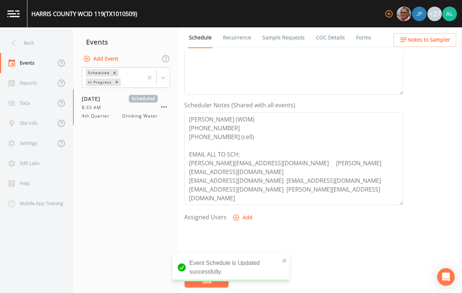
scroll to position [219, 0]
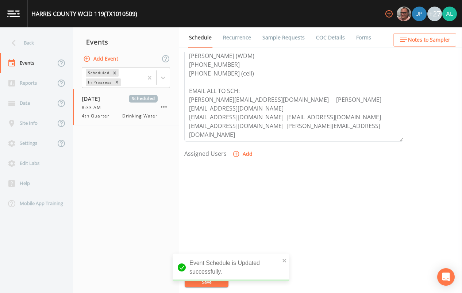
click at [232, 154] on icon "button" at bounding box center [235, 153] width 7 height 7
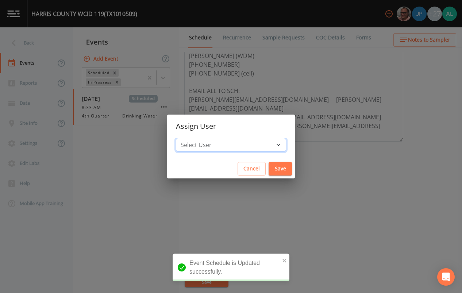
drag, startPoint x: 211, startPoint y: 151, endPoint x: 213, endPoint y: 140, distance: 11.1
click at [211, 148] on select "Select User [PERSON_NAME] [PERSON_NAME] [PERSON_NAME] [PERSON_NAME] [PERSON_NAM…" at bounding box center [231, 145] width 110 height 14
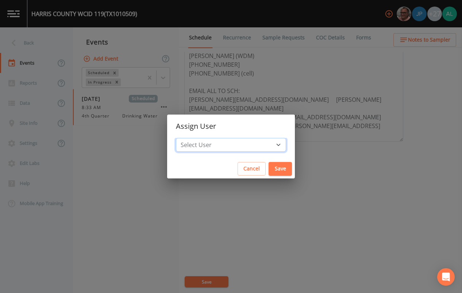
select select "37eecc1f-c5fe-476e-b72b-30cfa15dcfe6"
click at [192, 138] on select "Select User [PERSON_NAME] [PERSON_NAME] [PERSON_NAME] [PERSON_NAME] [PERSON_NAM…" at bounding box center [231, 145] width 110 height 14
click at [268, 165] on button "Save" at bounding box center [279, 168] width 23 height 13
select select
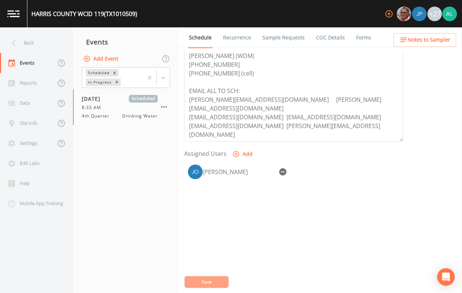
click at [200, 283] on button "Save" at bounding box center [206, 281] width 44 height 11
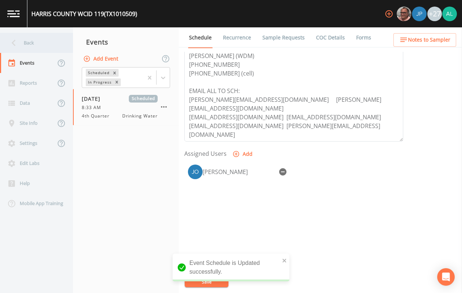
click at [36, 42] on div "Back" at bounding box center [33, 43] width 66 height 20
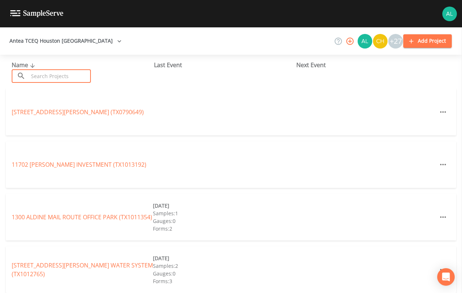
click at [71, 73] on input "text" at bounding box center [59, 75] width 62 height 13
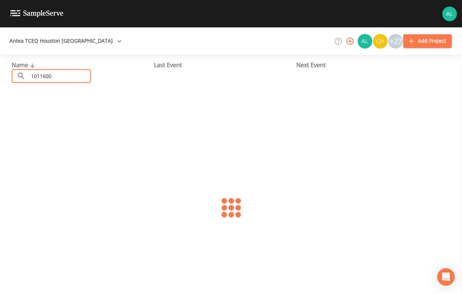
type input "1011600"
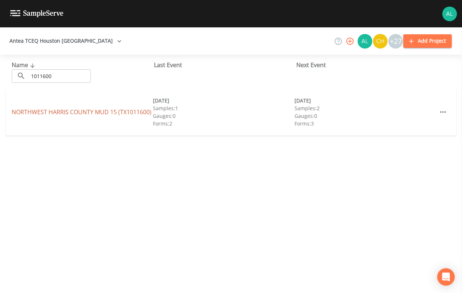
click at [36, 114] on link "NORTHWEST [GEOGRAPHIC_DATA] 15 (TX1011600)" at bounding box center [82, 112] width 140 height 8
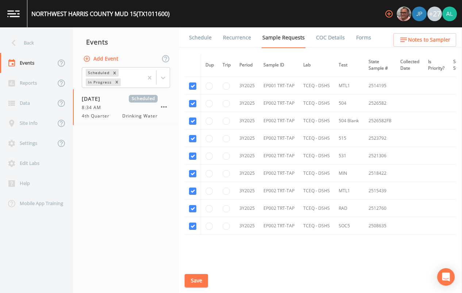
scroll to position [537, 0]
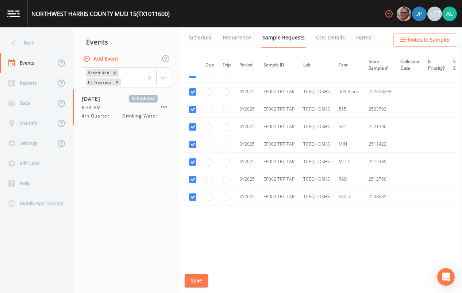
click at [181, 35] on li "Schedule" at bounding box center [196, 37] width 34 height 20
click at [193, 31] on link "Schedule" at bounding box center [200, 37] width 25 height 20
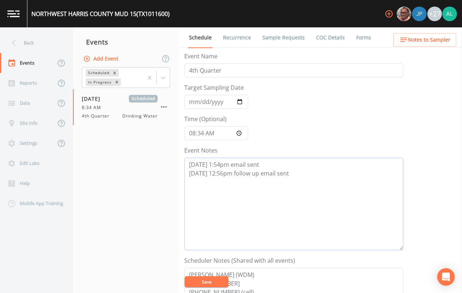
drag, startPoint x: 252, startPoint y: 177, endPoint x: 102, endPoint y: 151, distance: 152.7
click at [103, 151] on div "Back Events Reports Data Site Info Settings Edit Labs Help Mobile App Training …" at bounding box center [231, 159] width 462 height 265
paste textarea "[DATE] 11:53am follow up email sent [DATE] 9:16am follow up email sent [DATE] 9…"
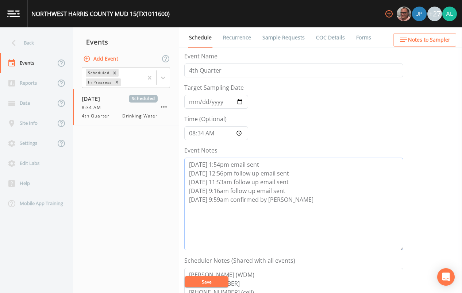
scroll to position [109, 0]
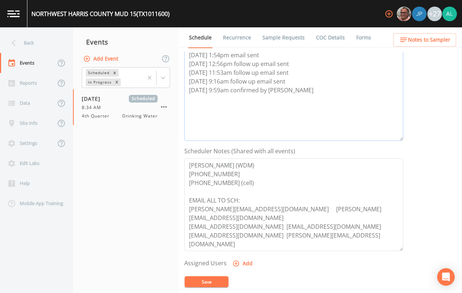
type textarea "[DATE] 1:54pm email sent [DATE] 12:56pm follow up email sent [DATE] 11:53am fol…"
click at [237, 264] on icon "button" at bounding box center [235, 263] width 7 height 7
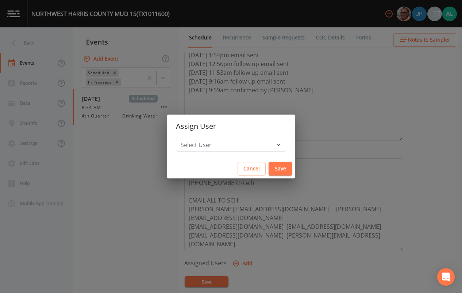
click at [203, 137] on h2 "Assign User" at bounding box center [231, 125] width 128 height 23
click at [203, 140] on select "Select User [PERSON_NAME] [PERSON_NAME] [PERSON_NAME] [PERSON_NAME] [PERSON_NAM…" at bounding box center [231, 145] width 110 height 14
select select "37eecc1f-c5fe-476e-b72b-30cfa15dcfe6"
click at [192, 138] on select "Select User [PERSON_NAME] [PERSON_NAME] [PERSON_NAME] [PERSON_NAME] [PERSON_NAM…" at bounding box center [231, 145] width 110 height 14
click at [266, 162] on div "Cancel Save" at bounding box center [231, 168] width 128 height 19
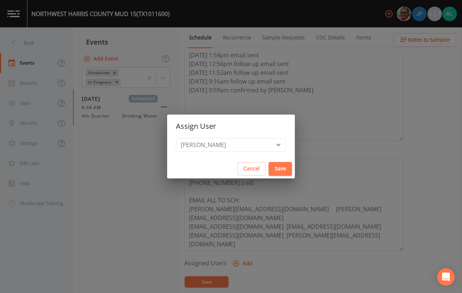
click at [268, 169] on button "Save" at bounding box center [279, 168] width 23 height 13
select select
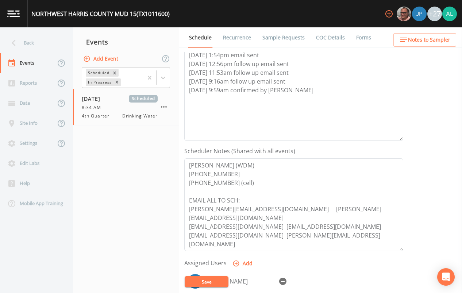
click at [218, 277] on button "Save" at bounding box center [206, 281] width 44 height 11
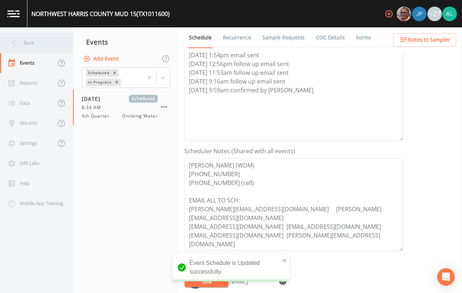
click at [29, 41] on div "Back" at bounding box center [33, 43] width 66 height 20
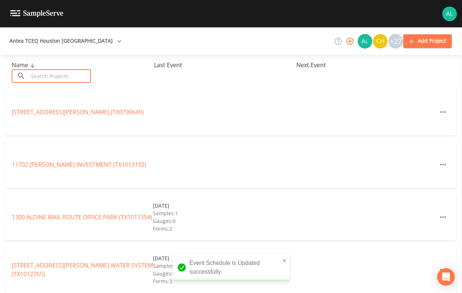
click at [55, 77] on input "text" at bounding box center [59, 75] width 62 height 13
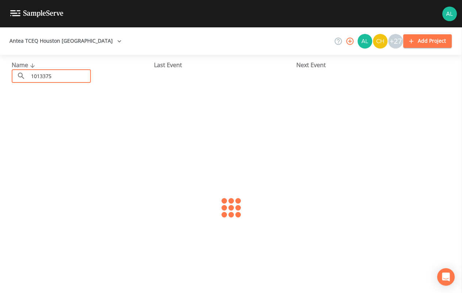
type input "1013375"
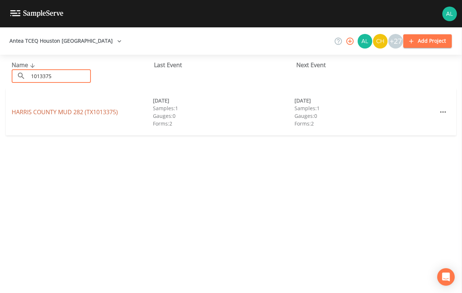
click at [35, 114] on link "[GEOGRAPHIC_DATA] 282 (TX1013375)" at bounding box center [65, 112] width 106 height 8
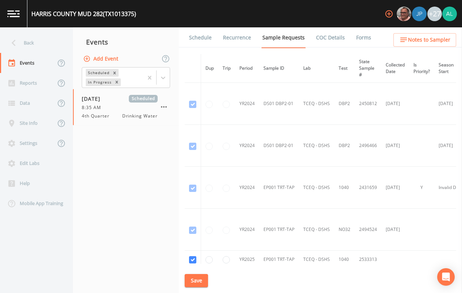
click at [209, 39] on link "Schedule" at bounding box center [200, 37] width 25 height 20
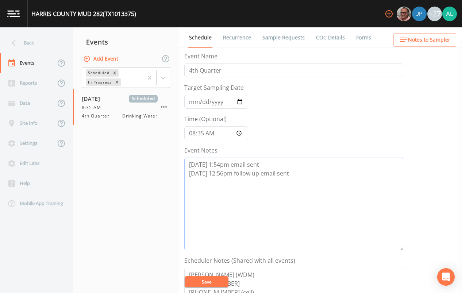
drag, startPoint x: 318, startPoint y: 175, endPoint x: 98, endPoint y: 147, distance: 221.2
click at [98, 147] on div "Back Events Reports Data Site Info Settings Edit Labs Help Mobile App Training …" at bounding box center [231, 159] width 462 height 265
paste textarea "[DATE] 11:53am follow up email sent [DATE] 9:16am follow up email sent [DATE] 9…"
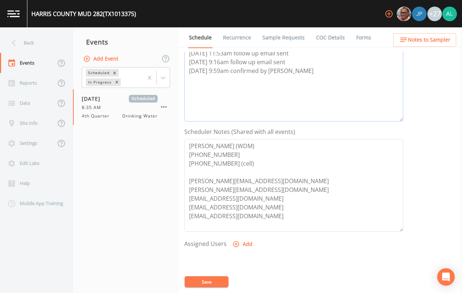
scroll to position [146, 0]
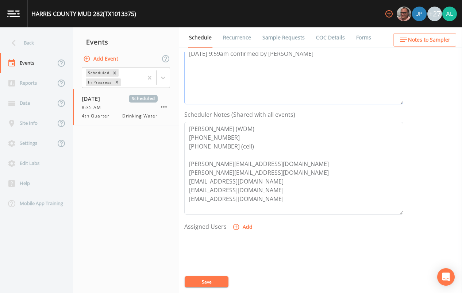
type textarea "[DATE] 1:54pm email sent [DATE] 12:56pm follow up email sent [DATE] 11:53am fol…"
click at [237, 229] on icon "button" at bounding box center [236, 227] width 6 height 6
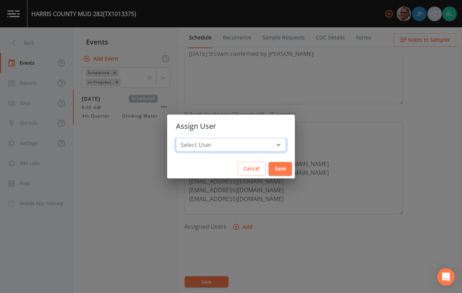
click at [215, 141] on select "Select User [PERSON_NAME] [PERSON_NAME] [PERSON_NAME] [PERSON_NAME] [PERSON_NAM…" at bounding box center [231, 145] width 110 height 14
select select "37eecc1f-c5fe-476e-b72b-30cfa15dcfe6"
click at [192, 138] on select "Select User [PERSON_NAME] [PERSON_NAME] [PERSON_NAME] [PERSON_NAME] [PERSON_NAM…" at bounding box center [231, 145] width 110 height 14
click at [275, 160] on div "Cancel Save" at bounding box center [231, 168] width 128 height 19
click at [268, 167] on button "Save" at bounding box center [279, 168] width 23 height 13
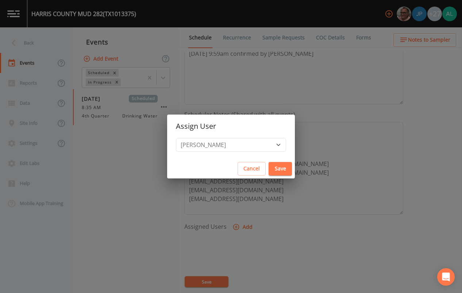
select select
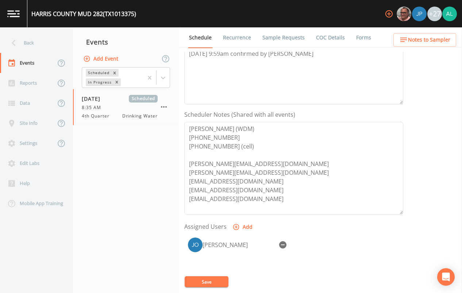
click at [203, 281] on button "Save" at bounding box center [206, 281] width 44 height 11
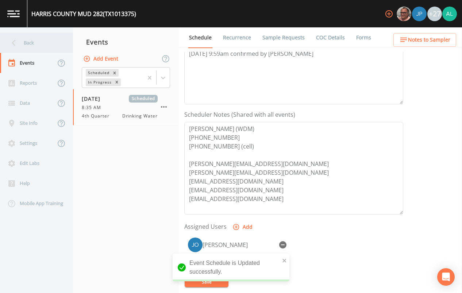
click at [32, 44] on div "Back" at bounding box center [33, 43] width 66 height 20
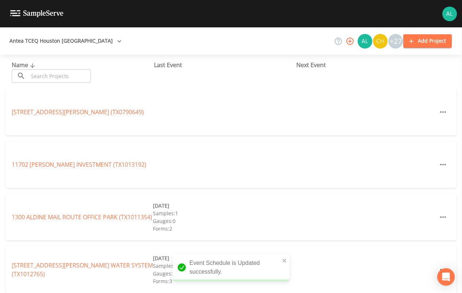
click at [34, 68] on icon at bounding box center [32, 65] width 9 height 7
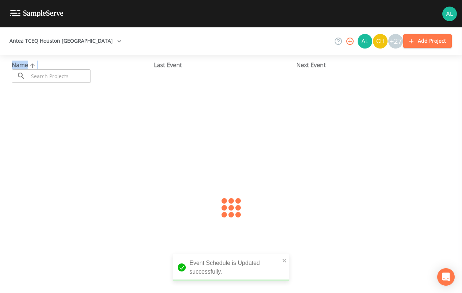
click at [34, 69] on div "Name ​ ​" at bounding box center [83, 72] width 142 height 22
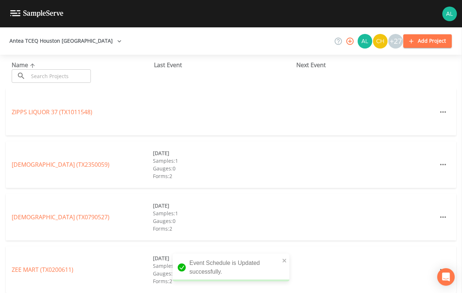
click at [38, 83] on div "Name ​ ​ Last Event Next Event" at bounding box center [231, 72] width 462 height 34
click at [43, 75] on input "text" at bounding box center [59, 75] width 62 height 13
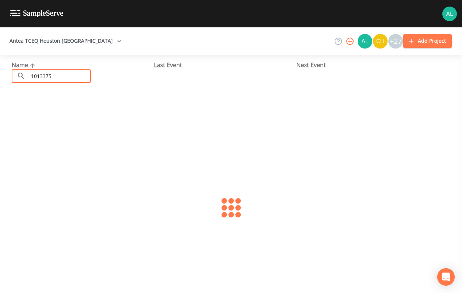
type input "1013375"
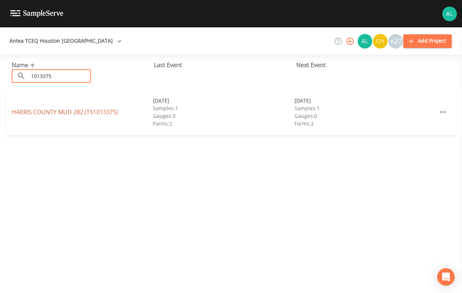
click at [48, 110] on link "[GEOGRAPHIC_DATA] 282 (TX1013375)" at bounding box center [65, 112] width 106 height 8
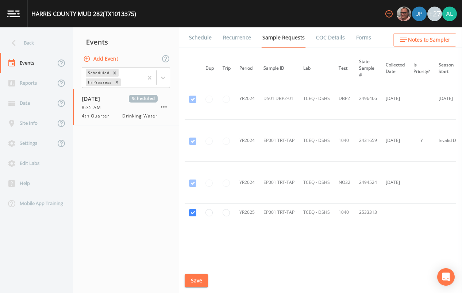
scroll to position [65, 0]
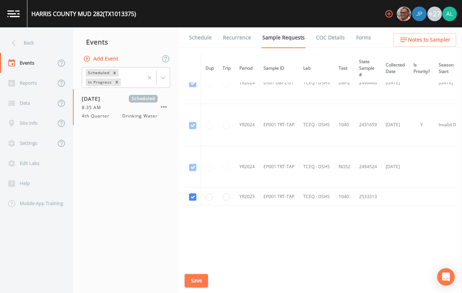
click at [206, 42] on link "Schedule" at bounding box center [200, 37] width 25 height 20
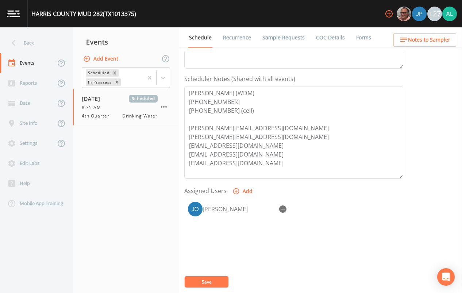
scroll to position [182, 0]
click at [49, 38] on div "Back" at bounding box center [33, 43] width 66 height 20
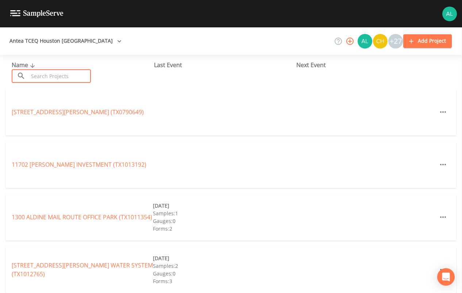
click at [49, 80] on input "text" at bounding box center [59, 75] width 62 height 13
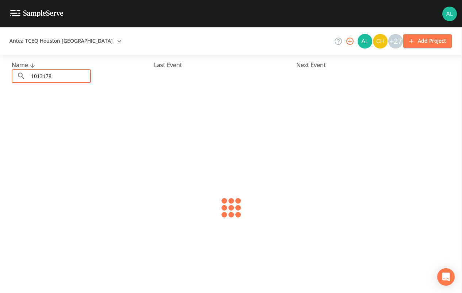
type input "1013178"
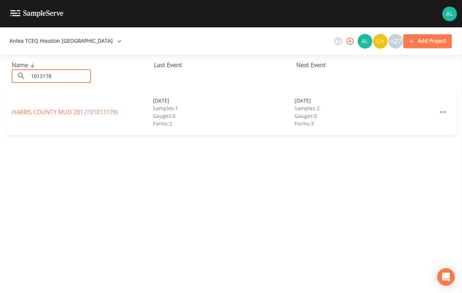
drag, startPoint x: 45, startPoint y: 101, endPoint x: 44, endPoint y: 104, distance: 3.9
click at [44, 104] on div "HARRIS COUNTY MUD 281 (TX1013178) [DATE] Samples: 1 Gauges: 0 Forms: 2 [DATE] S…" at bounding box center [231, 112] width 450 height 47
click at [41, 112] on link "[GEOGRAPHIC_DATA] 281 (TX1013178)" at bounding box center [65, 112] width 106 height 8
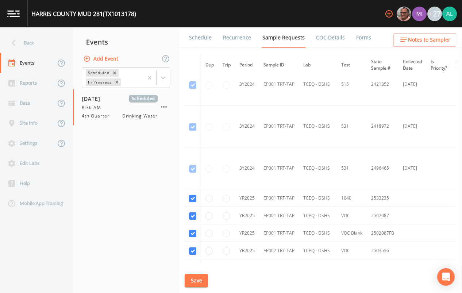
scroll to position [635, 0]
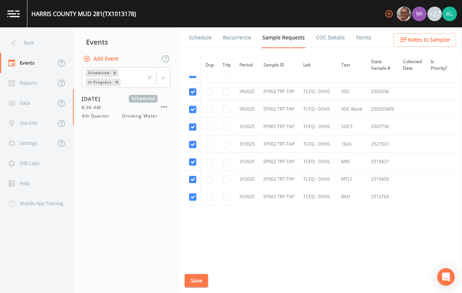
click at [198, 44] on link "Schedule" at bounding box center [200, 37] width 25 height 20
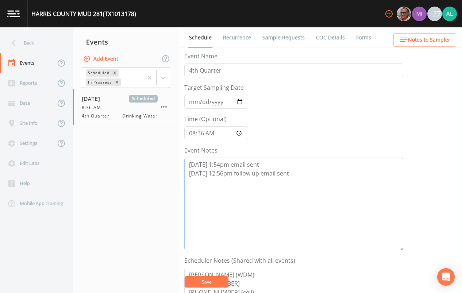
drag, startPoint x: 306, startPoint y: 180, endPoint x: 94, endPoint y: 163, distance: 211.8
click at [94, 163] on div "Back Events Reports Data Site Info Settings Edit Labs Help Mobile App Training …" at bounding box center [231, 159] width 462 height 265
paste textarea "[DATE] 11:53am follow up email sent [DATE] 9:16am follow up email sent [DATE] 9…"
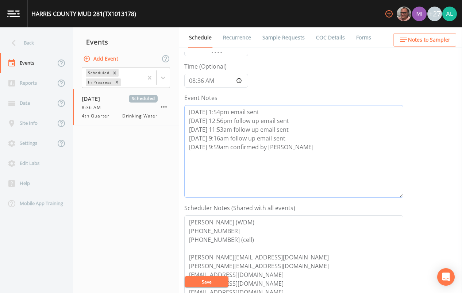
scroll to position [146, 0]
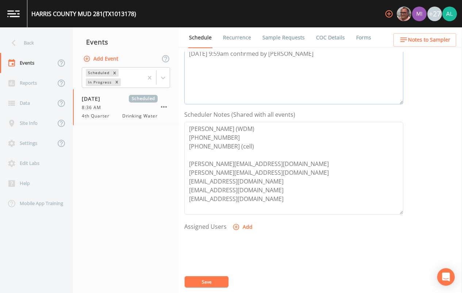
type textarea "[DATE] 1:54pm email sent [DATE] 12:56pm follow up email sent [DATE] 11:53am fol…"
click at [238, 229] on button "Add" at bounding box center [243, 226] width 24 height 13
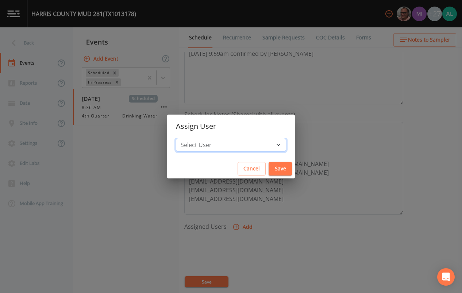
click at [240, 141] on select "Select User [PERSON_NAME] [PERSON_NAME] [PERSON_NAME] [PERSON_NAME] [PERSON_NAM…" at bounding box center [231, 145] width 110 height 14
select select "37eecc1f-c5fe-476e-b72b-30cfa15dcfe6"
click at [192, 138] on select "Select User [PERSON_NAME] [PERSON_NAME] [PERSON_NAME] [PERSON_NAME] [PERSON_NAM…" at bounding box center [231, 145] width 110 height 14
click at [268, 165] on button "Save" at bounding box center [279, 168] width 23 height 13
select select
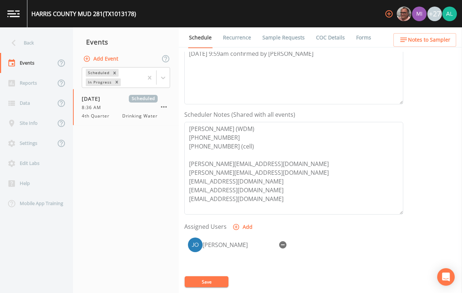
click at [220, 275] on div "[PERSON_NAME]" at bounding box center [293, 272] width 219 height 77
click at [216, 281] on button "Save" at bounding box center [206, 281] width 44 height 11
click at [200, 279] on button "Save" at bounding box center [206, 281] width 44 height 11
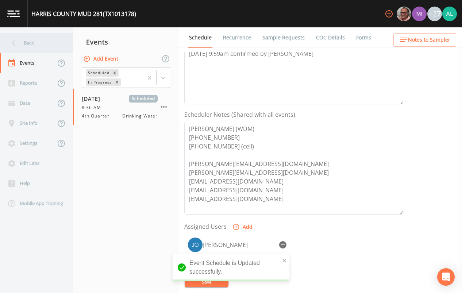
click at [40, 42] on div "Back" at bounding box center [33, 43] width 66 height 20
